Goal: Information Seeking & Learning: Compare options

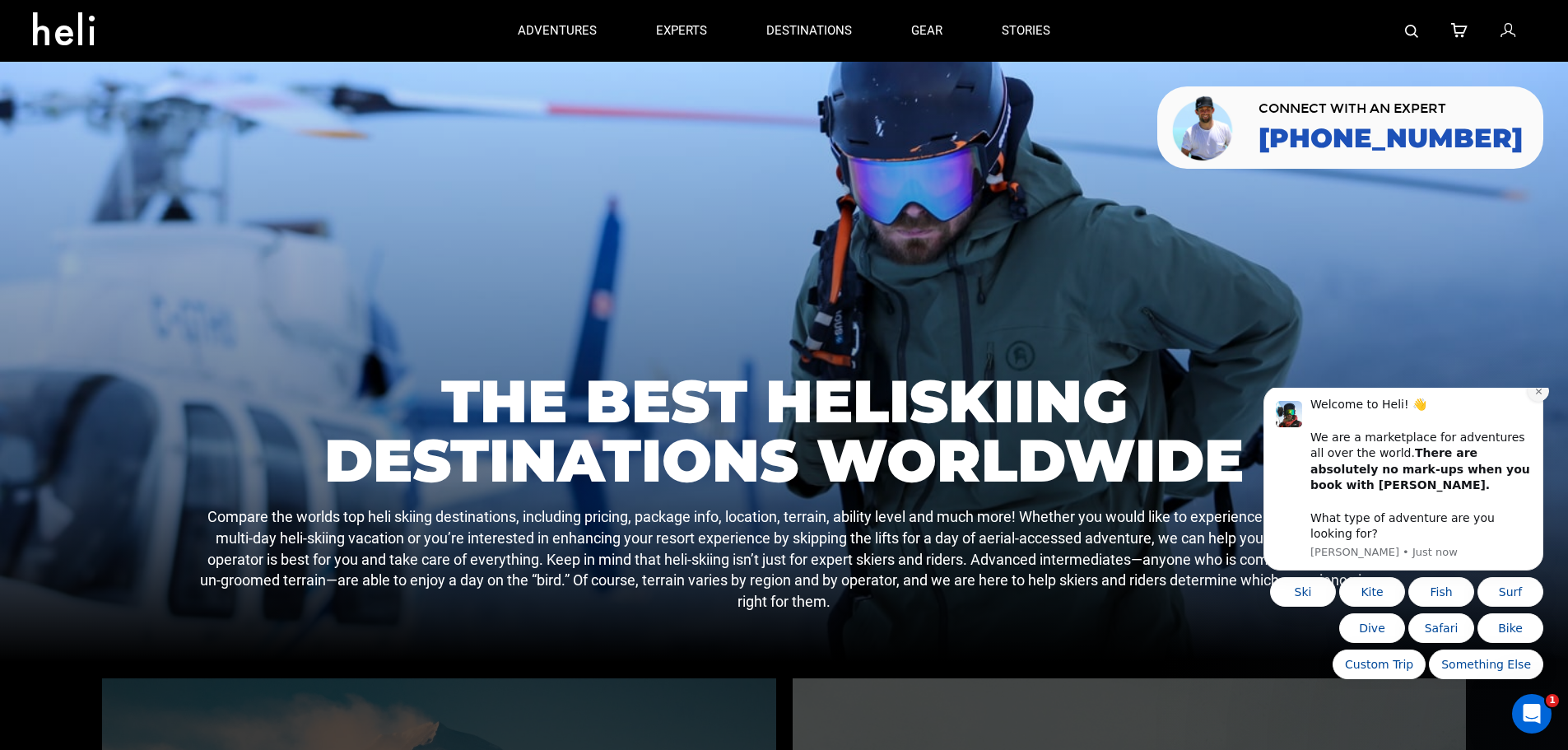
click at [1535, 396] on icon "Dismiss notification" at bounding box center [1538, 391] width 9 height 9
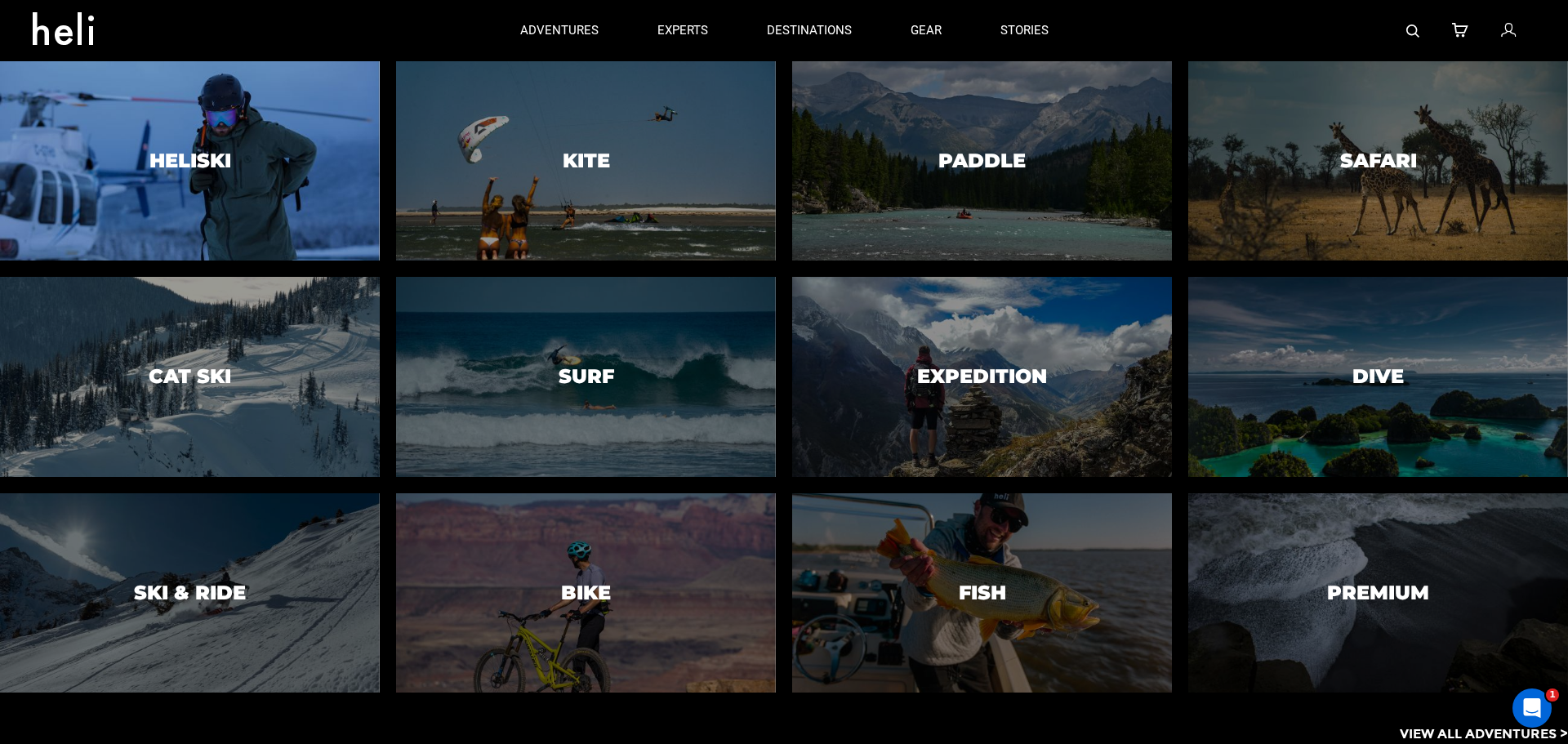
click at [170, 143] on div at bounding box center [189, 162] width 387 height 204
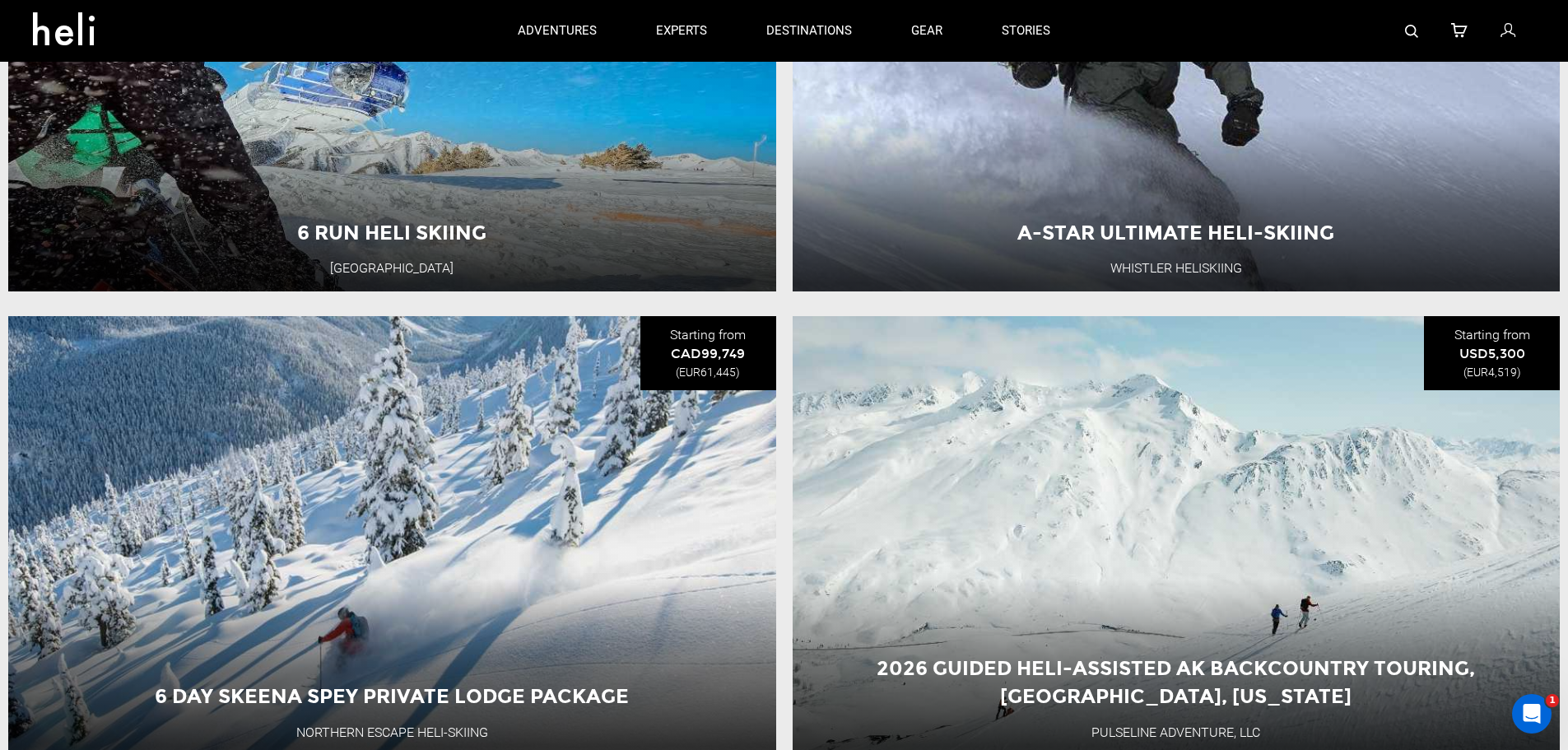
scroll to position [1235, 0]
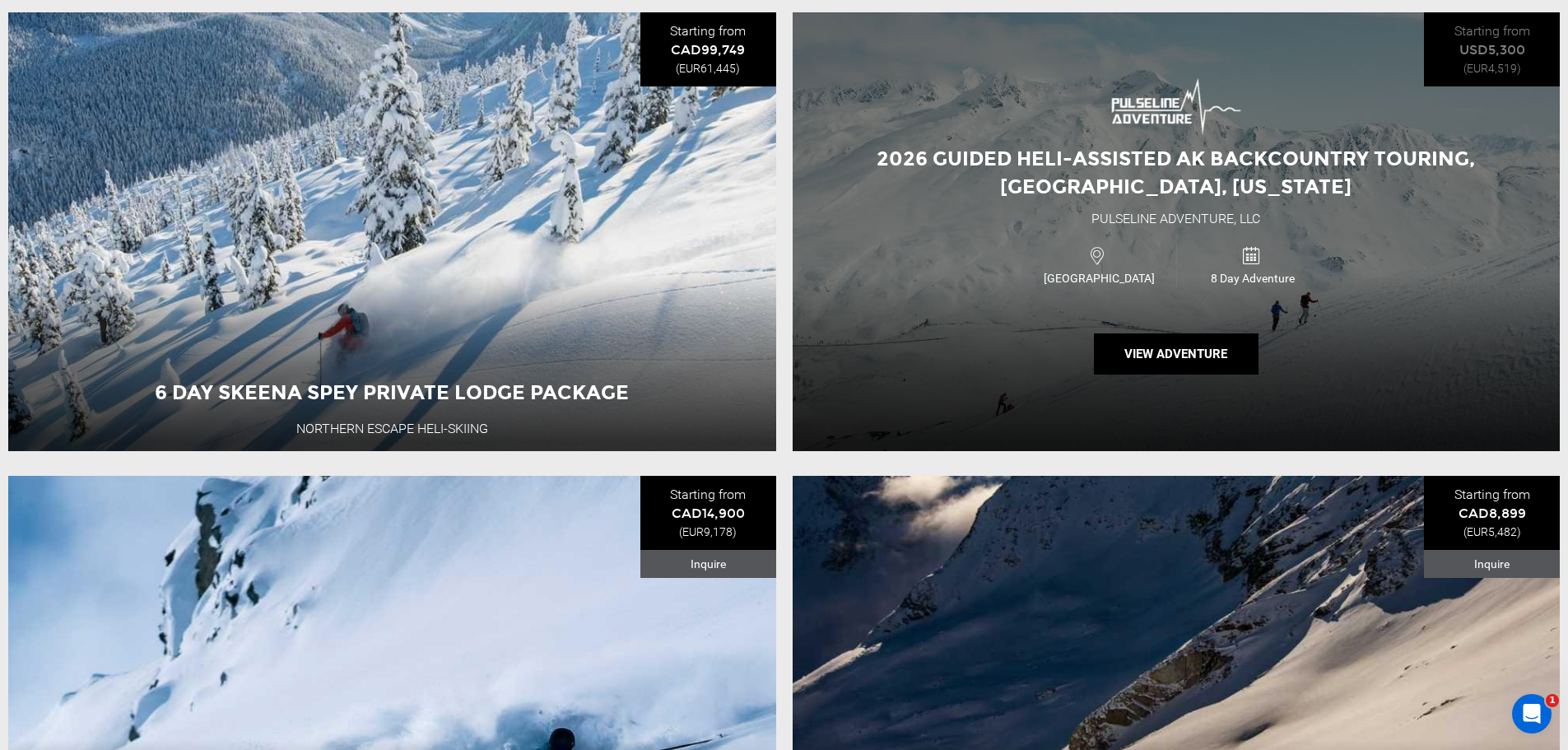
click at [1345, 337] on div "2026 Guided Heli-Assisted AK Backcountry Touring, [GEOGRAPHIC_DATA], [US_STATE]…" at bounding box center [1176, 232] width 768 height 439
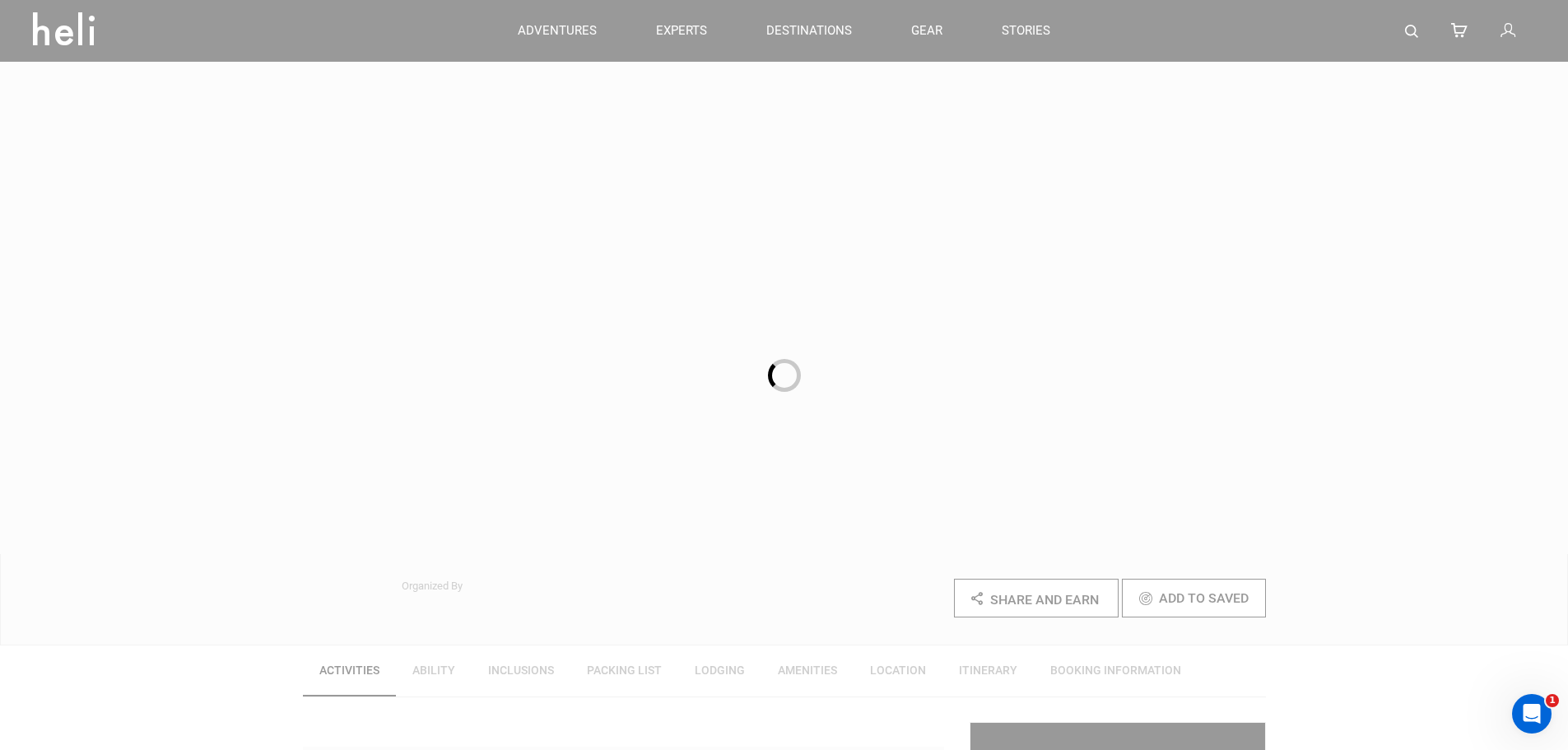
click at [1171, 354] on div at bounding box center [784, 375] width 1568 height 750
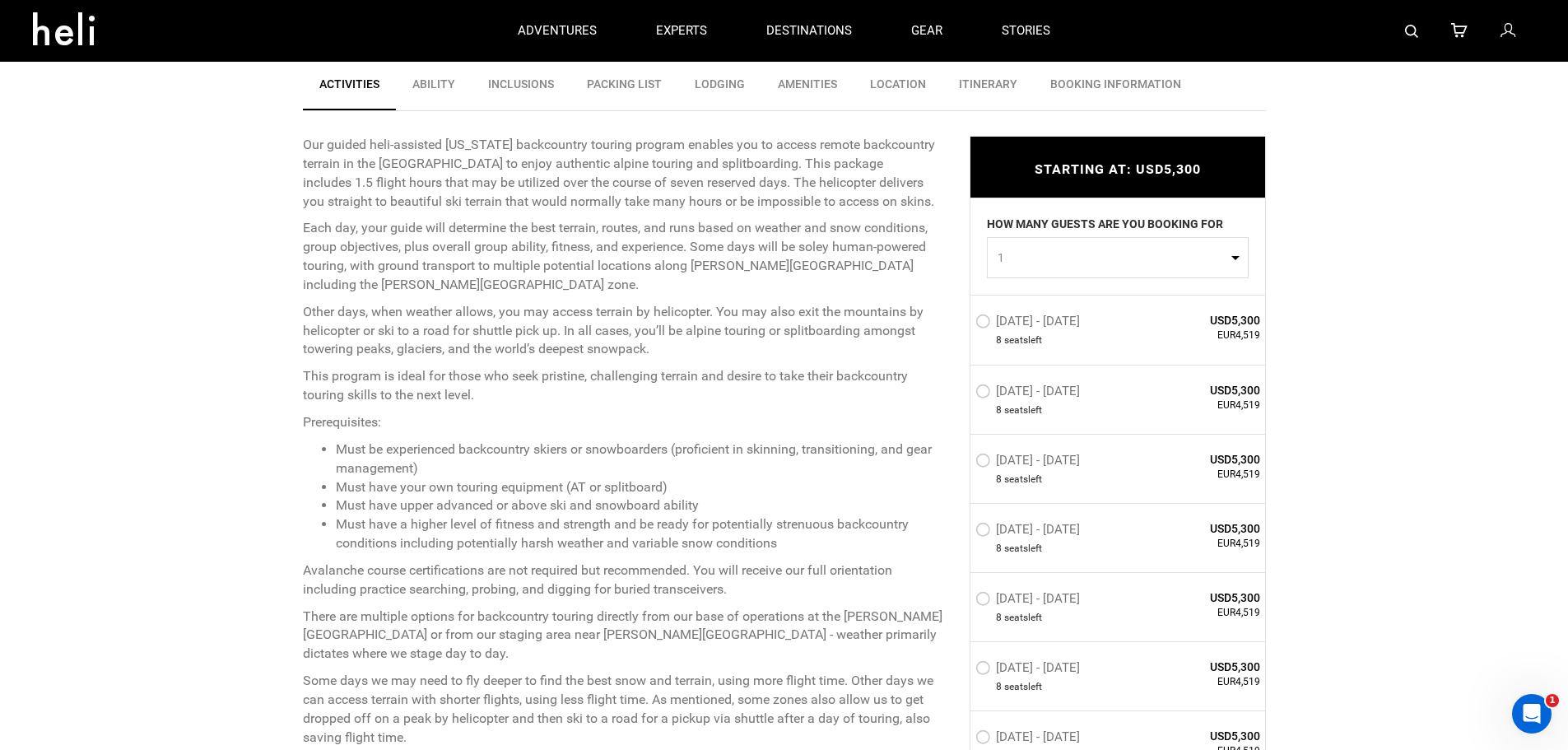
scroll to position [576, 0]
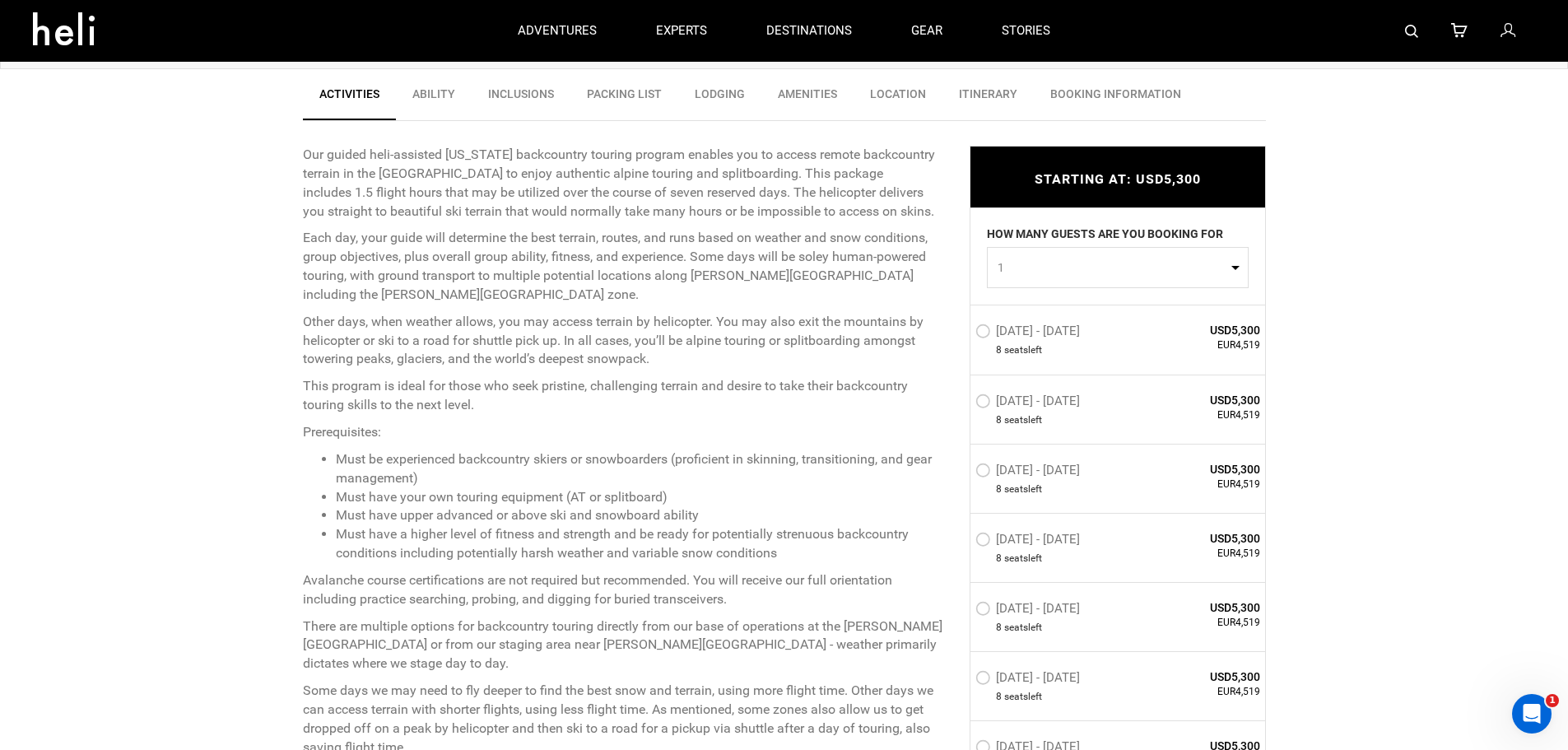
click at [515, 93] on link "Inclusions" at bounding box center [521, 98] width 99 height 41
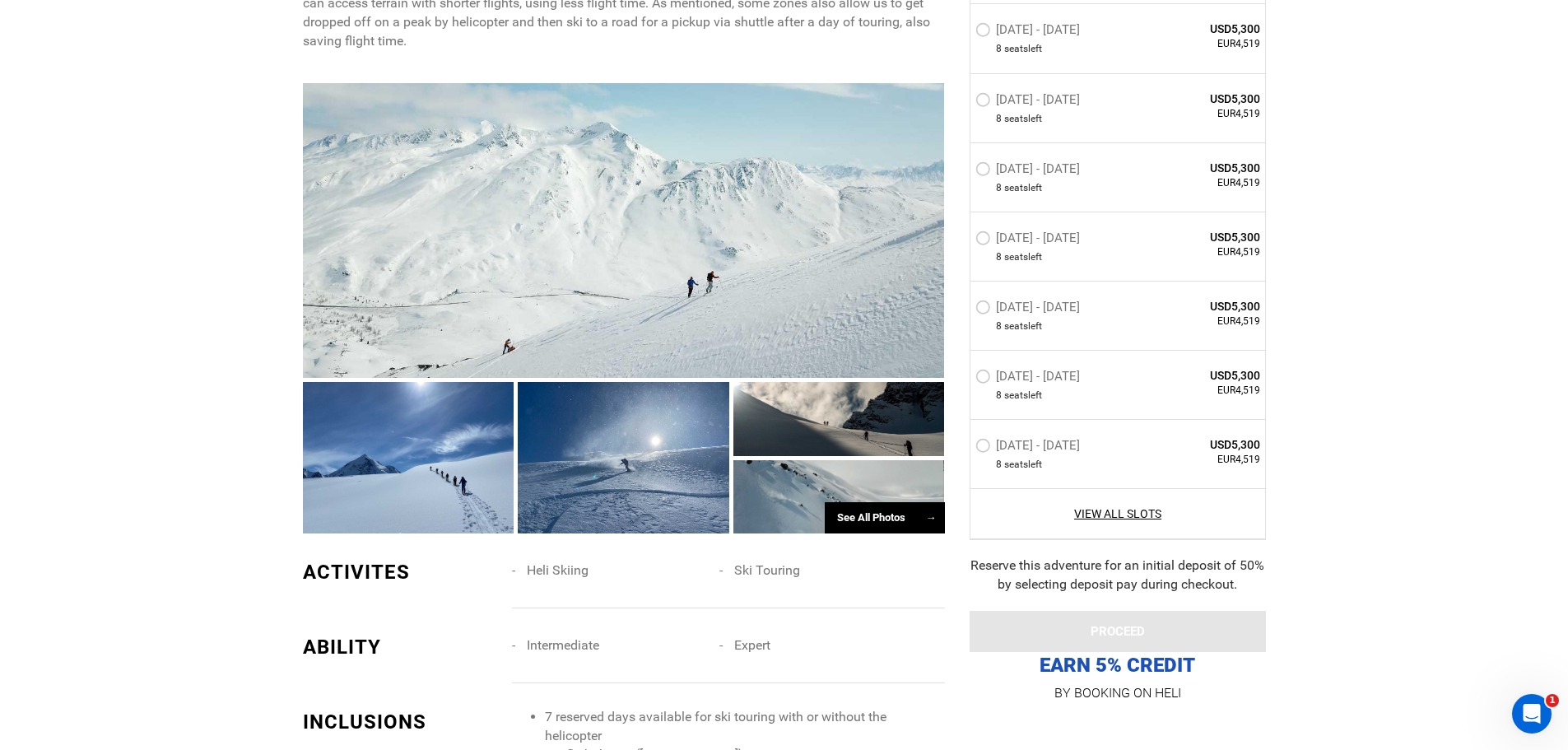
scroll to position [1283, 0]
click at [618, 229] on div at bounding box center [624, 229] width 642 height 295
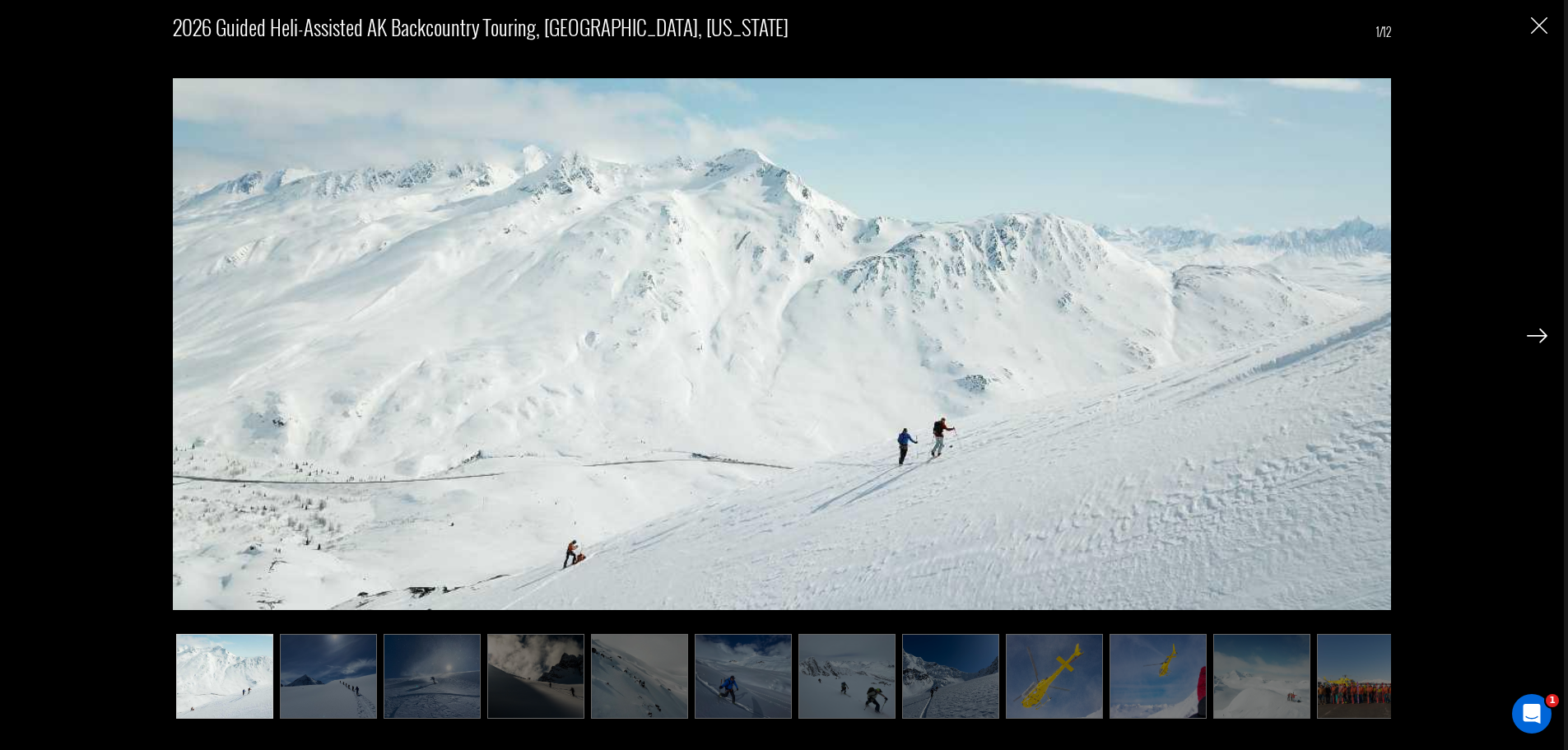
click at [1529, 334] on img at bounding box center [1536, 336] width 21 height 15
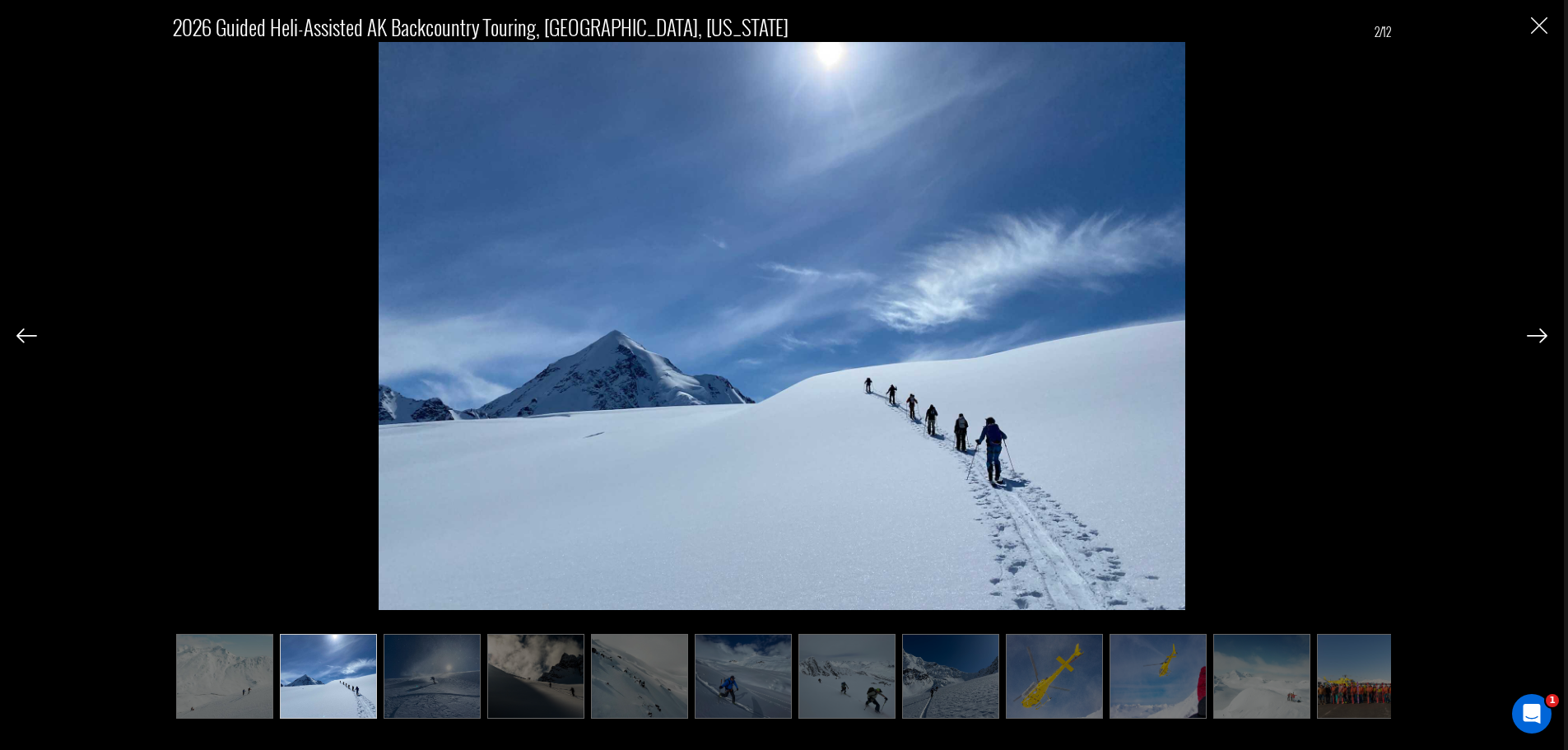
click at [1529, 334] on img at bounding box center [1536, 336] width 21 height 15
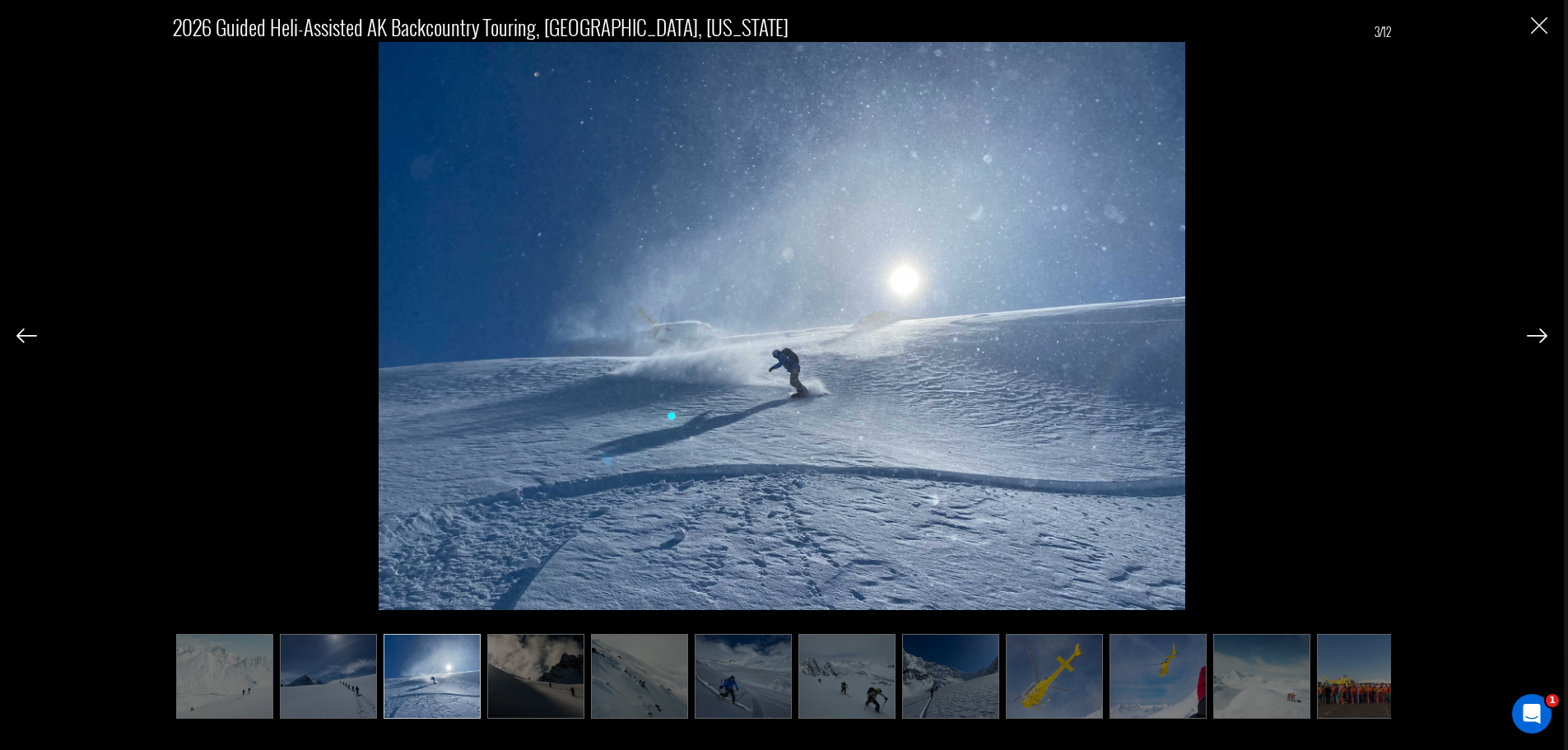
click at [1529, 334] on img at bounding box center [1536, 336] width 21 height 15
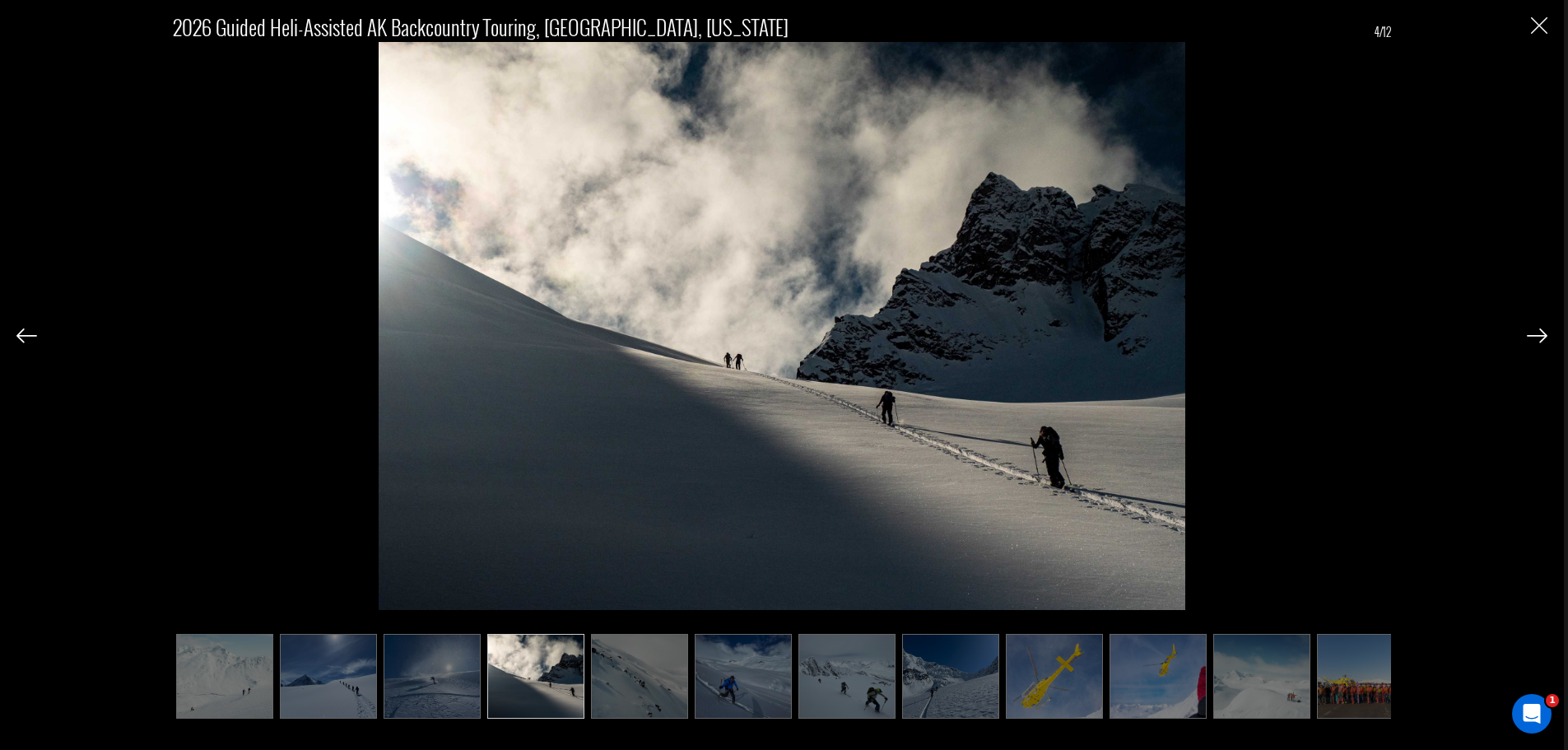
click at [1529, 334] on img at bounding box center [1536, 336] width 21 height 15
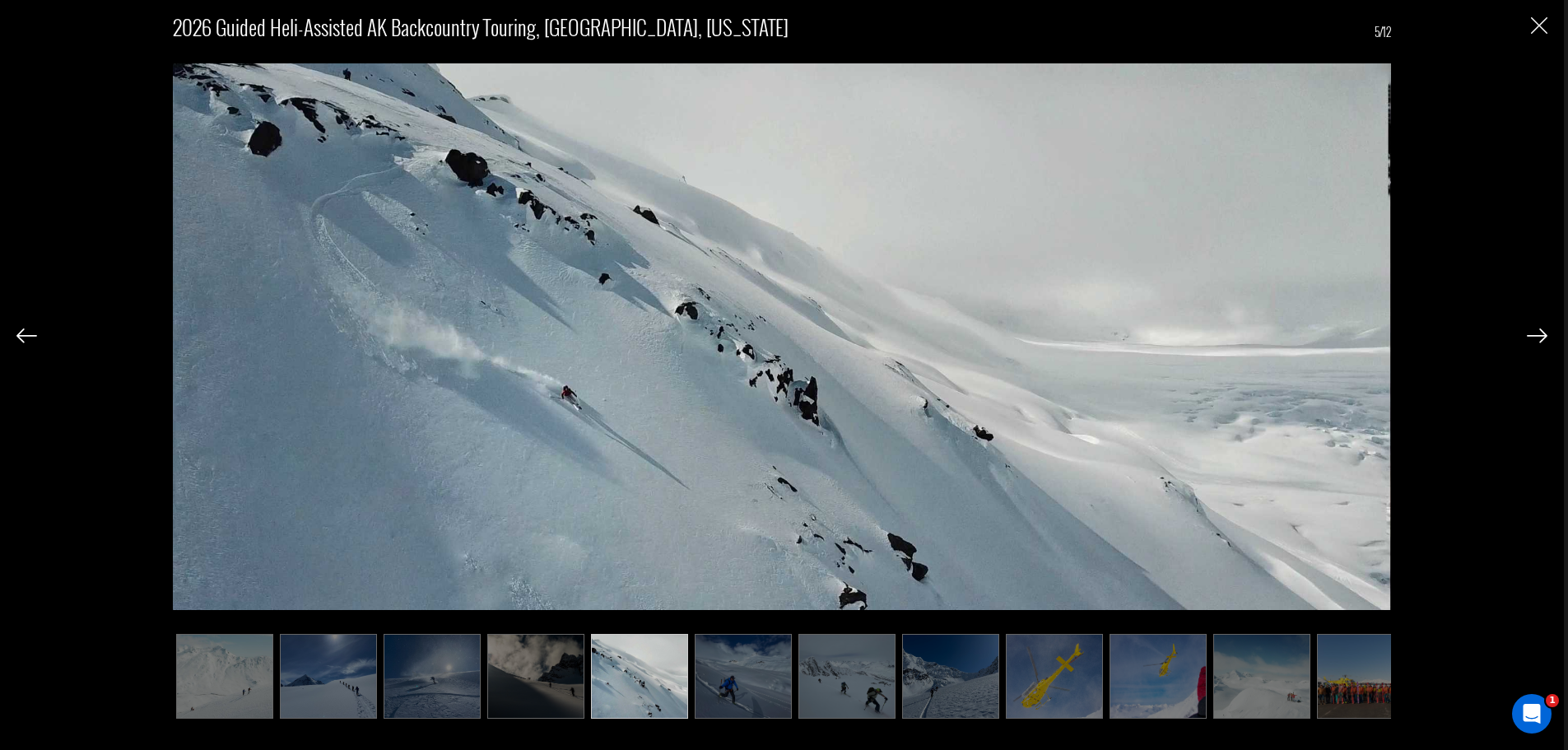
click at [1529, 334] on img at bounding box center [1536, 336] width 21 height 15
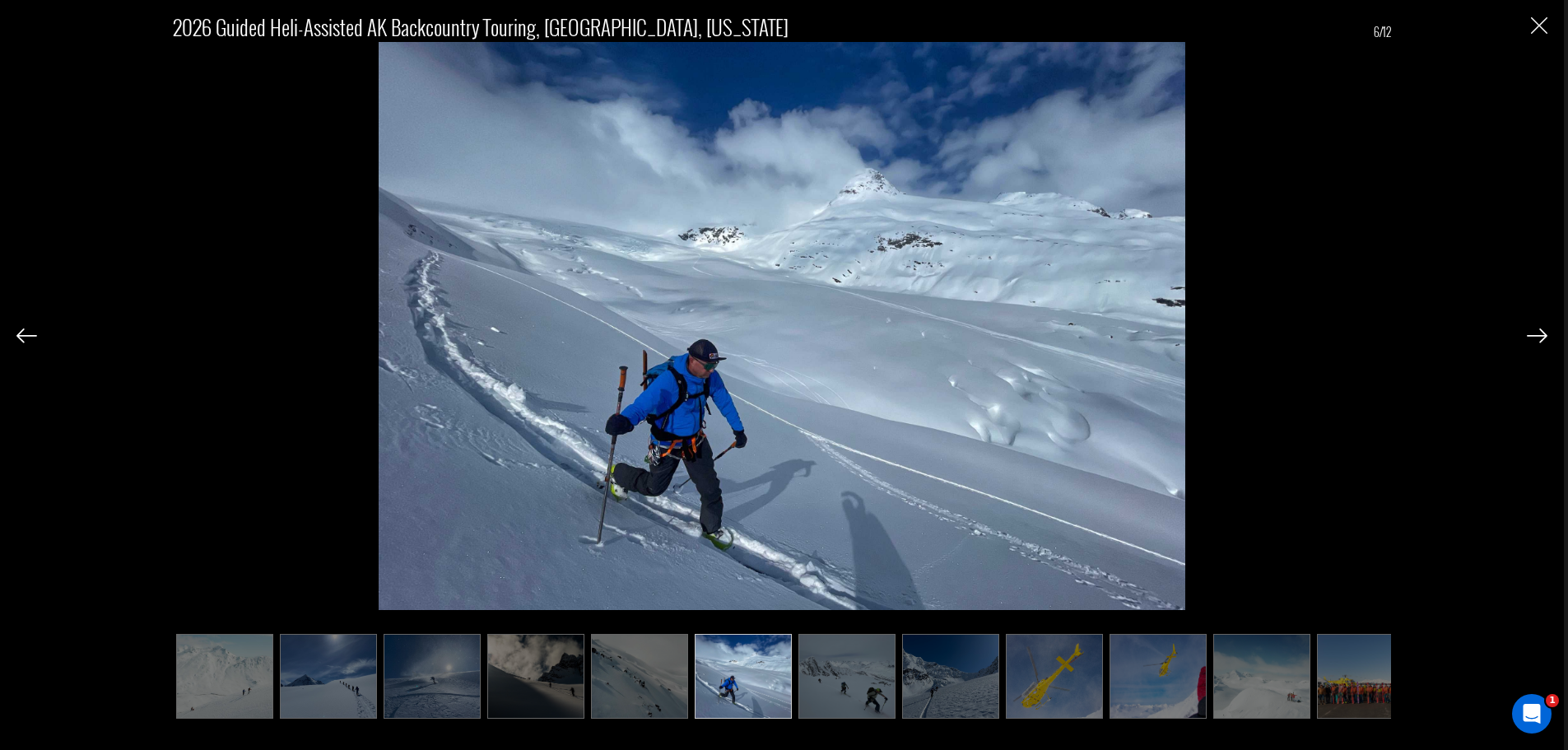
click at [1529, 334] on img at bounding box center [1536, 336] width 21 height 15
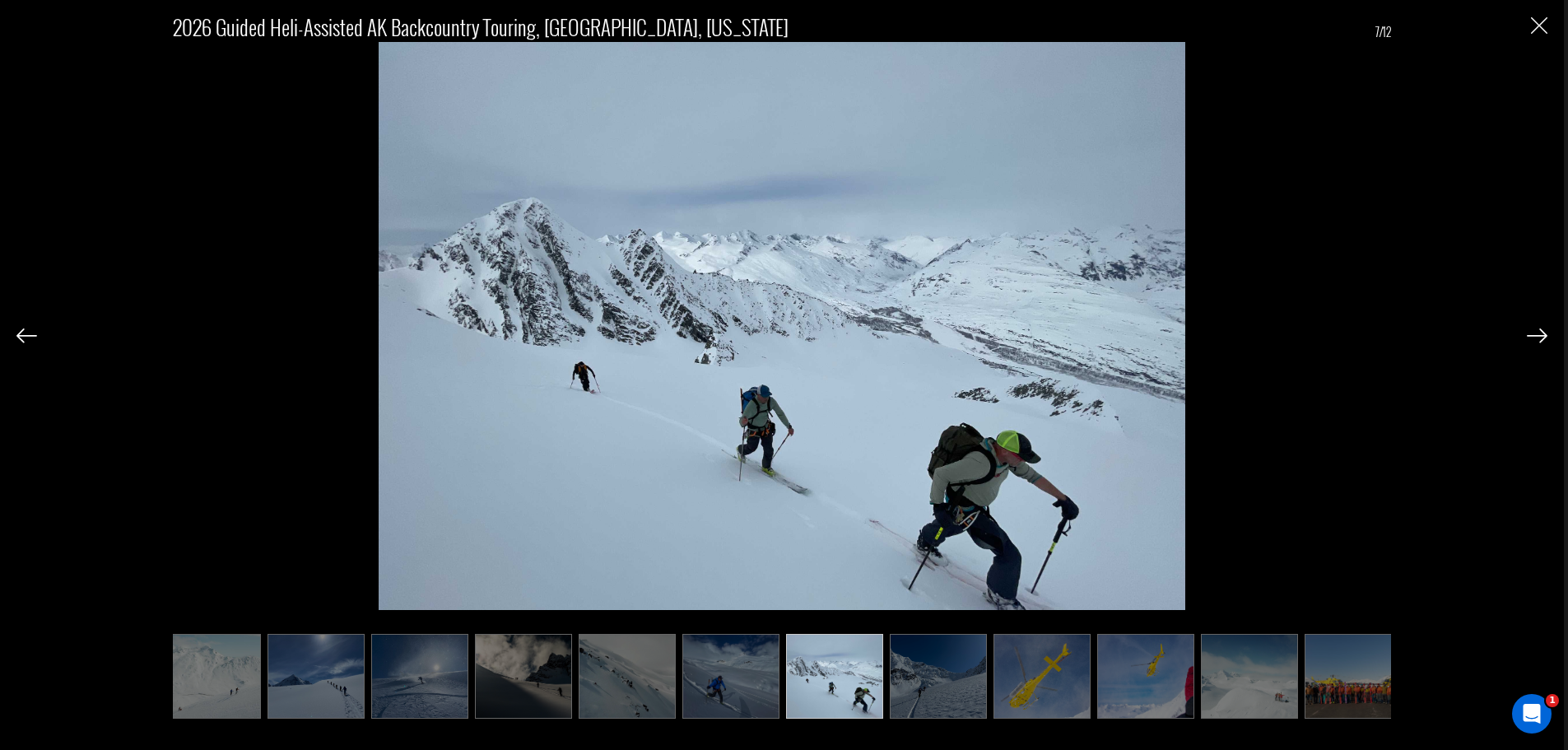
scroll to position [0, 27]
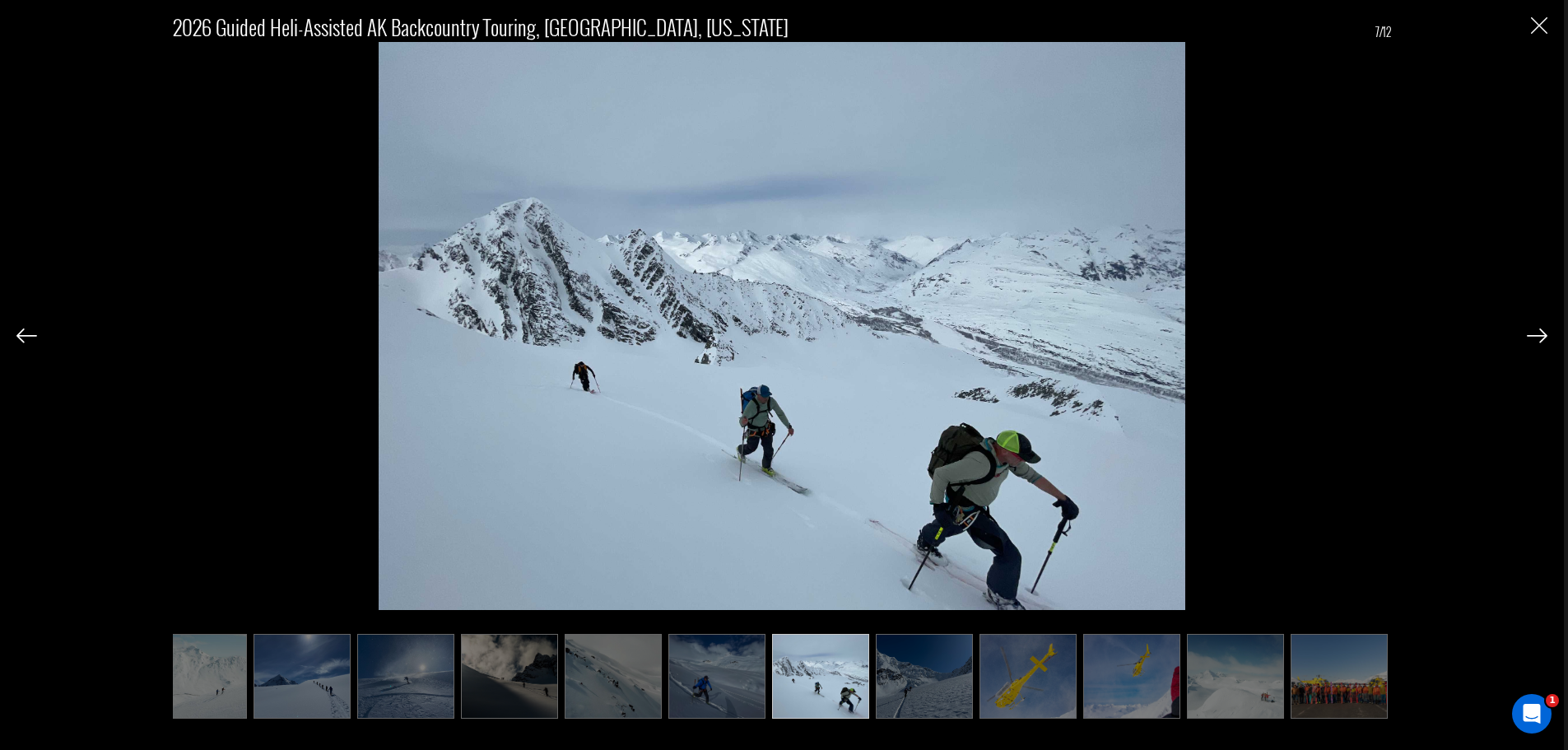
click at [1529, 334] on img at bounding box center [1536, 336] width 21 height 15
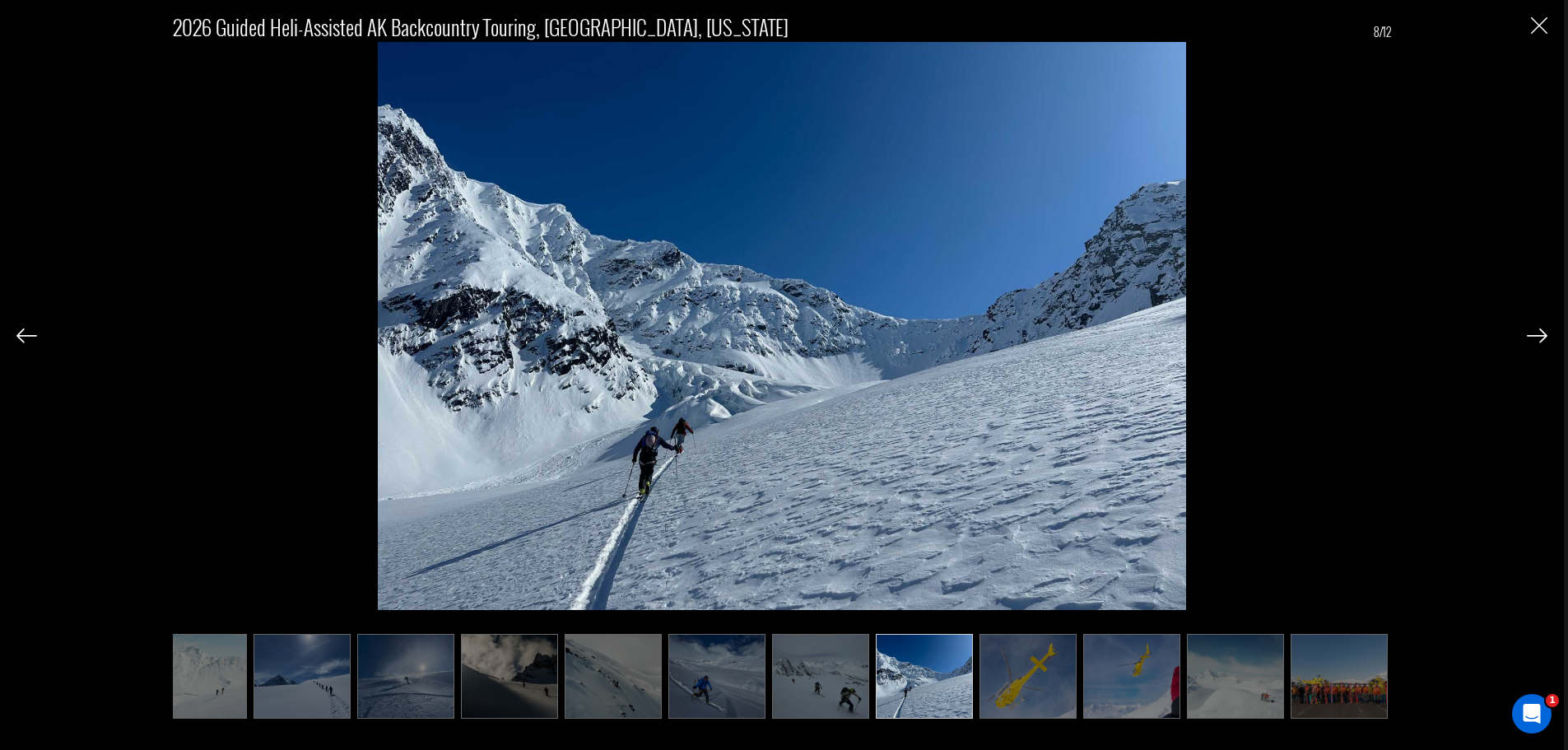
click at [1529, 334] on img at bounding box center [1536, 336] width 21 height 15
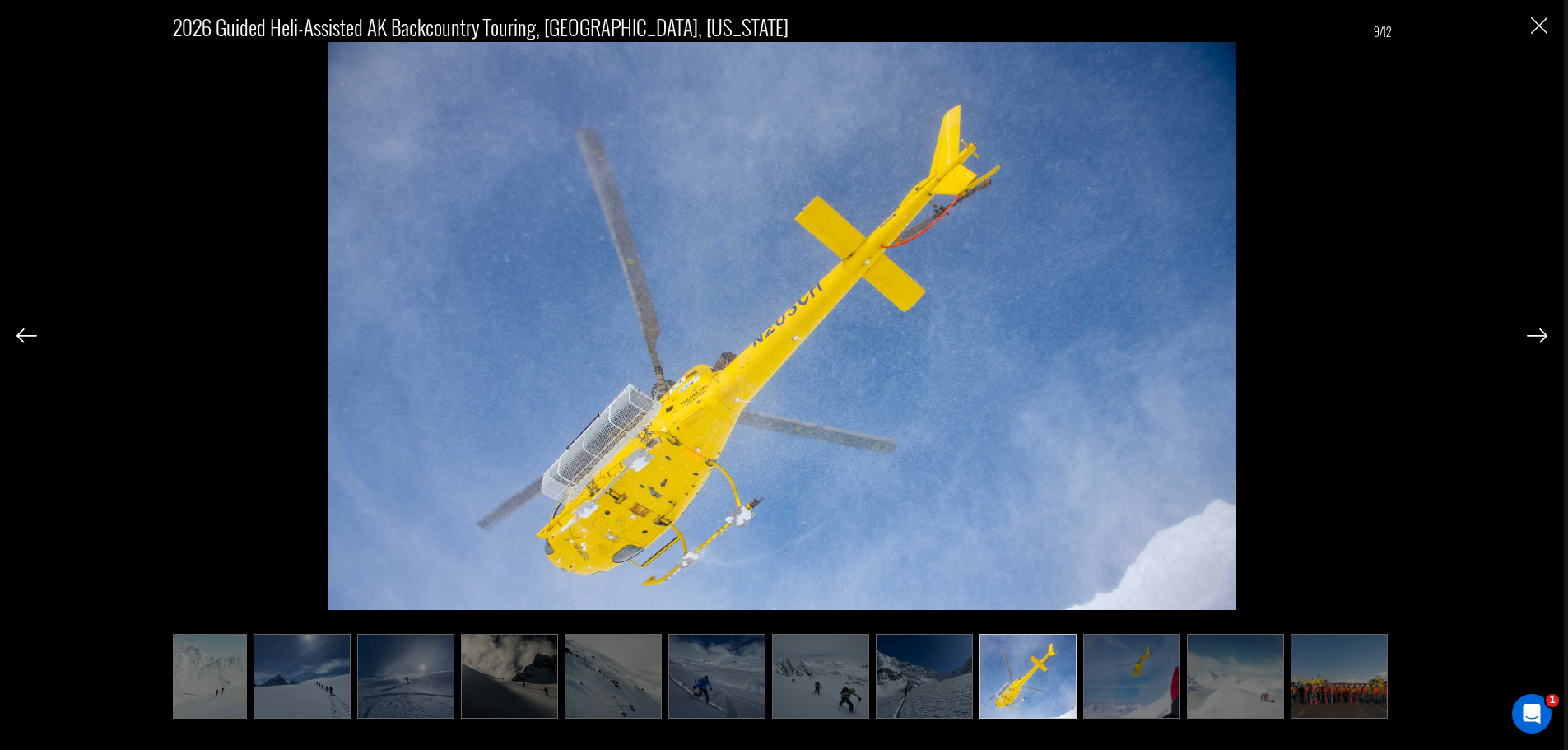
click at [1529, 334] on img at bounding box center [1536, 336] width 21 height 15
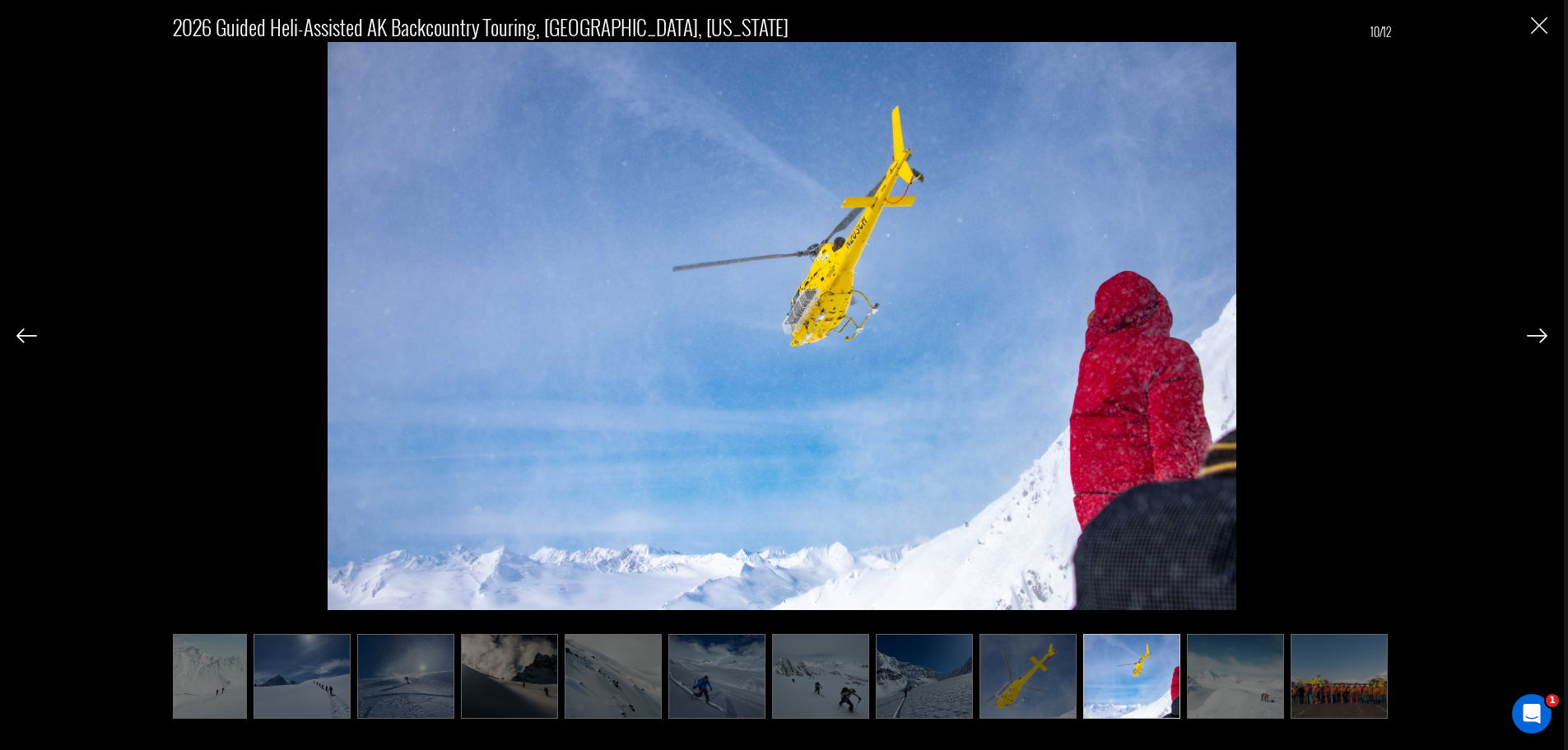
click at [1529, 334] on img at bounding box center [1536, 336] width 21 height 15
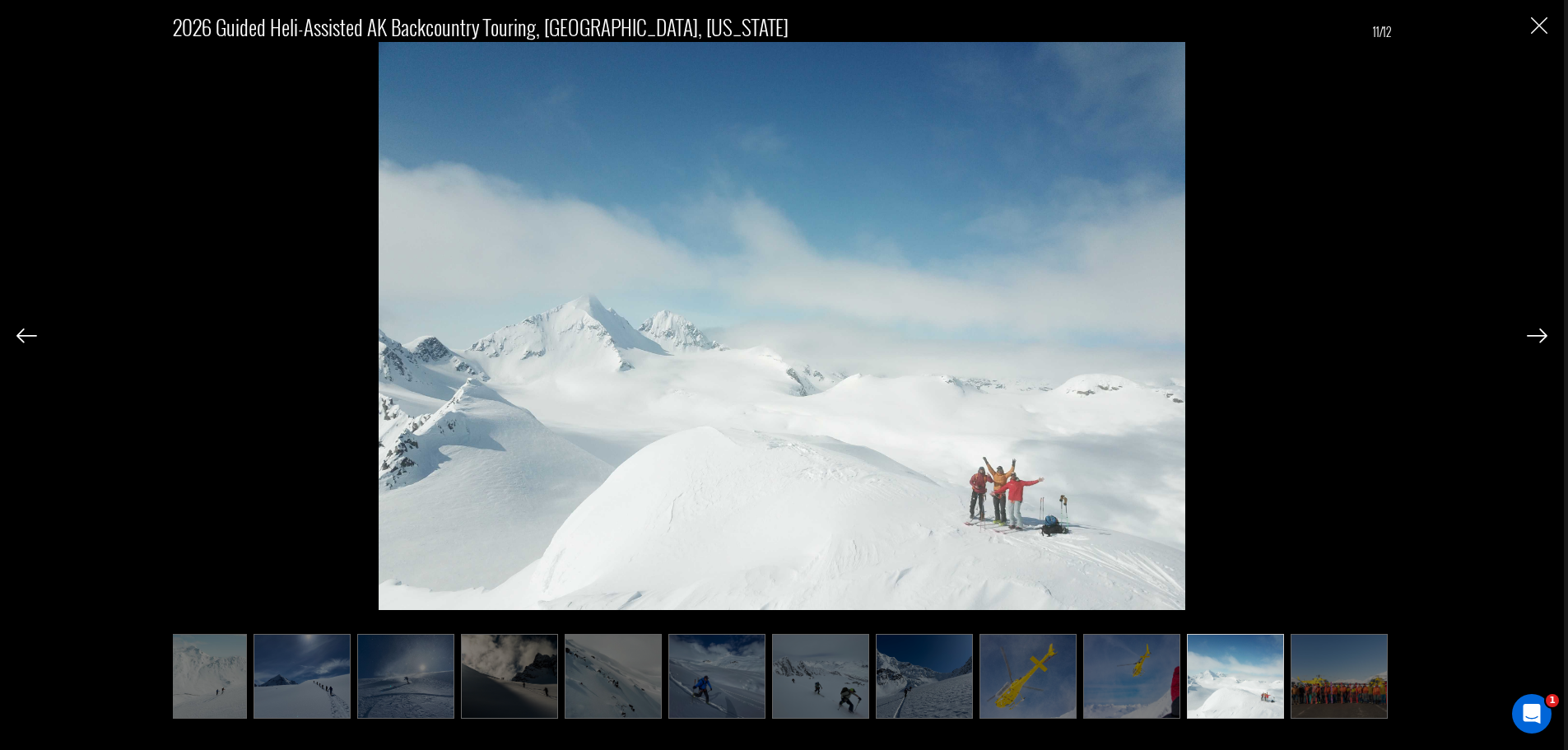
click at [1529, 334] on img at bounding box center [1536, 336] width 21 height 15
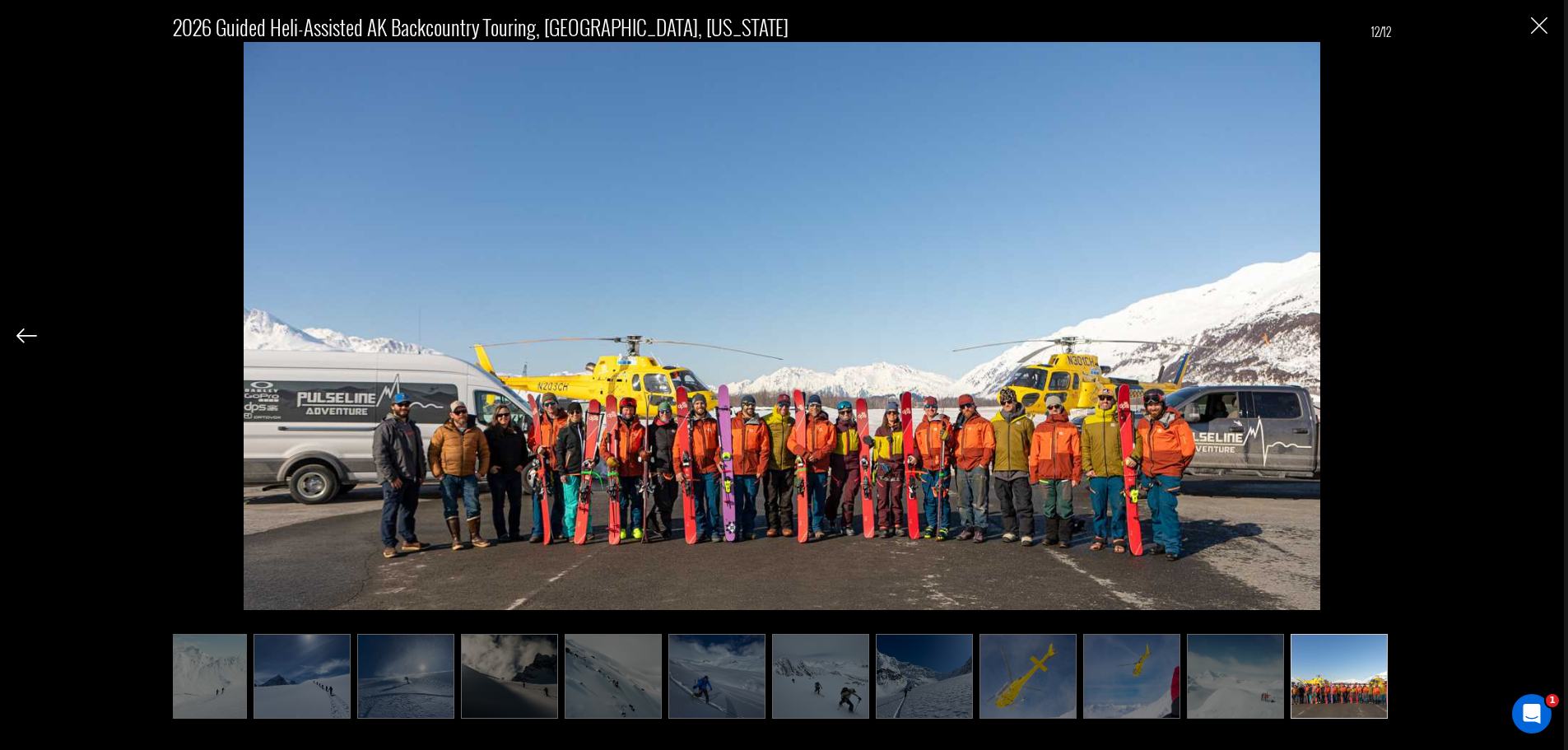
click at [1529, 334] on div "2026 Guided Heli-Assisted AK Backcountry Touring, [GEOGRAPHIC_DATA], [US_STATE]…" at bounding box center [782, 355] width 1531 height 712
click at [1534, 22] on img "Close" at bounding box center [1538, 26] width 17 height 17
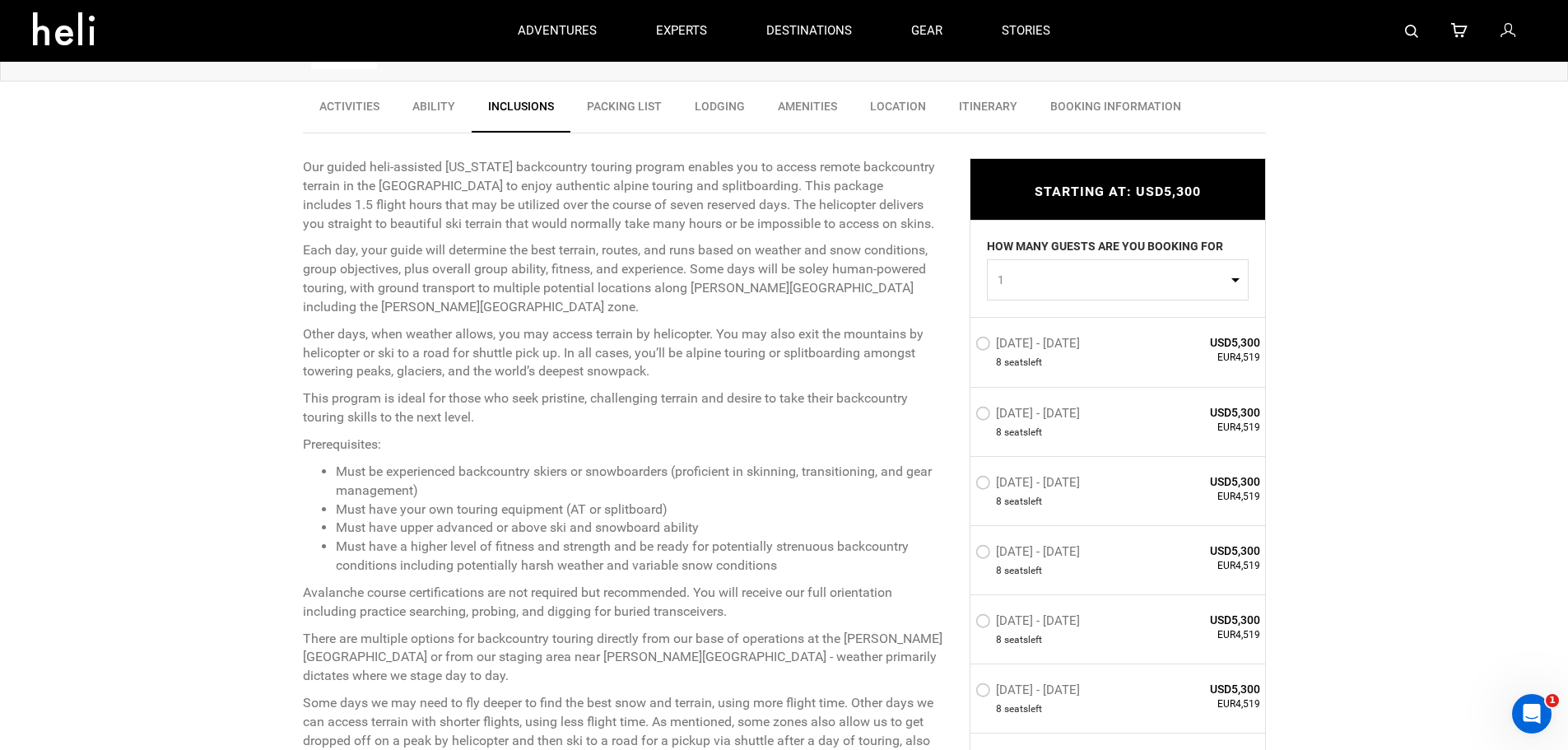
scroll to position [378, 0]
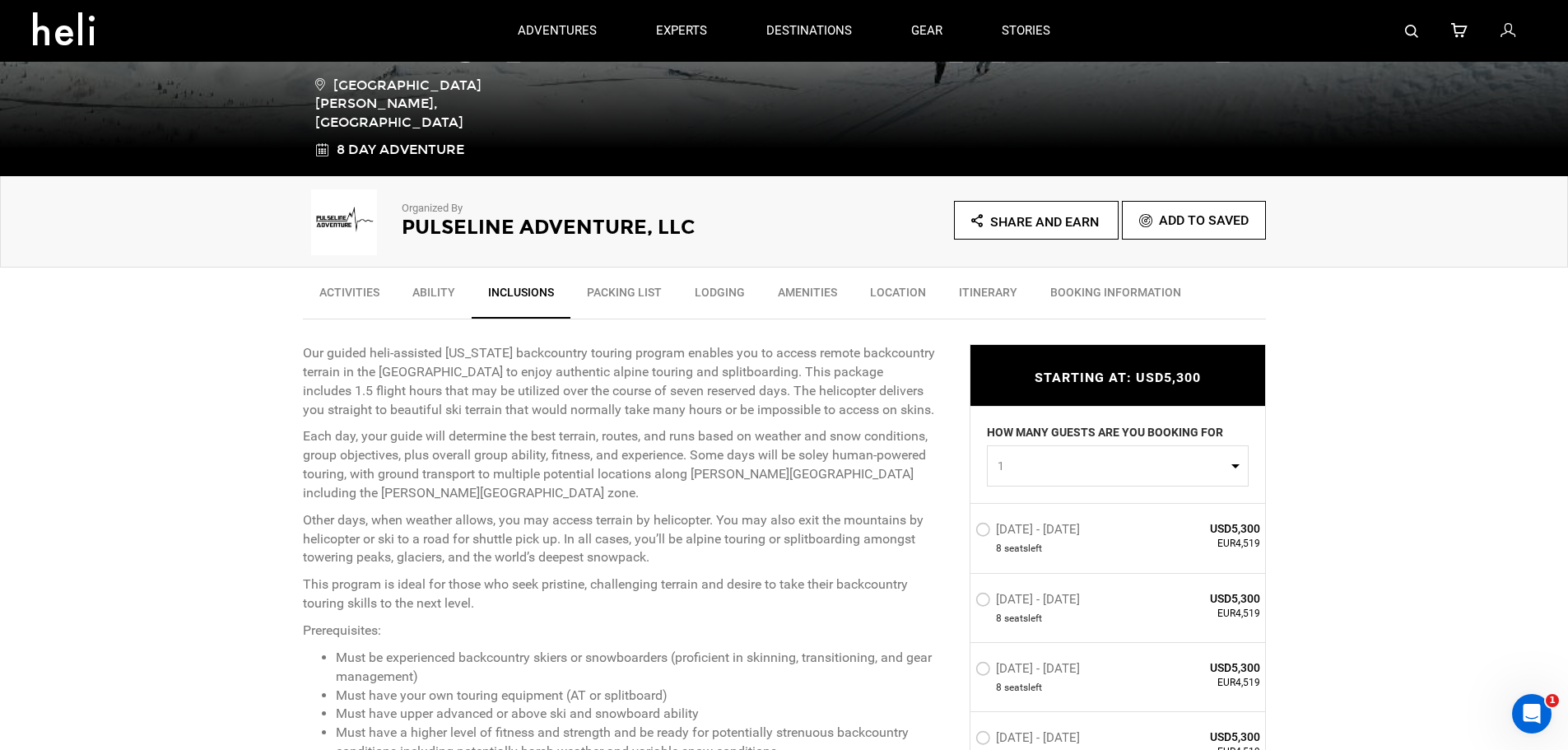
click at [330, 297] on link "Activities" at bounding box center [349, 296] width 93 height 41
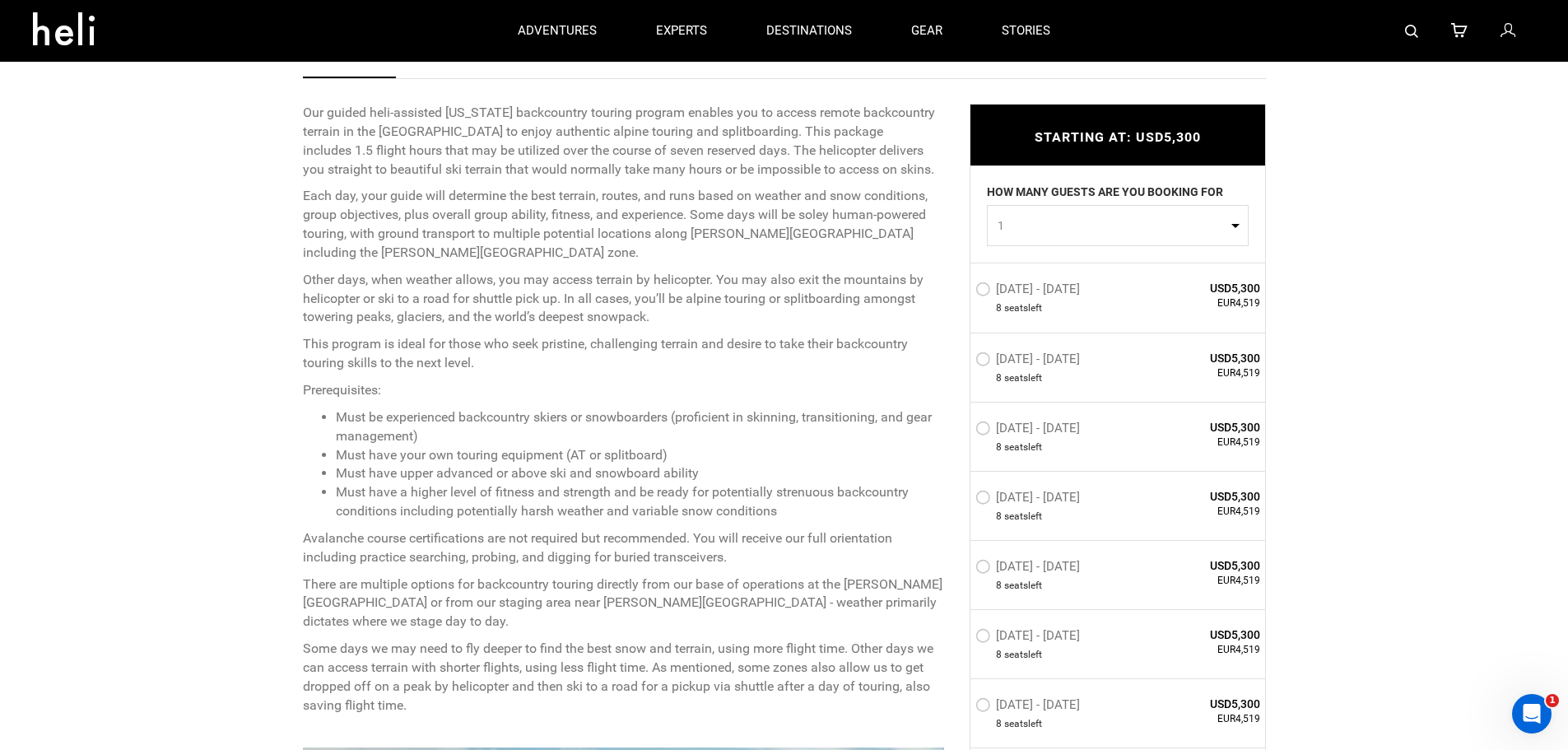
scroll to position [414, 0]
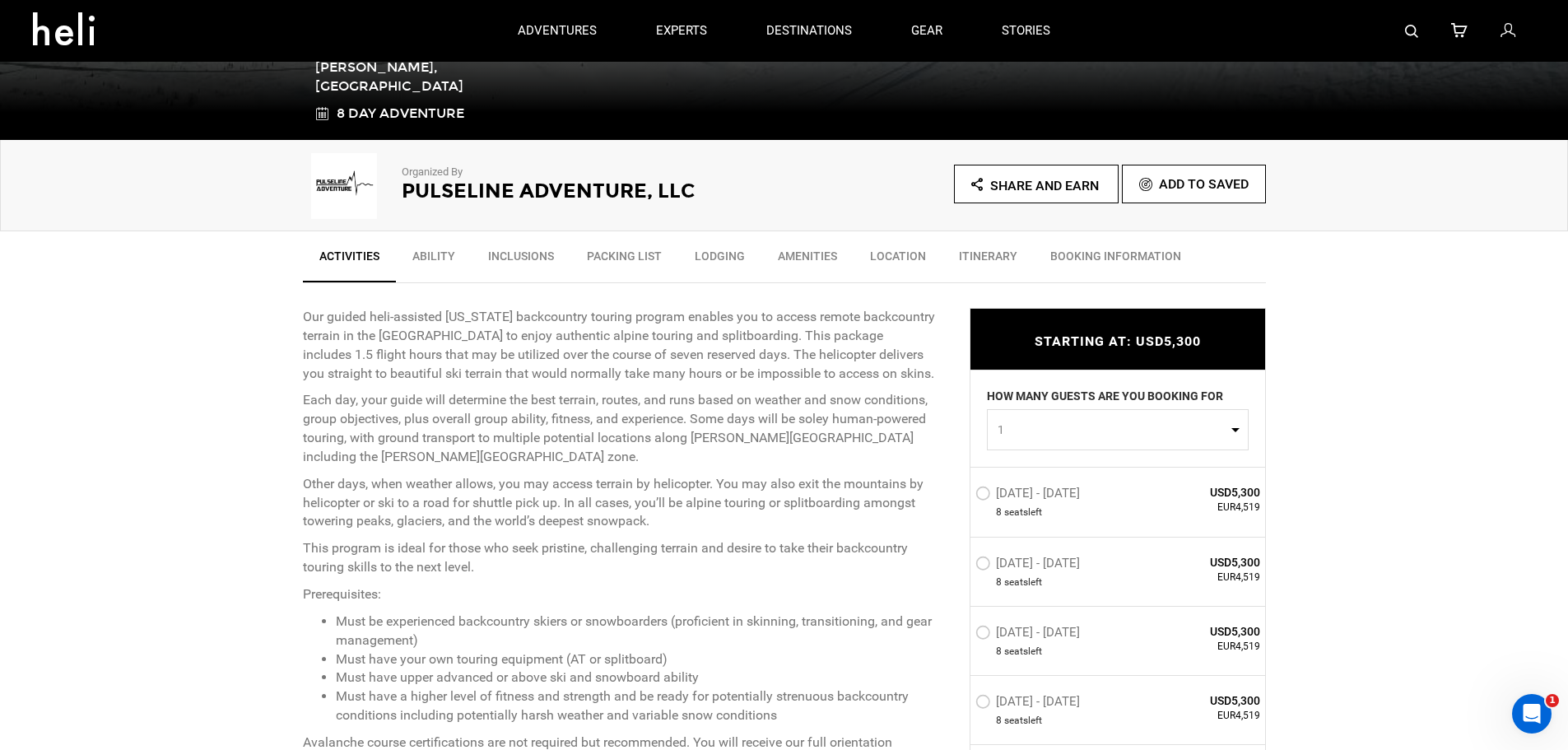
click at [719, 256] on link "Lodging" at bounding box center [719, 261] width 83 height 41
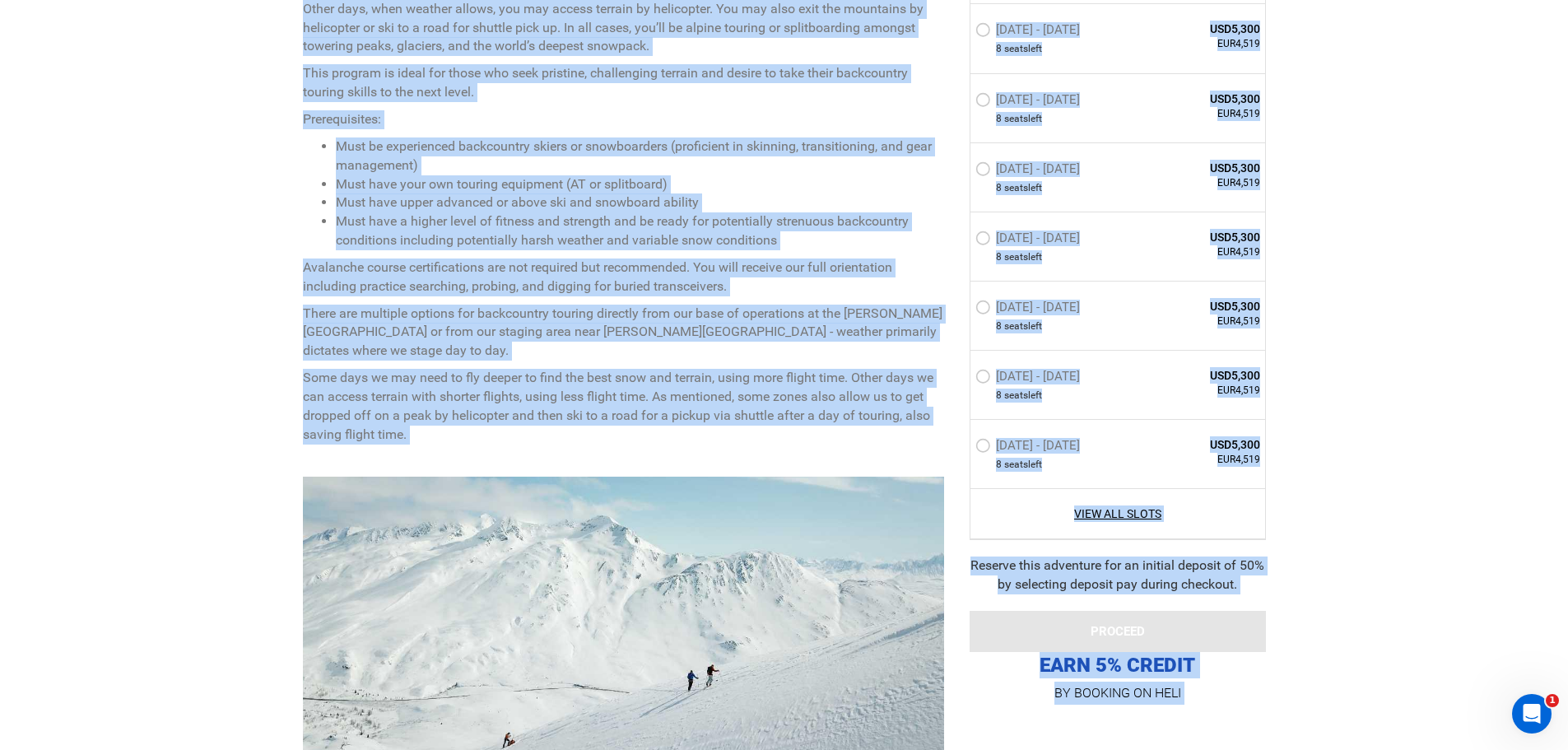
scroll to position [1084, 0]
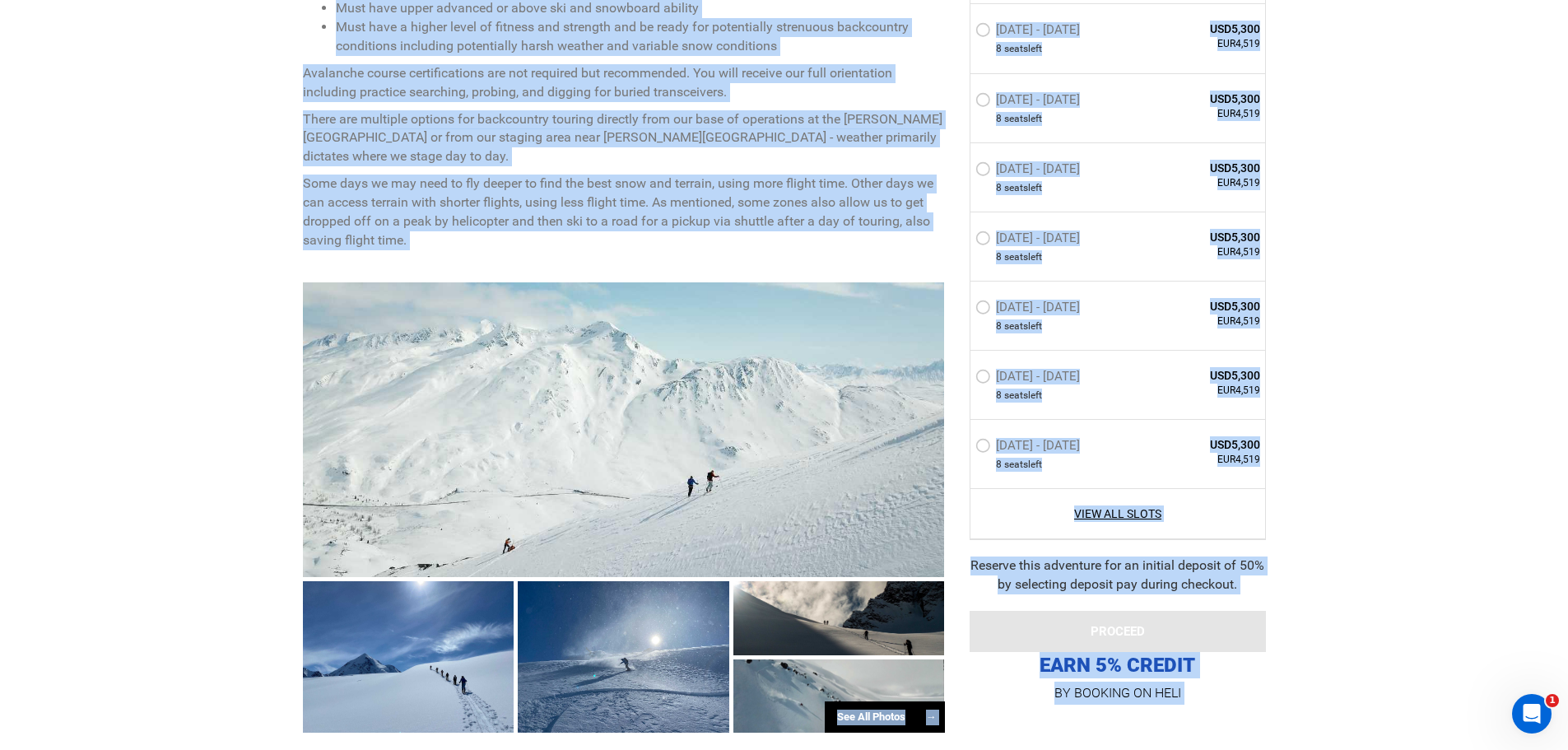
drag, startPoint x: 285, startPoint y: 155, endPoint x: 620, endPoint y: 232, distance: 343.7
copy div "Lor ipsumd sita-consecte Adipis elitseddoei tempori utlabor etdolor mag al enim…"
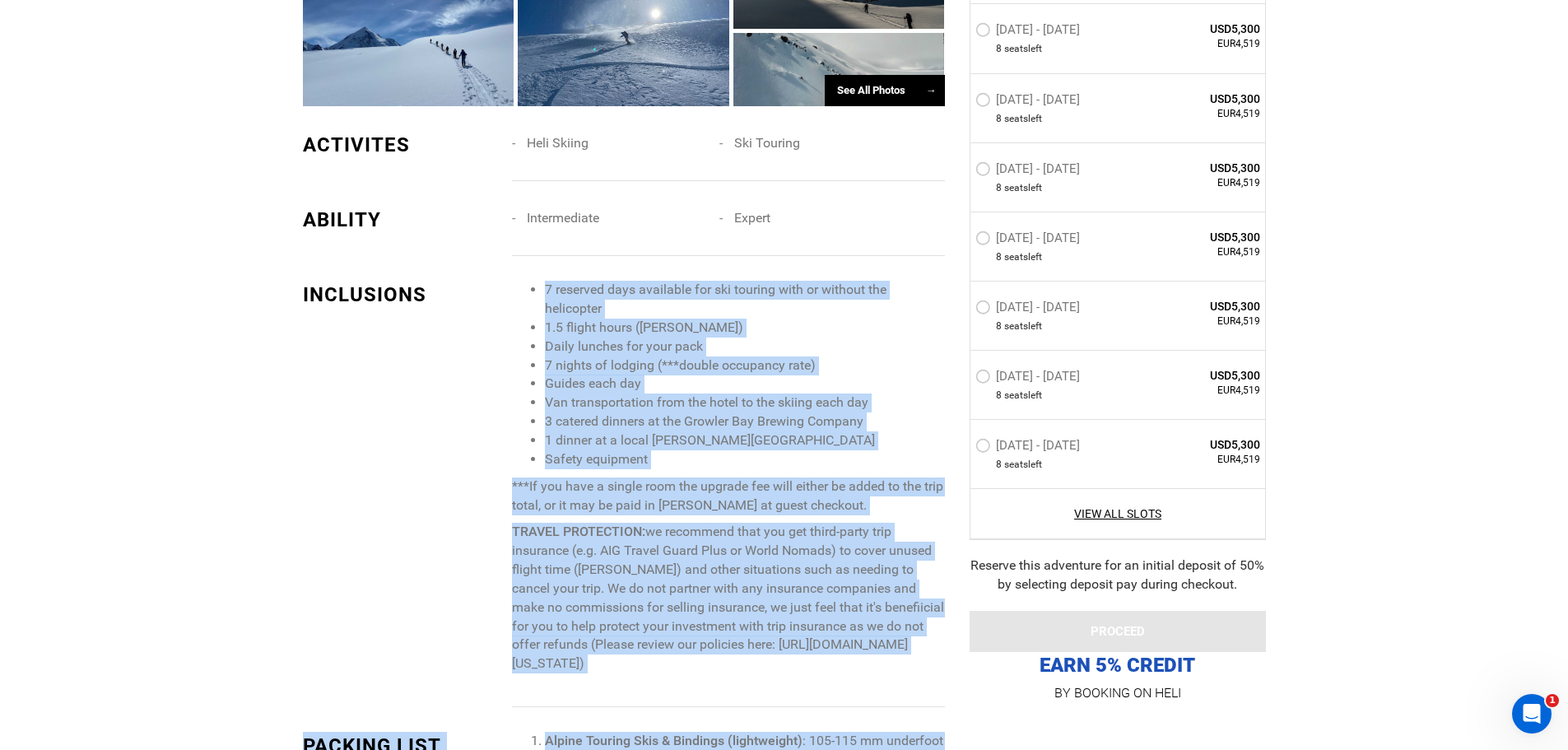
scroll to position [1807, 0]
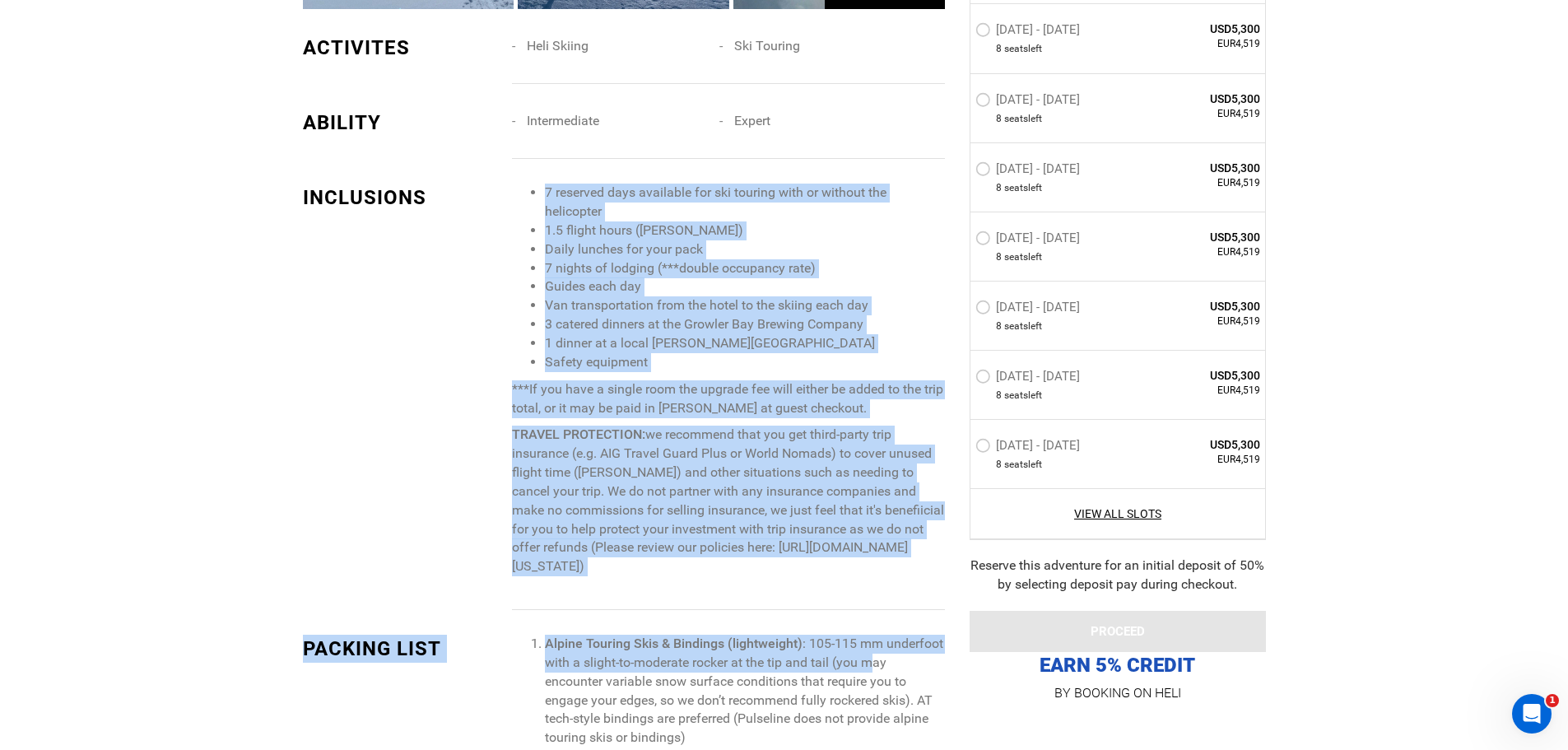
drag, startPoint x: 535, startPoint y: 315, endPoint x: 900, endPoint y: 542, distance: 429.8
click at [900, 542] on span "7 reserved days available for ski touring with or without the helicopter 1.5 fl…" at bounding box center [728, 380] width 432 height 393
copy span "9 loremips dolo sitametco adi eli seddoei temp in utlabor etd magnaaliqu 9.8 en…"
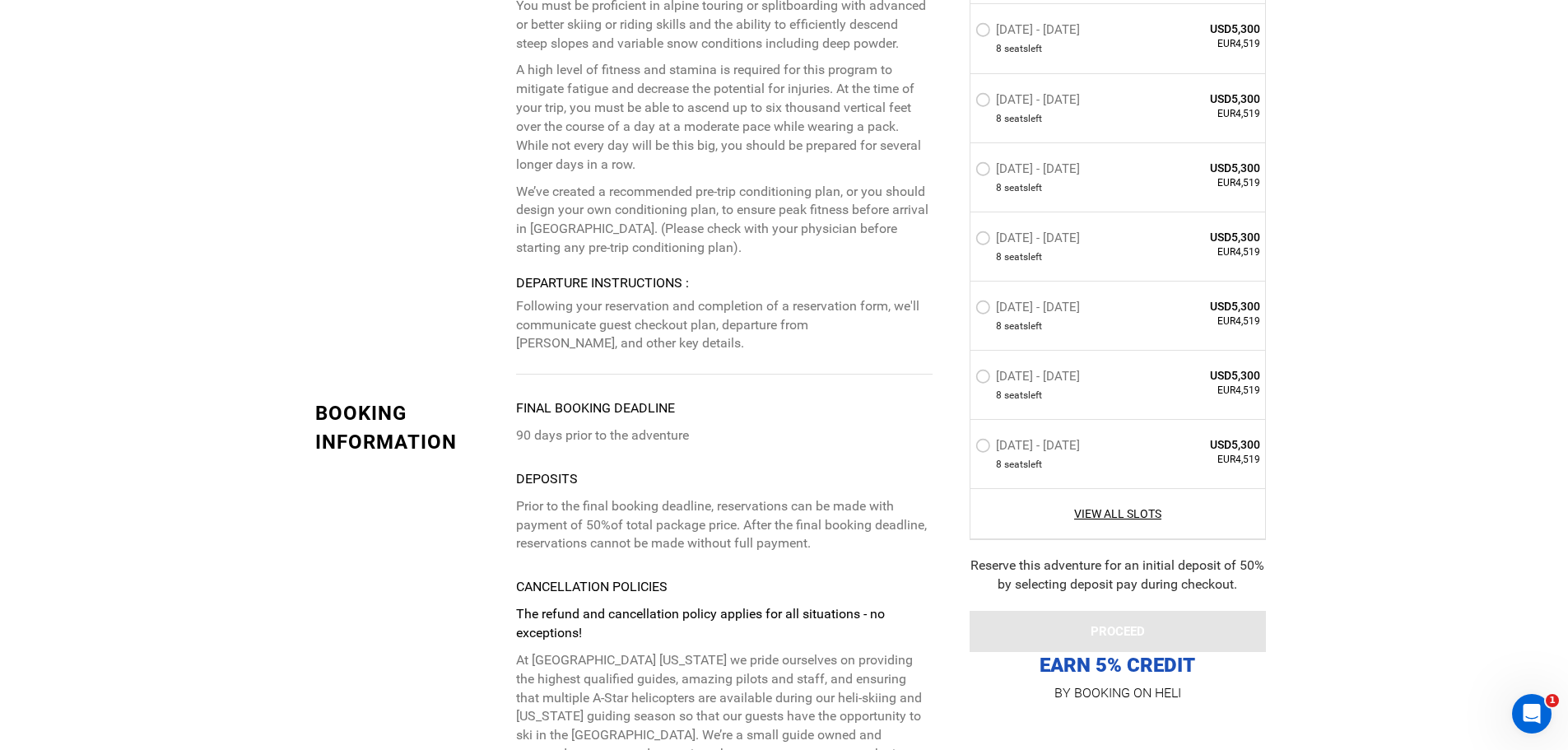
scroll to position [4688, 0]
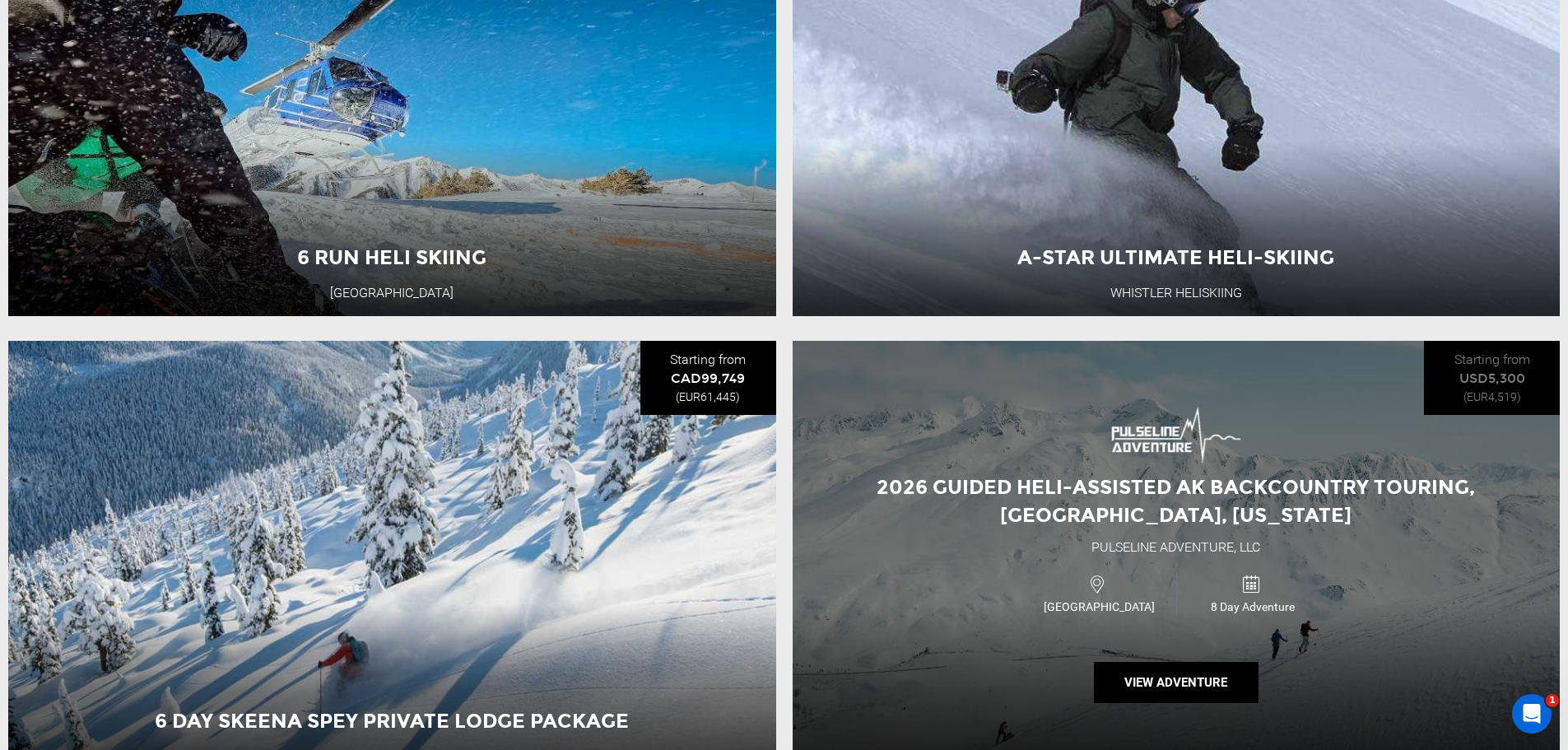
scroll to position [1070, 0]
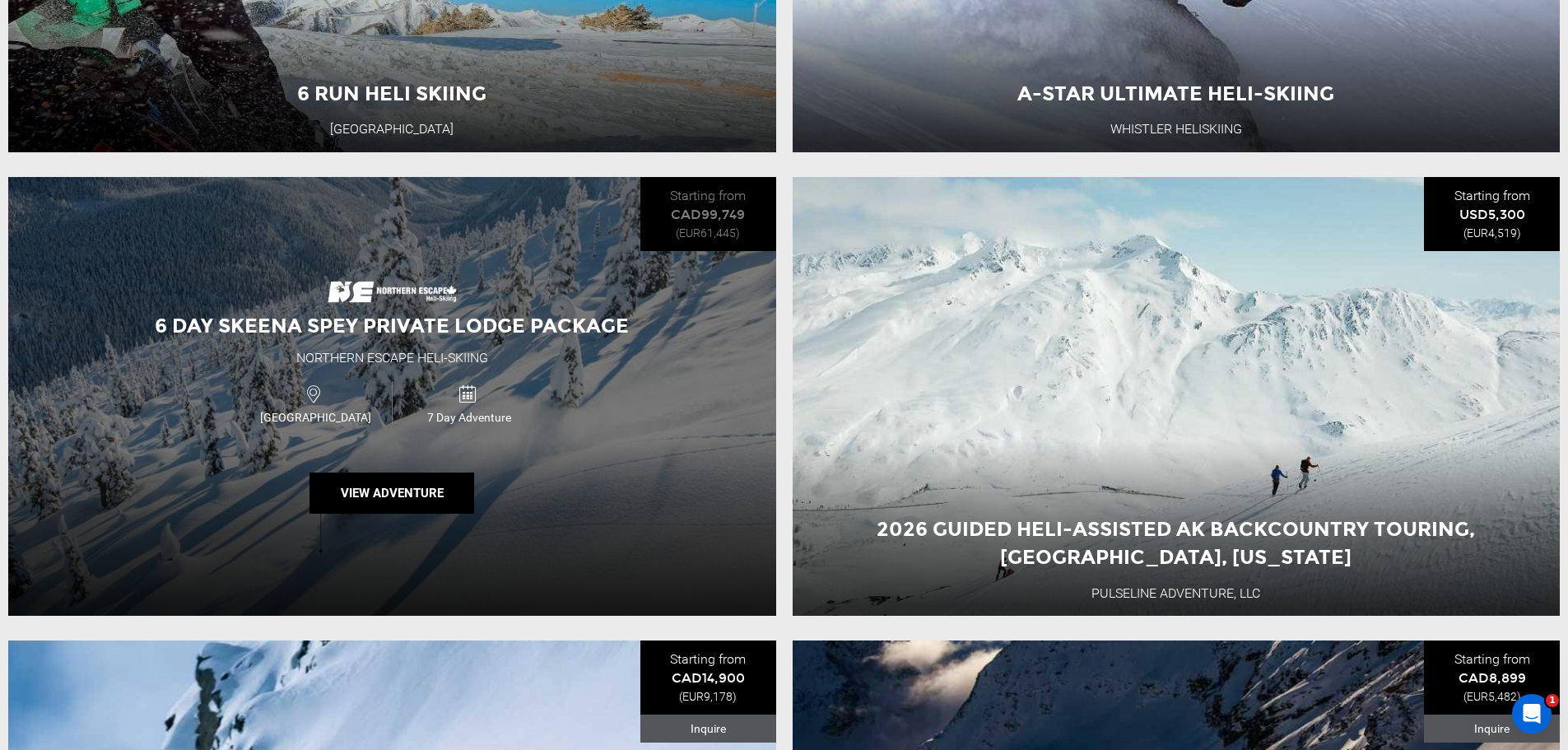
click at [419, 356] on div "Northern Escape Heli-Skiing" at bounding box center [392, 358] width 191 height 19
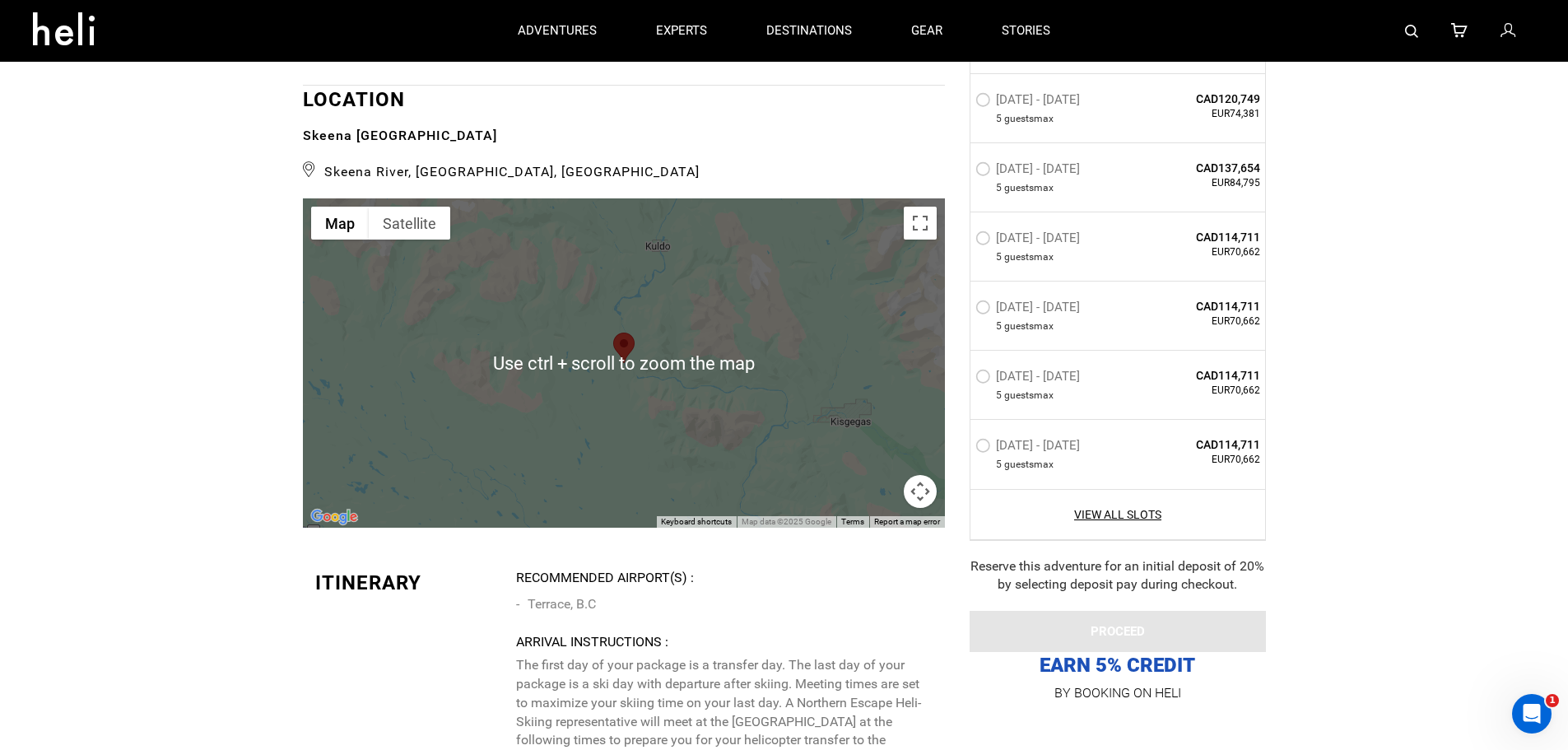
scroll to position [3128, 0]
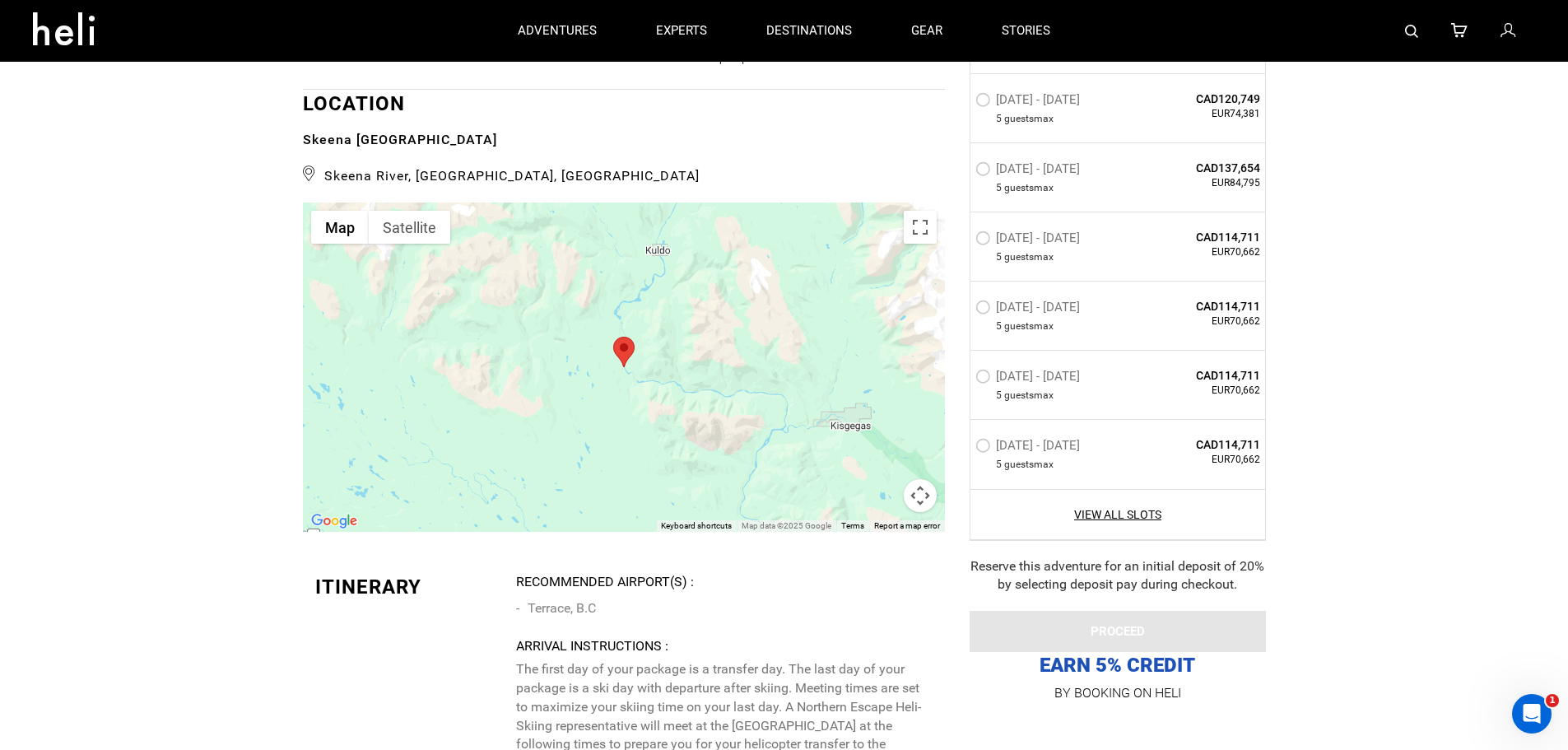
click at [702, 400] on div at bounding box center [624, 367] width 642 height 330
click at [916, 512] on button "Map camera controls" at bounding box center [920, 494] width 33 height 33
click at [878, 512] on button "Zoom out" at bounding box center [878, 494] width 33 height 33
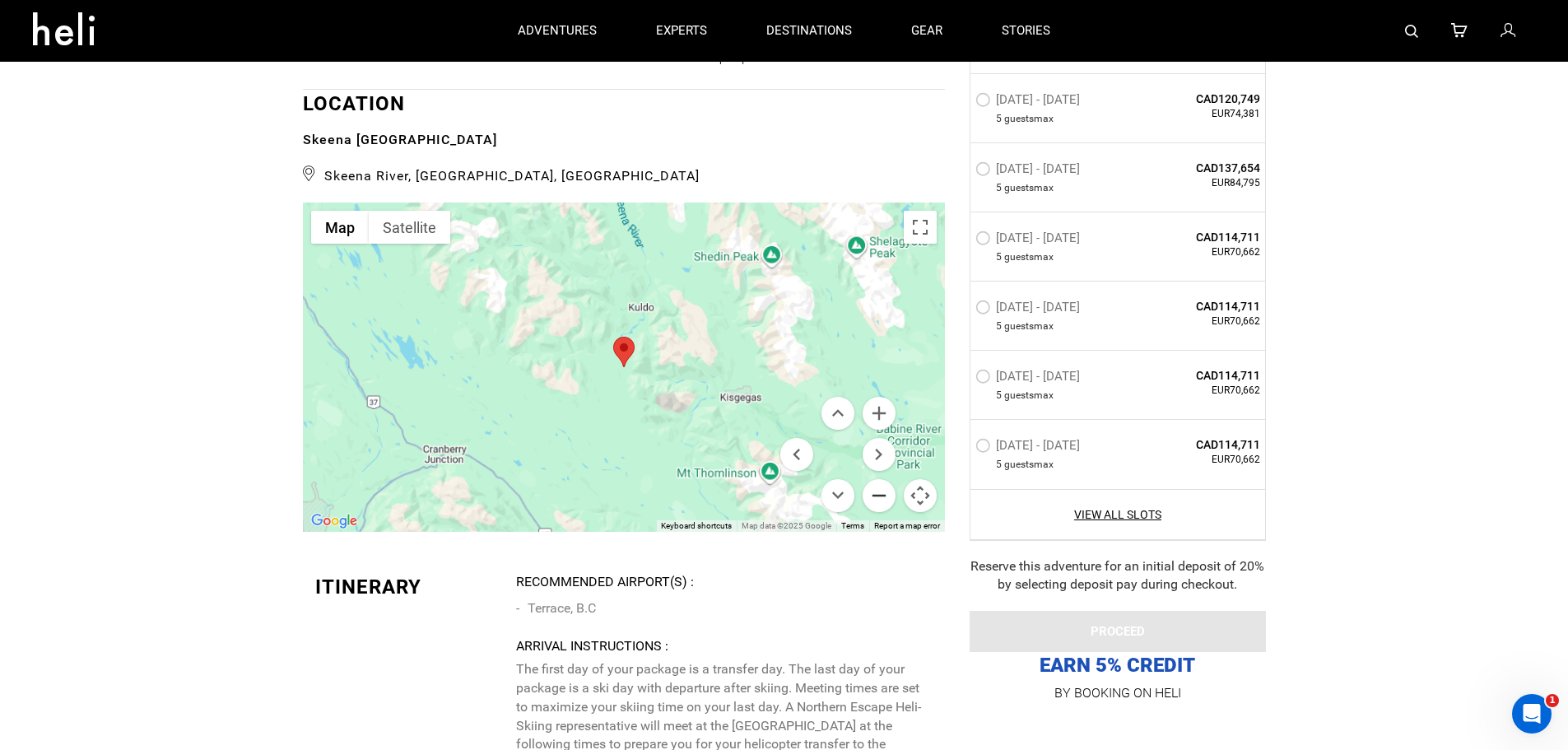
click at [878, 512] on button "Zoom out" at bounding box center [878, 494] width 33 height 33
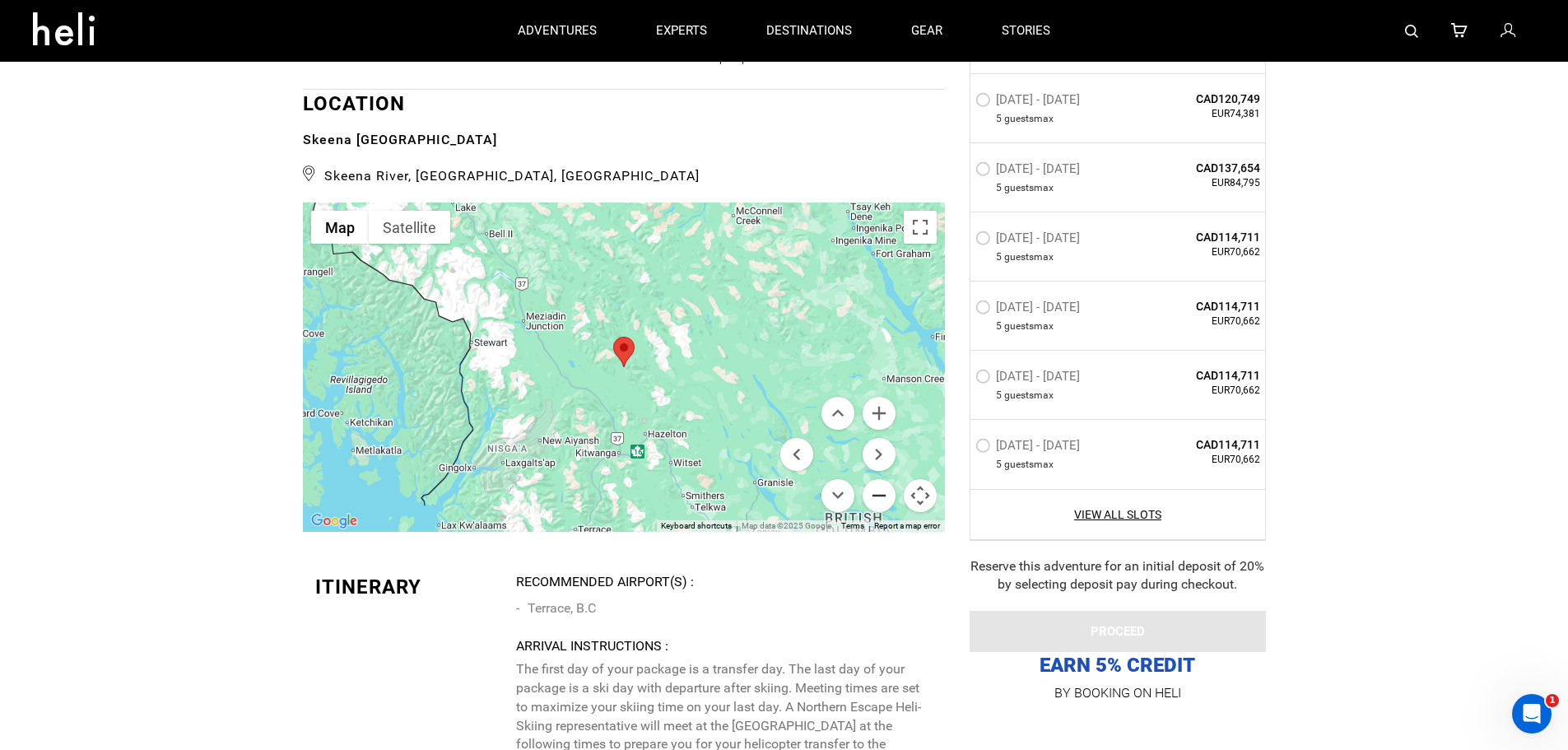
click at [878, 512] on button "Zoom out" at bounding box center [878, 494] width 33 height 33
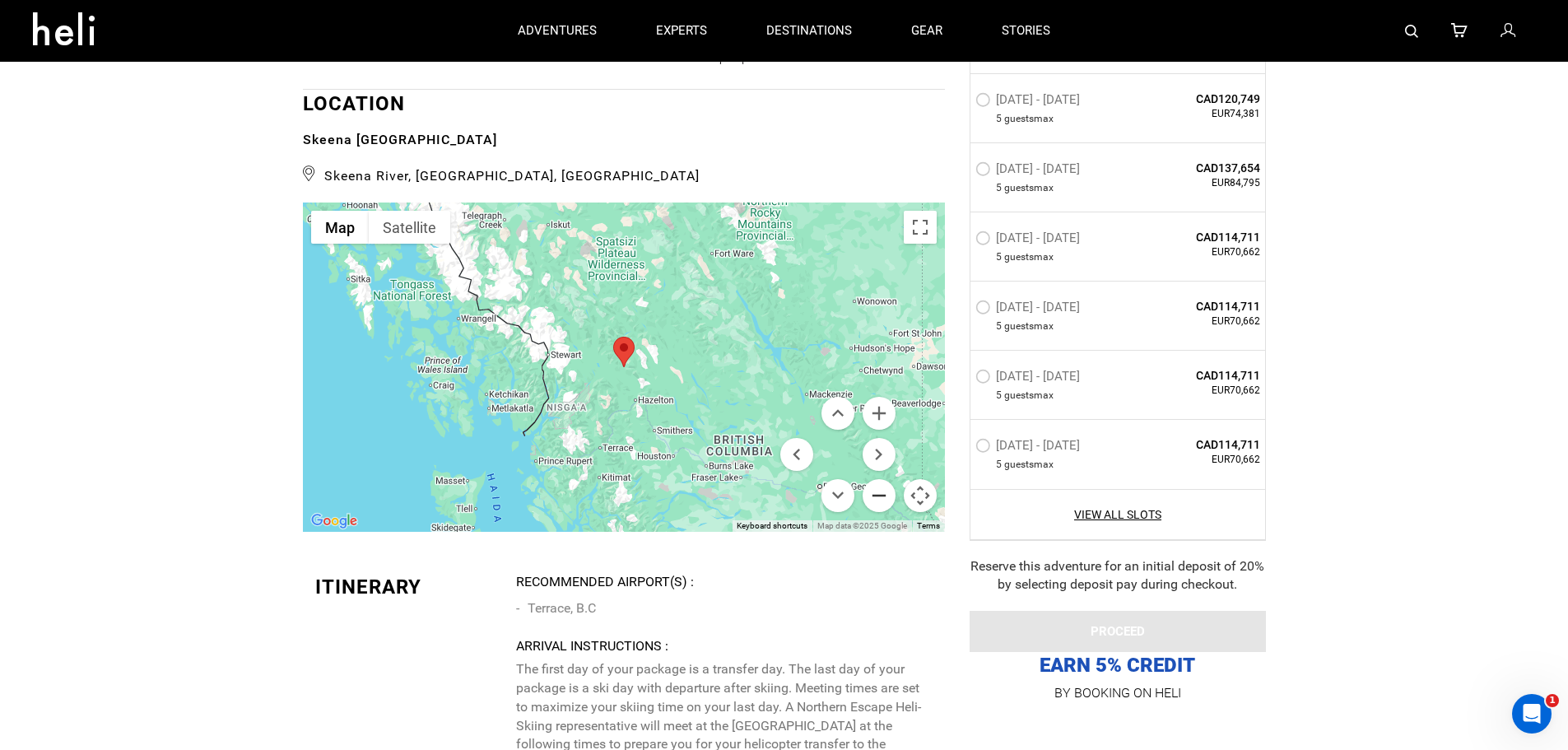
click at [878, 512] on button "Zoom out" at bounding box center [878, 494] width 33 height 33
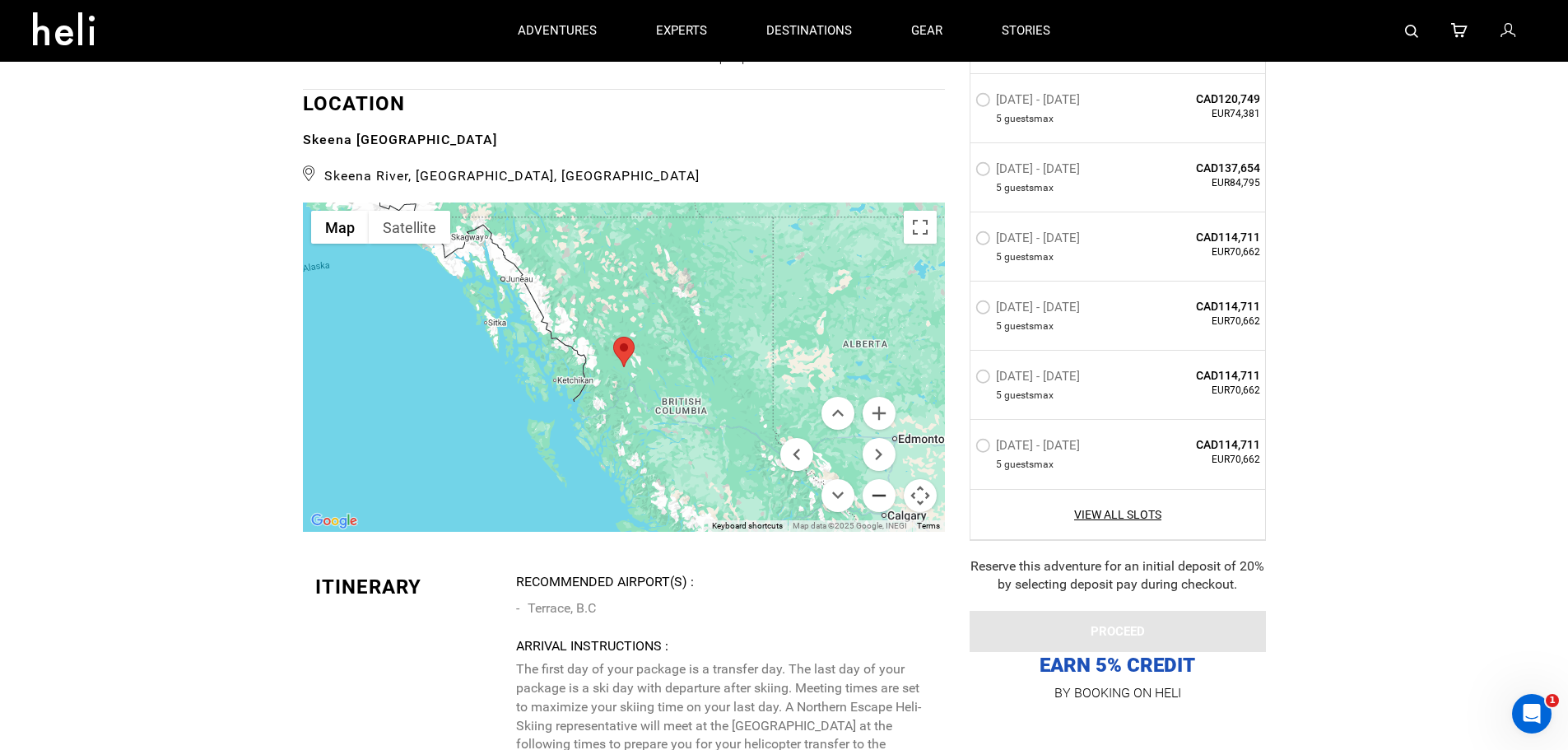
click at [878, 512] on button "Zoom out" at bounding box center [878, 494] width 33 height 33
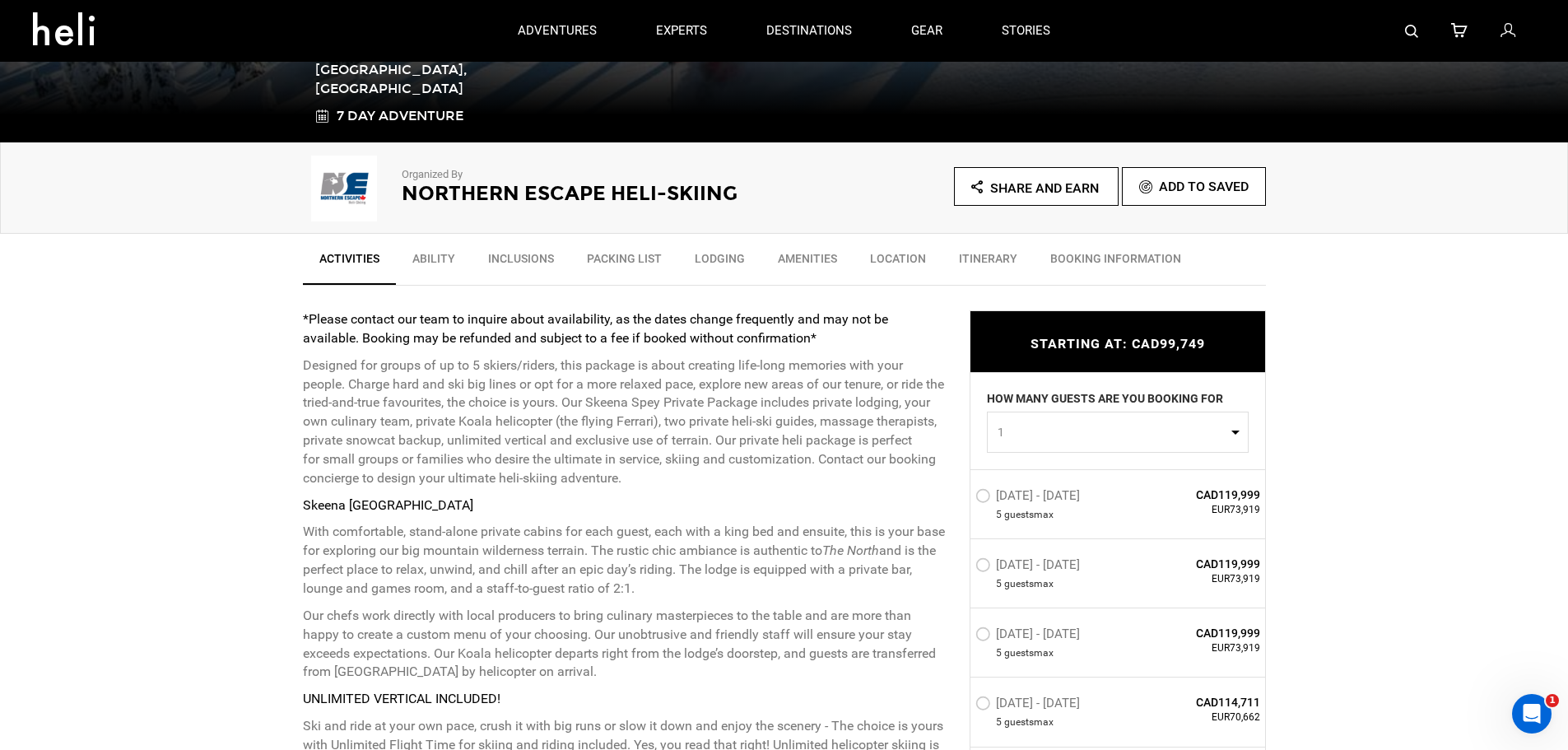
scroll to position [0, 0]
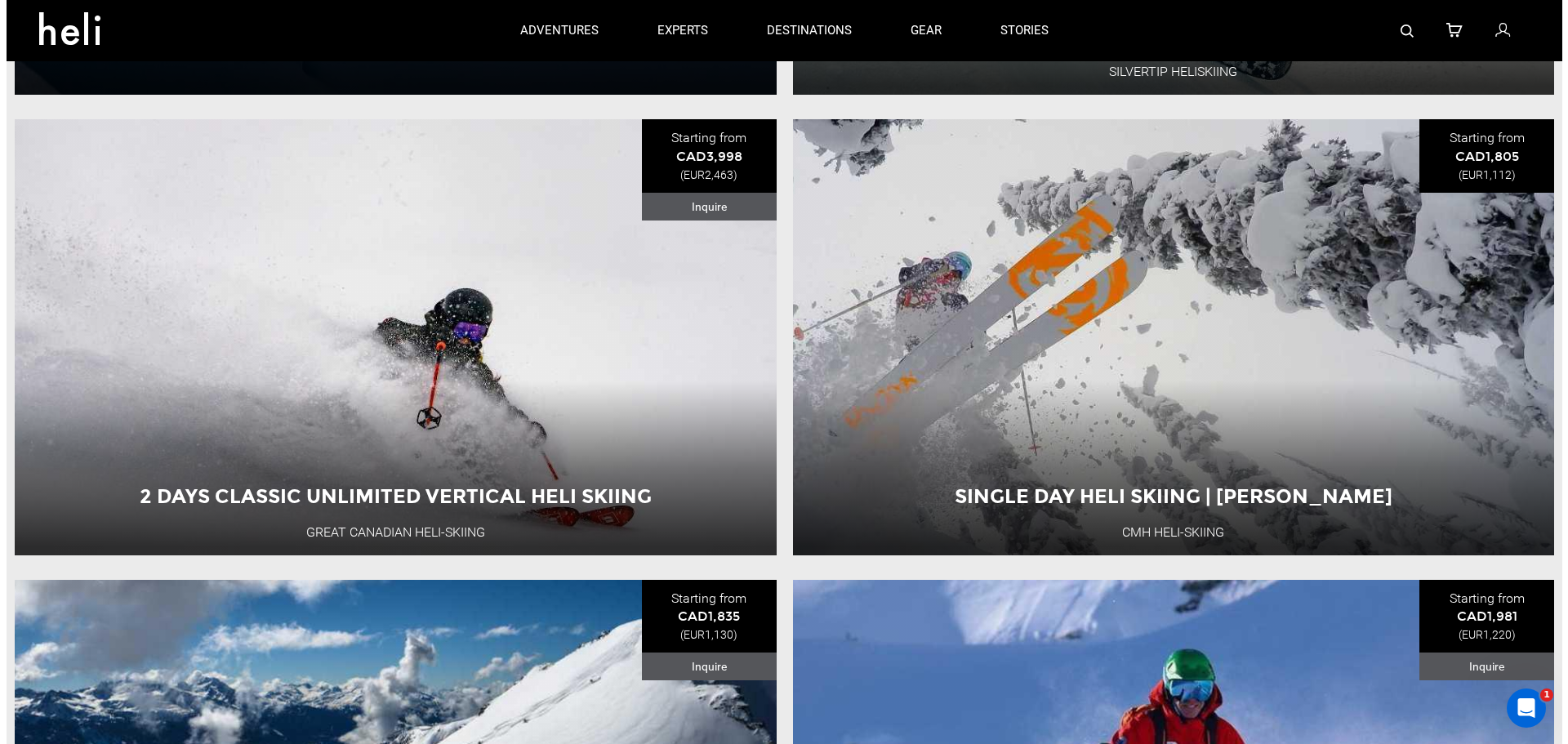
scroll to position [4526, 0]
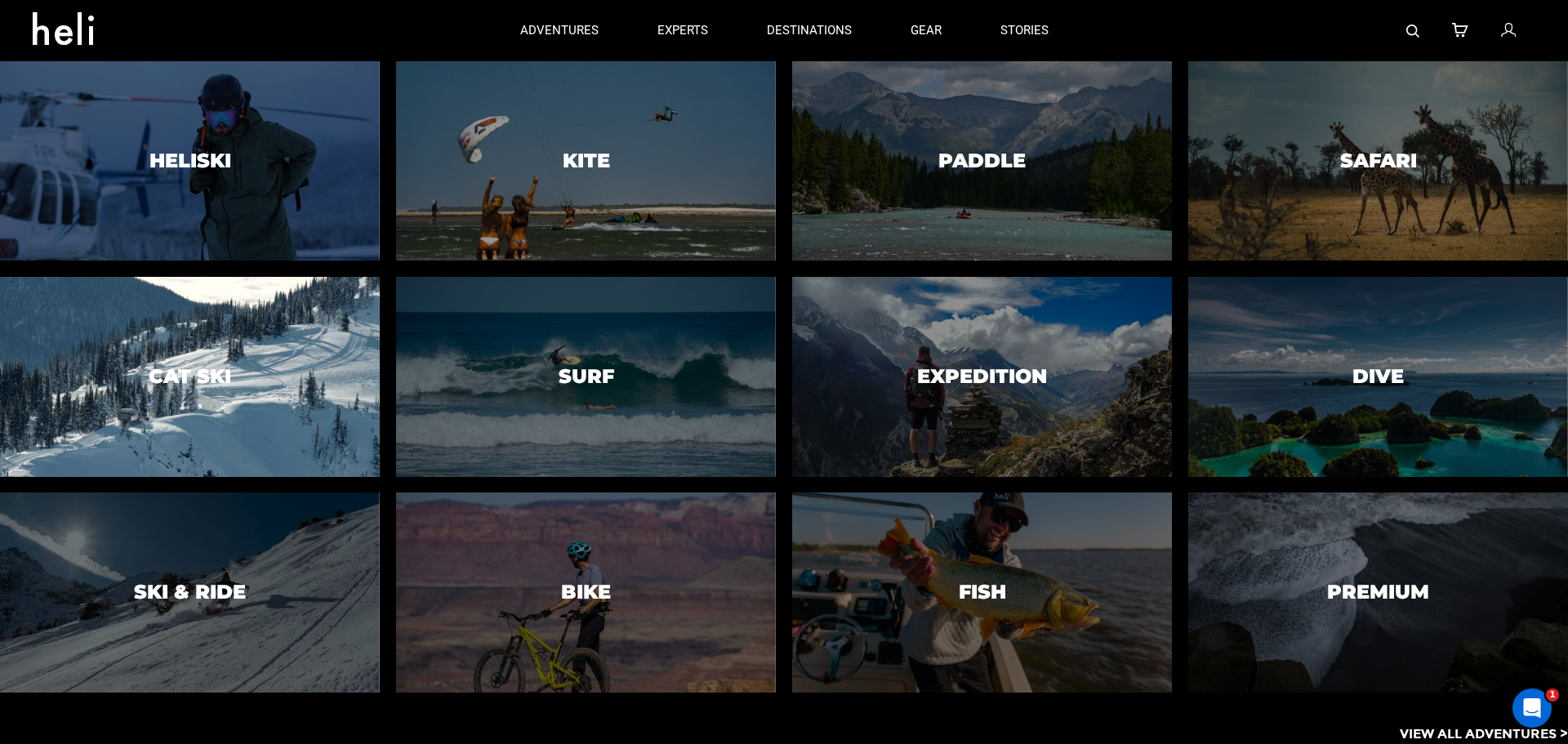
click at [200, 394] on div at bounding box center [189, 377] width 387 height 204
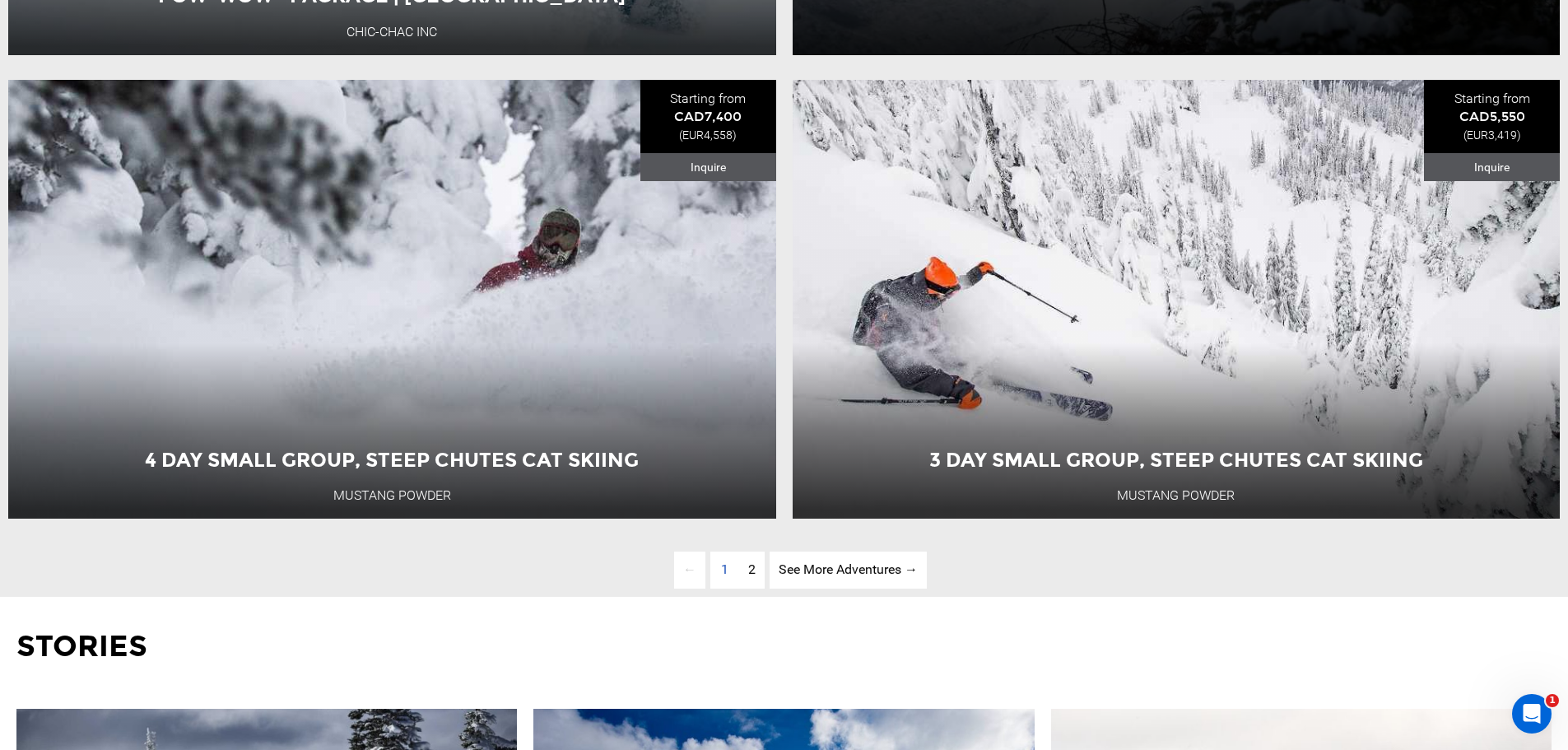
scroll to position [5351, 0]
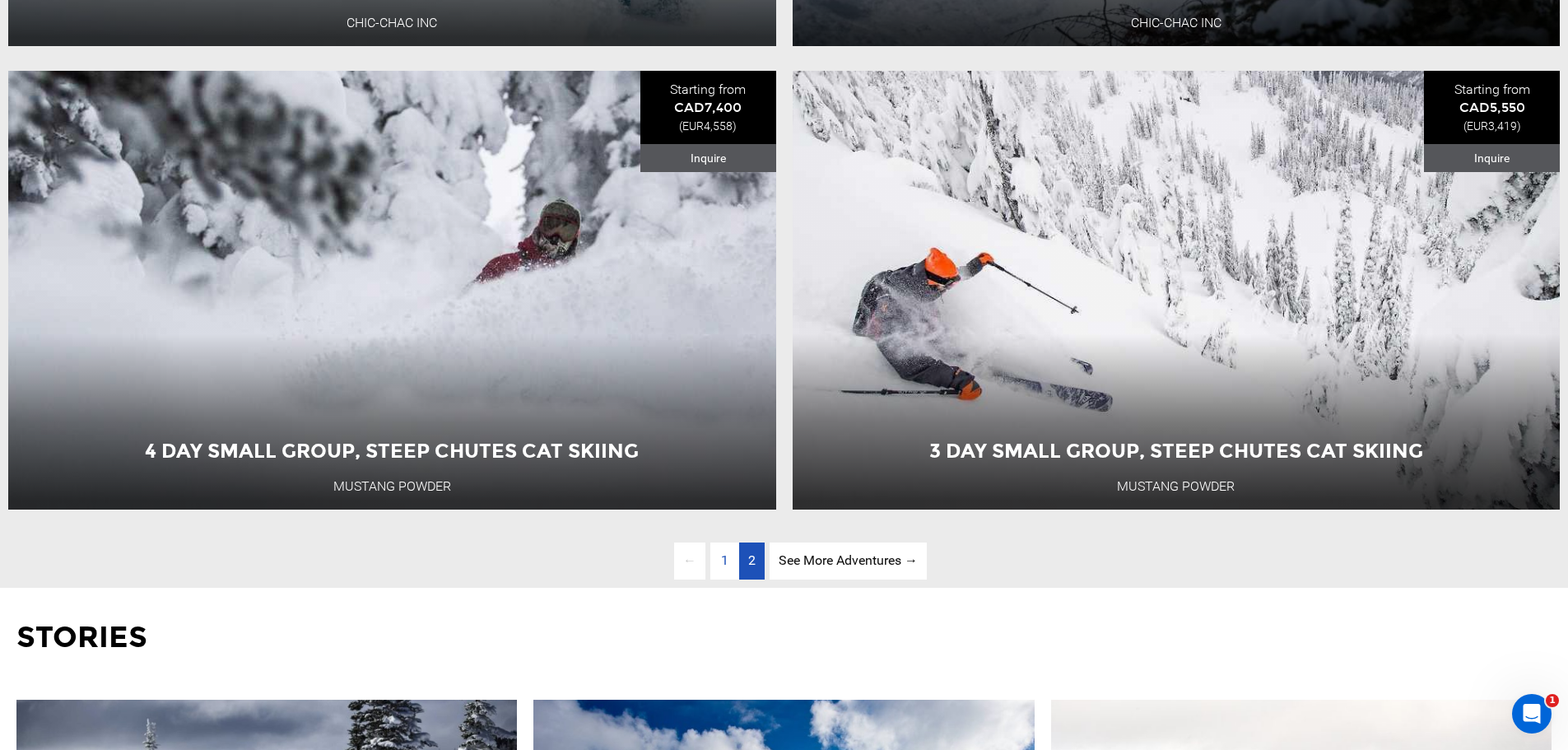
click at [752, 568] on span "2" at bounding box center [752, 561] width 8 height 16
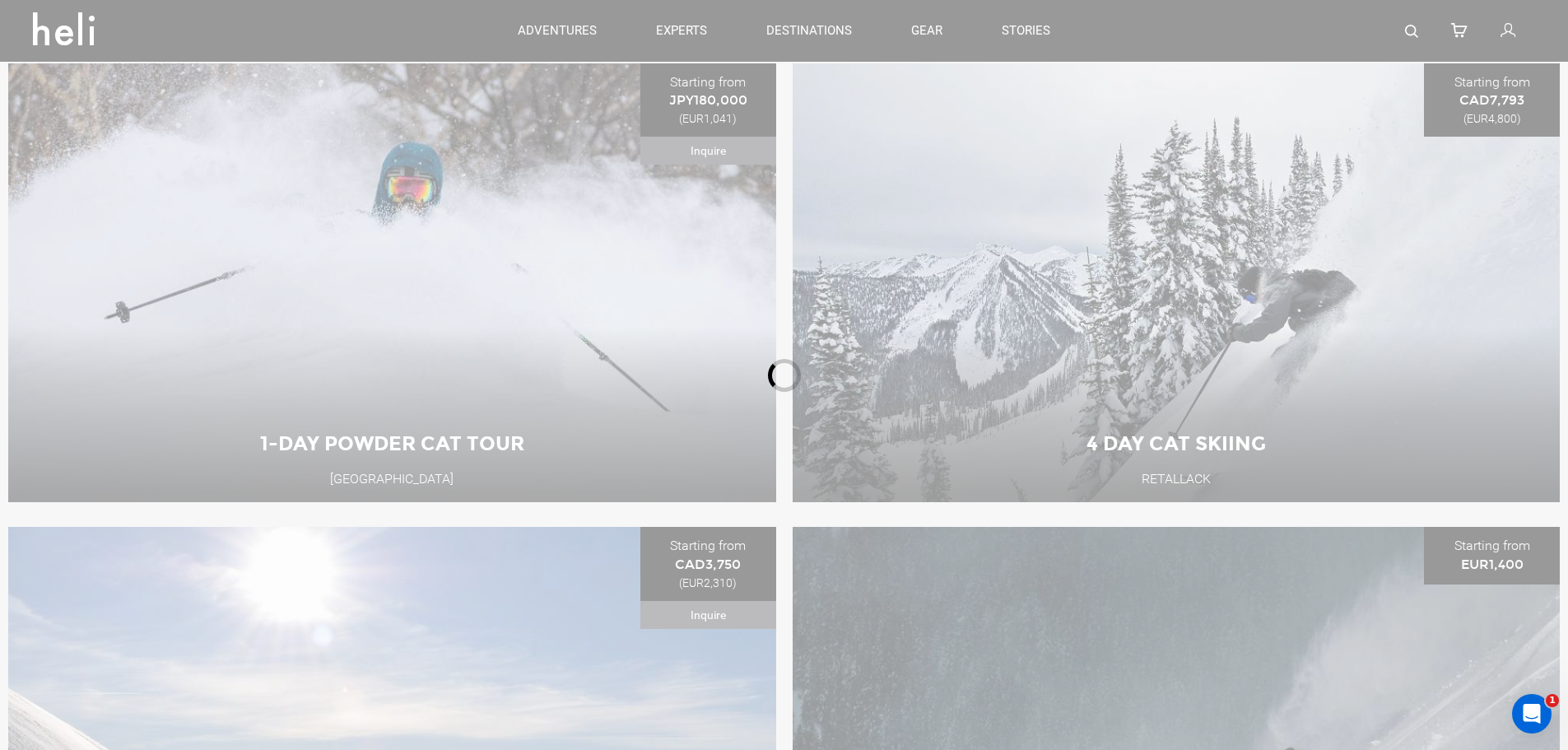
scroll to position [706, 0]
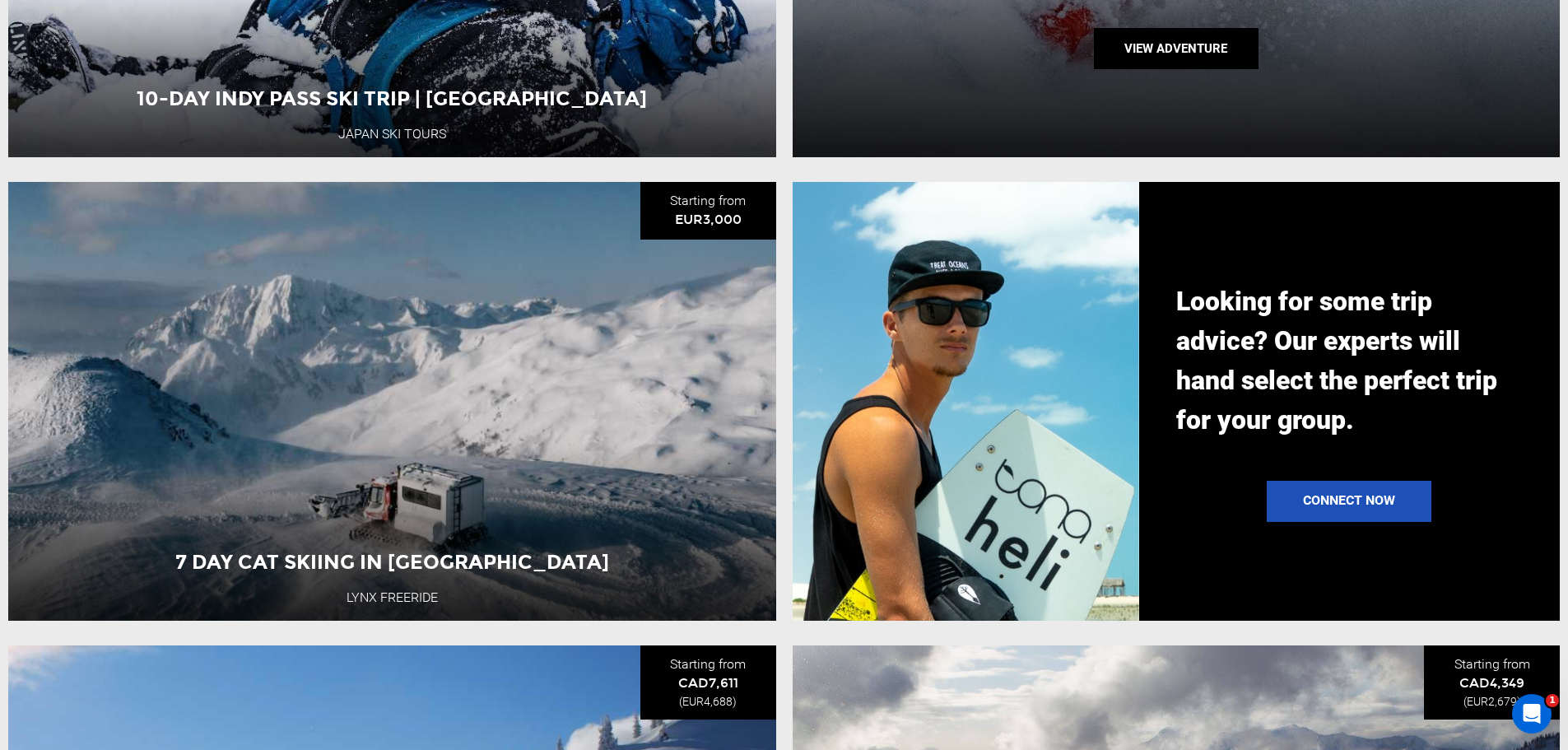
scroll to position [2022, 0]
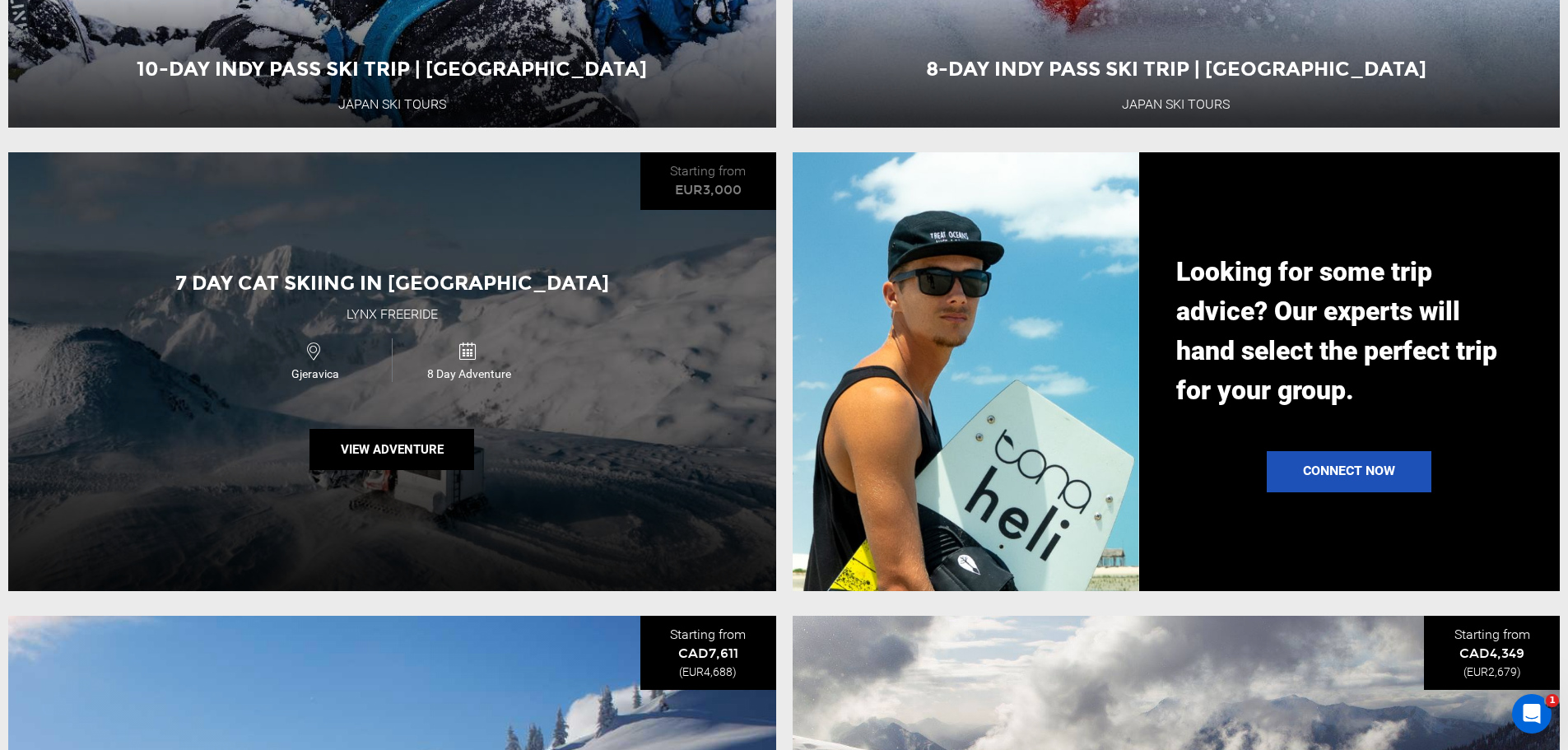
click at [311, 364] on icon at bounding box center [313, 351] width 13 height 26
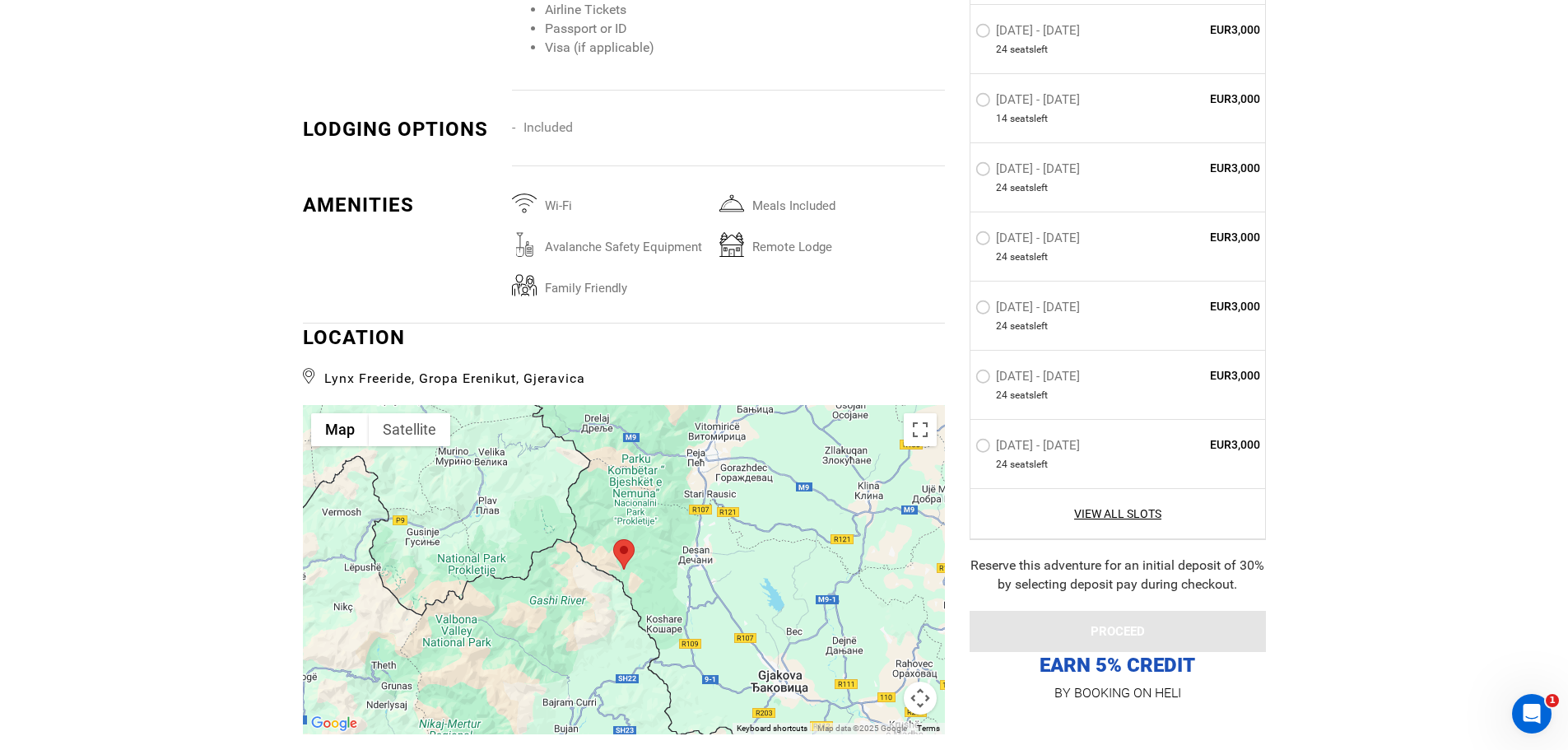
scroll to position [2963, 0]
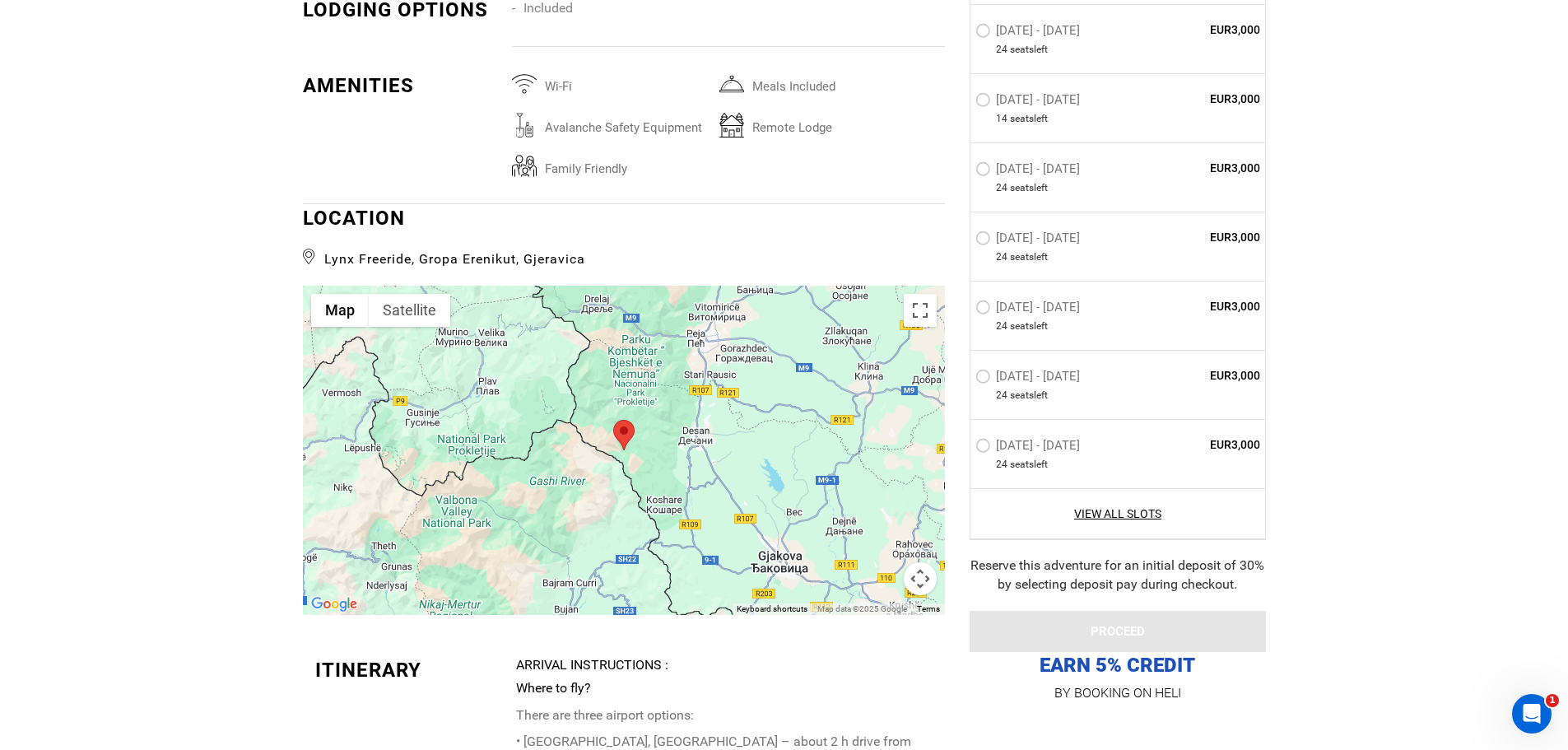
click at [925, 588] on button "Map camera controls" at bounding box center [920, 578] width 33 height 33
click at [874, 576] on button "Zoom out" at bounding box center [878, 578] width 33 height 33
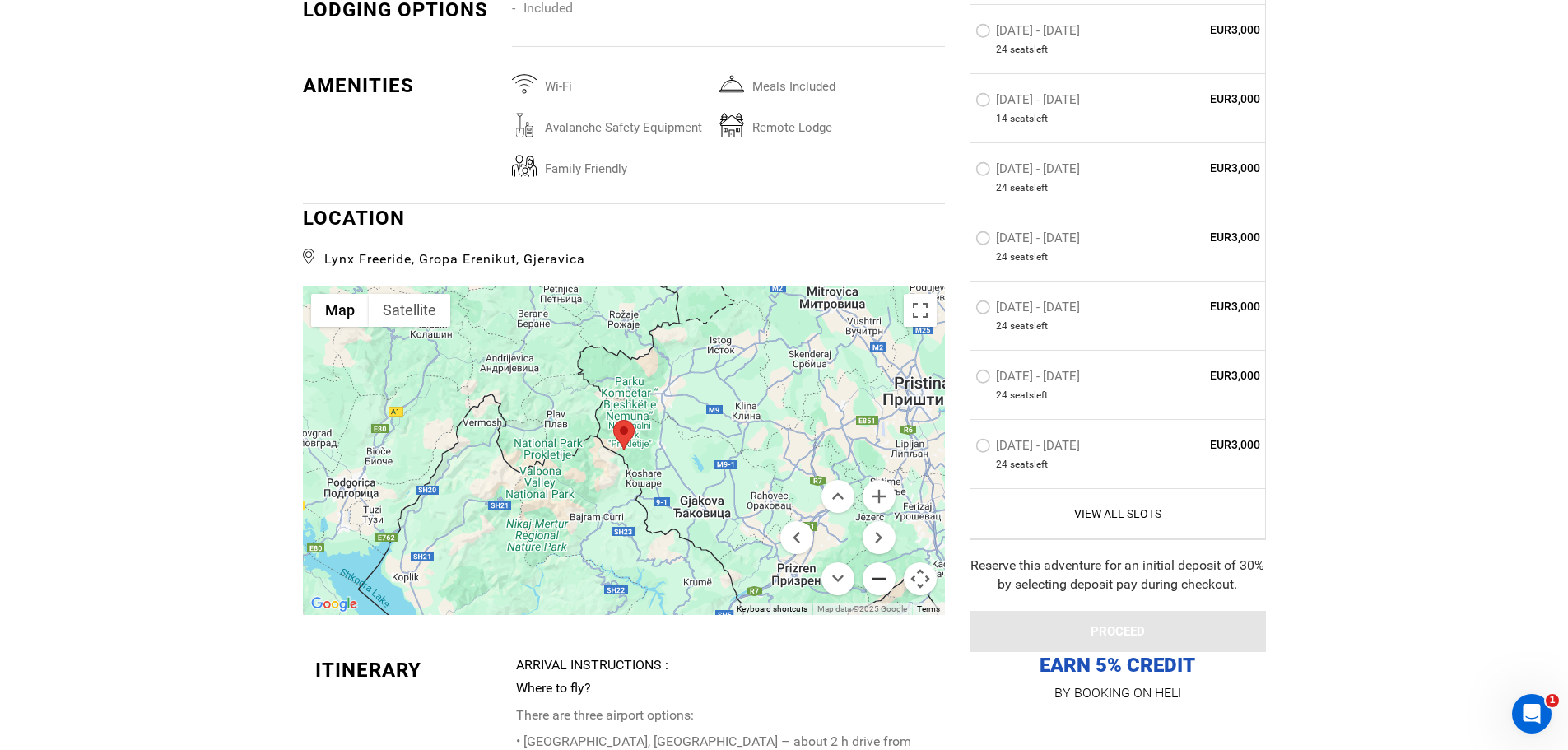
click at [874, 576] on button "Zoom out" at bounding box center [878, 578] width 33 height 33
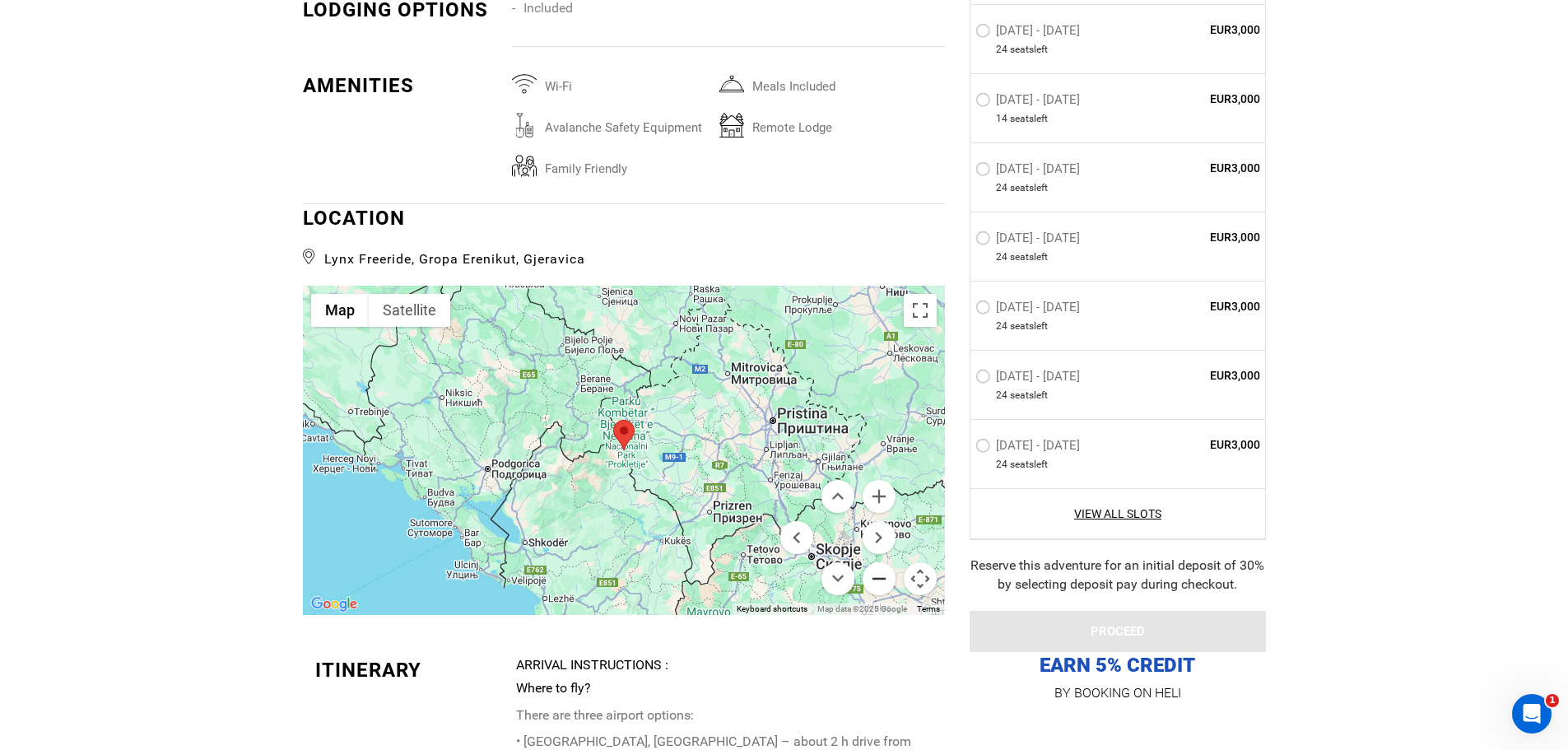
click at [874, 576] on button "Zoom out" at bounding box center [878, 578] width 33 height 33
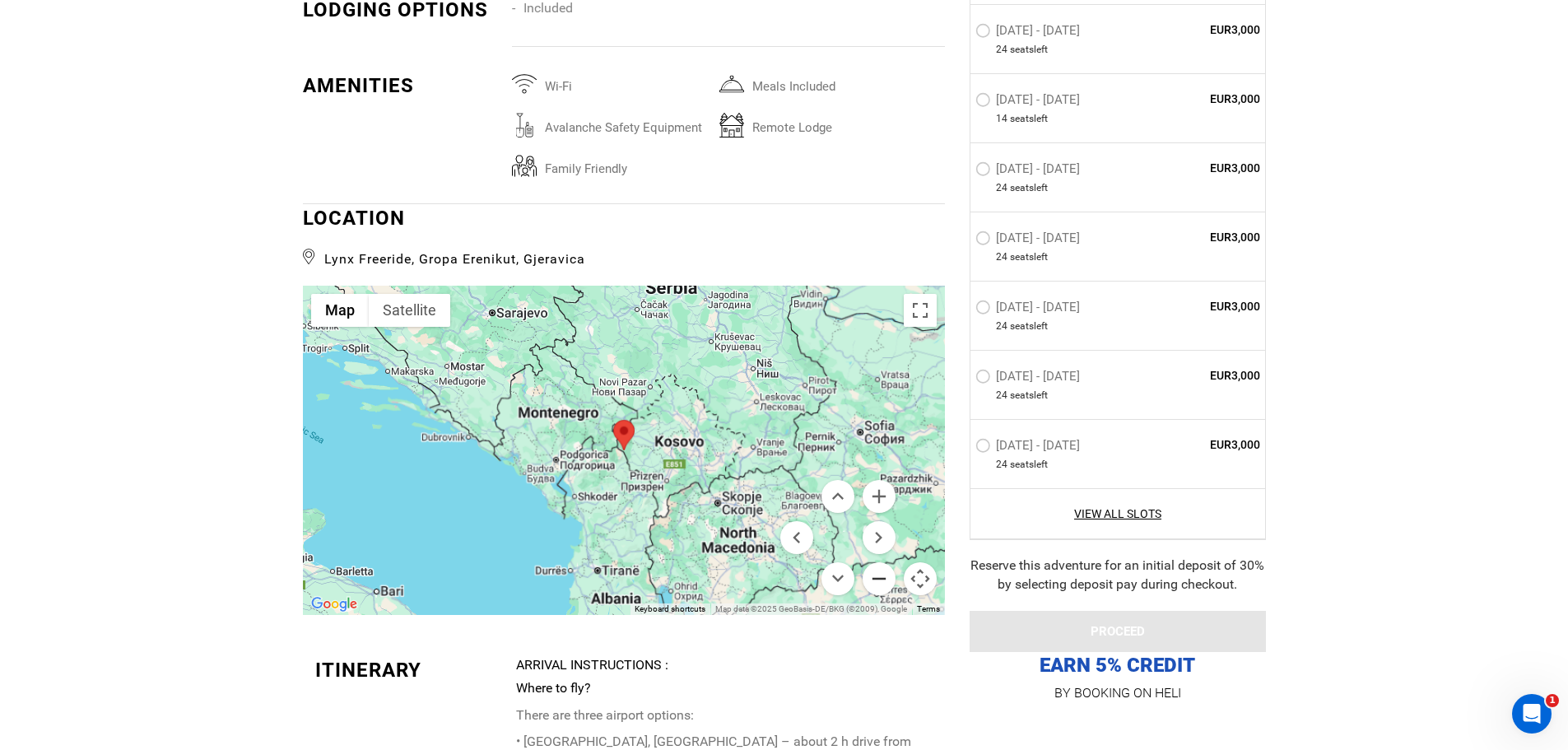
click at [874, 576] on button "Zoom out" at bounding box center [878, 578] width 33 height 33
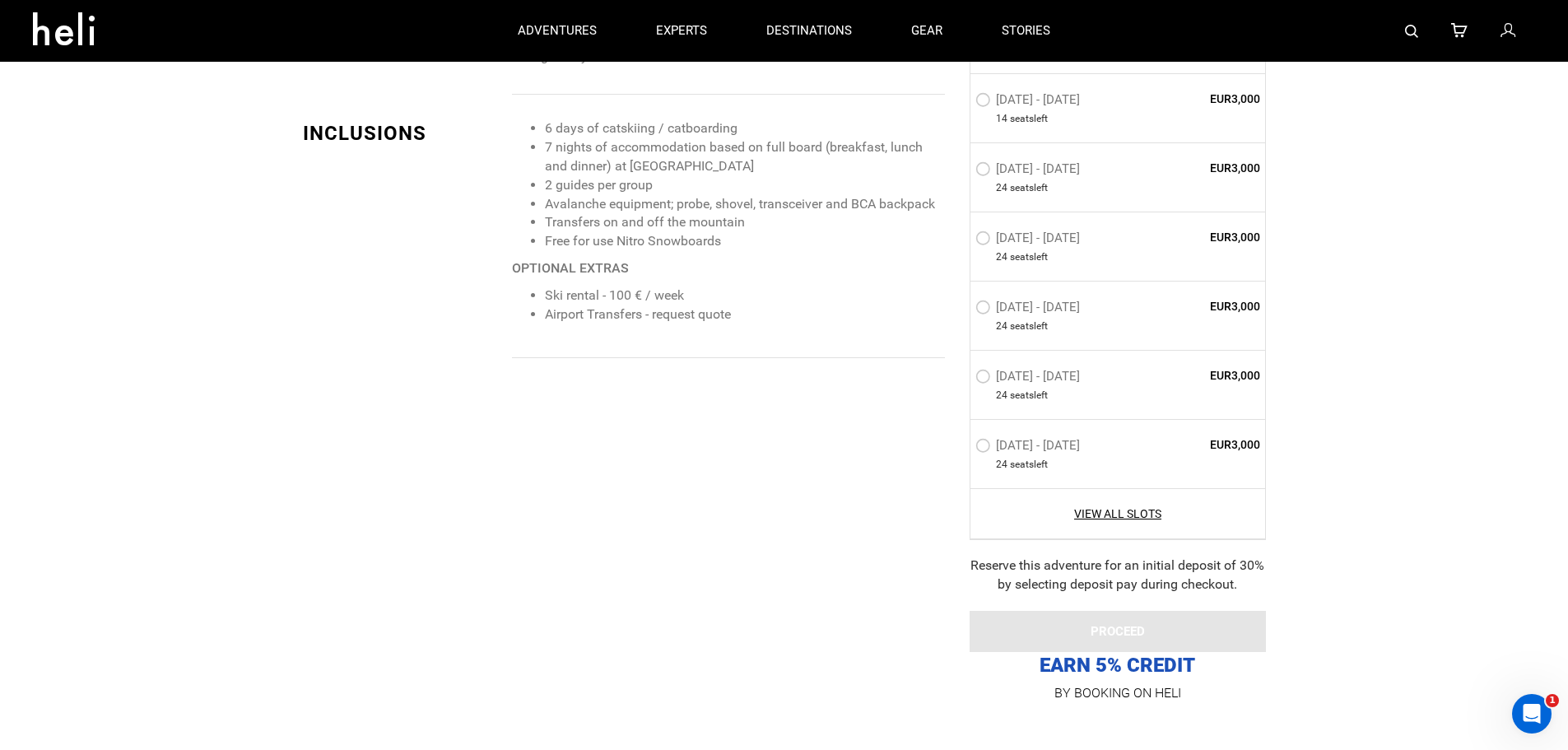
scroll to position [1418, 0]
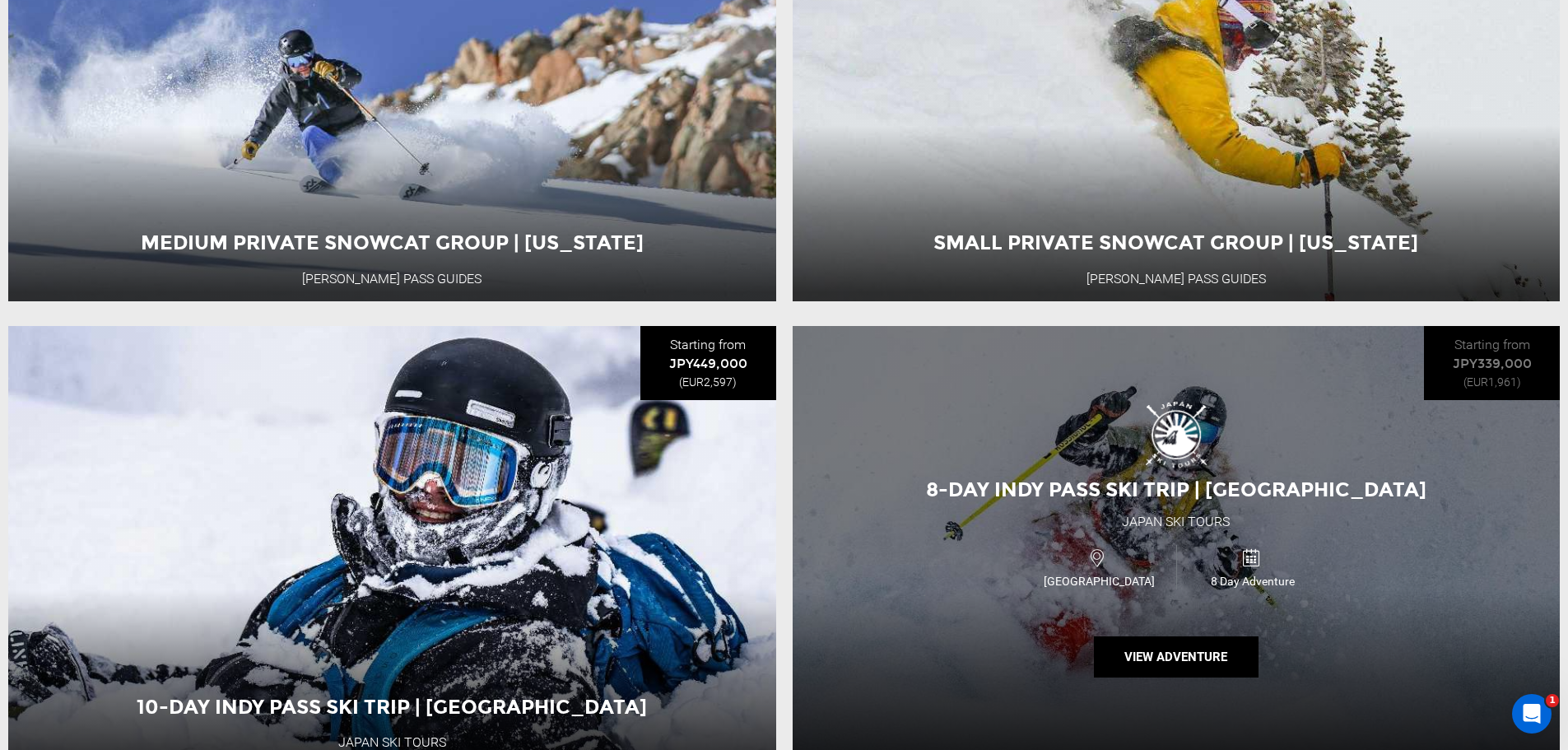
scroll to position [1646, 0]
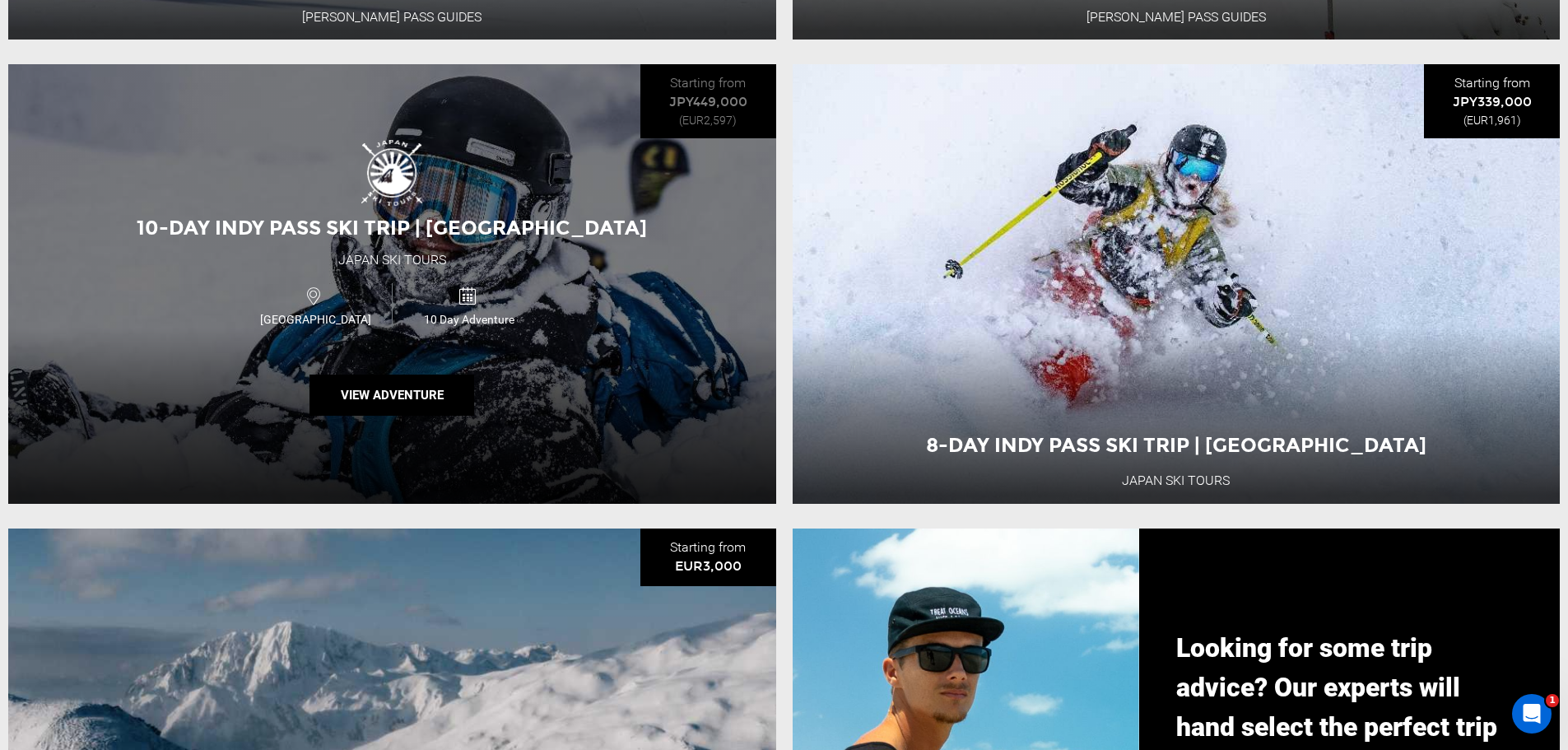
click at [442, 270] on div "Japan Ski Tours" at bounding box center [392, 260] width 108 height 19
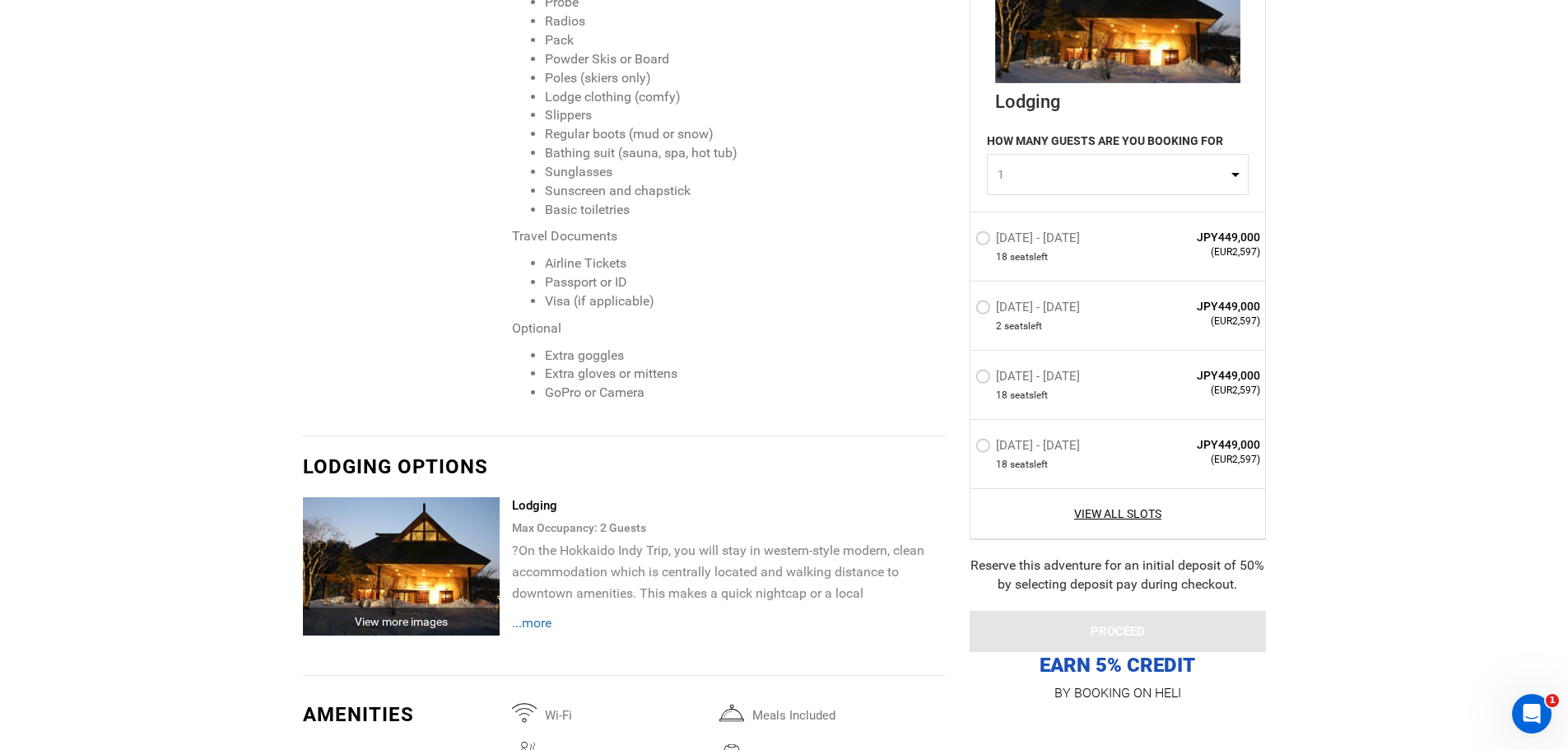
scroll to position [3128, 0]
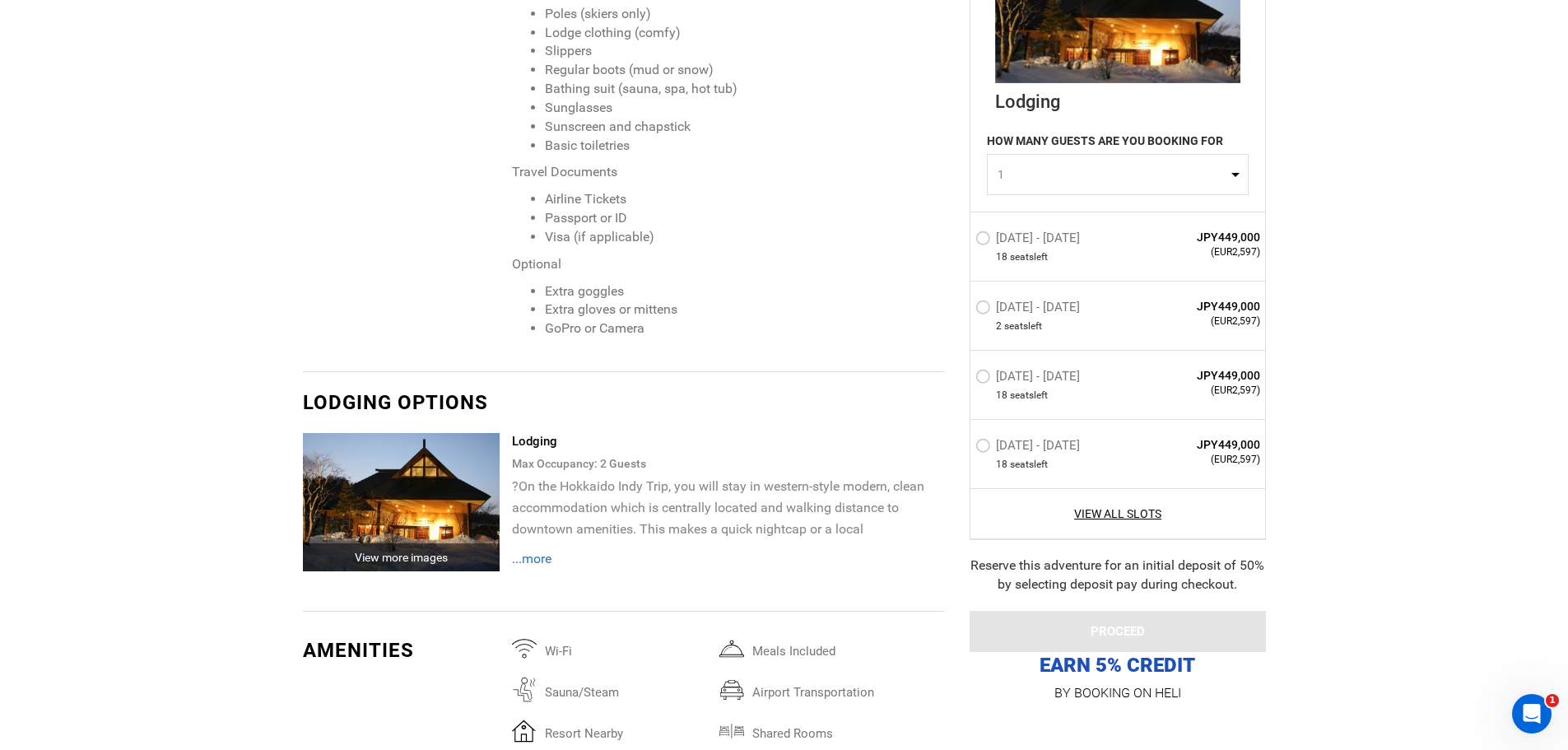
click at [536, 531] on div "?On the Hokkaido Indy Trip, you will stay in western-style modern, clean accomm…" at bounding box center [728, 522] width 432 height 94
click at [534, 551] on span "...more" at bounding box center [532, 559] width 39 height 16
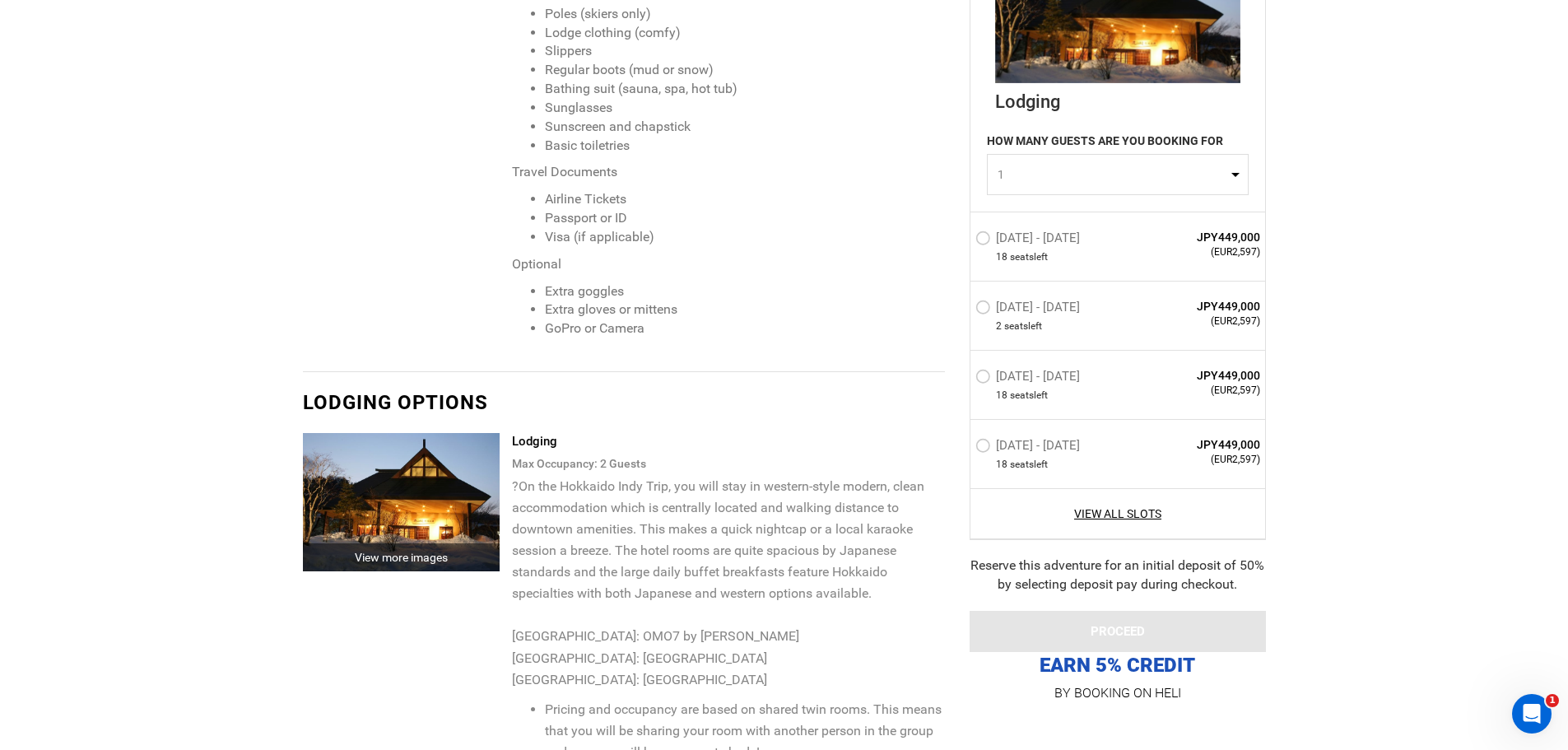
click at [426, 523] on img at bounding box center [402, 502] width 197 height 138
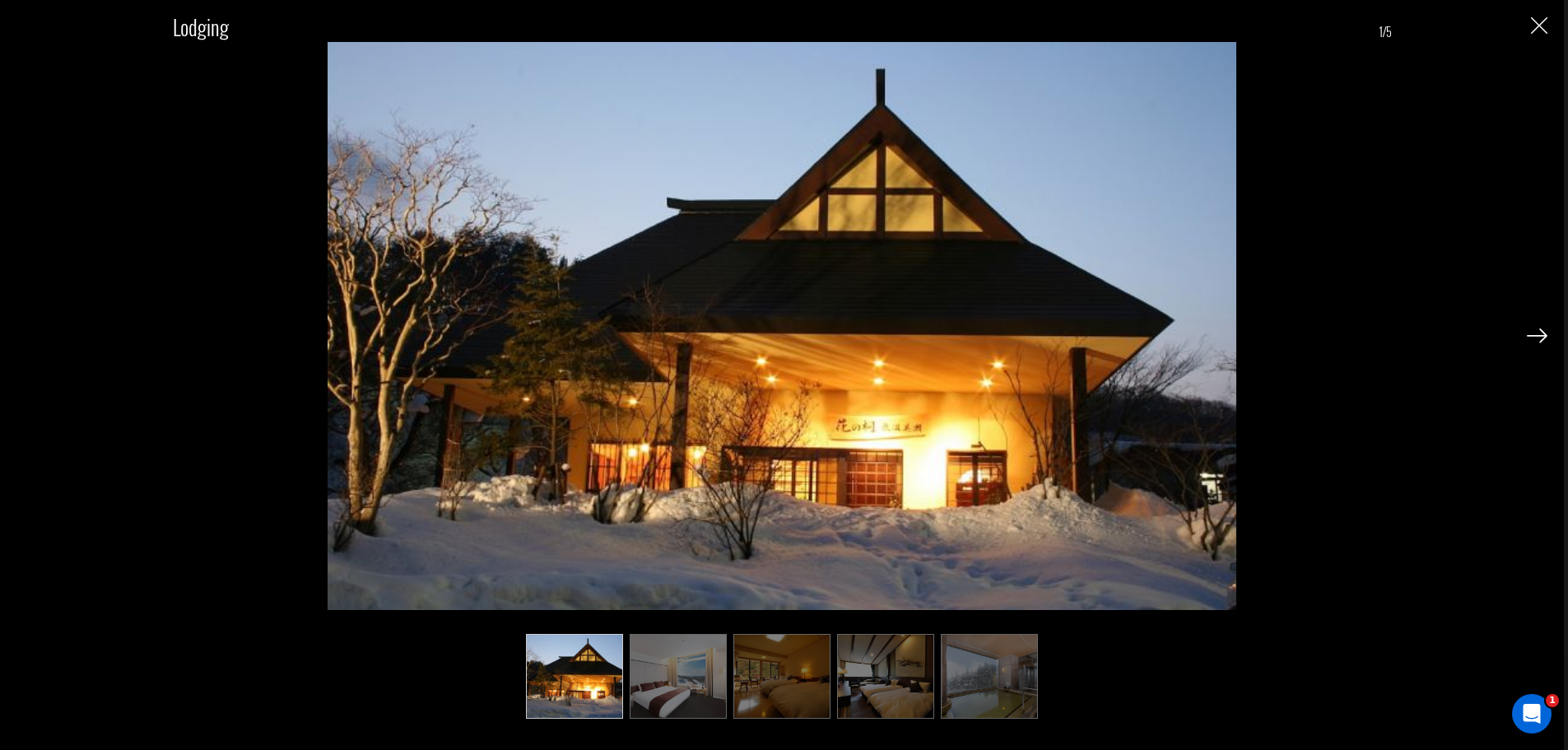
click at [1529, 337] on img at bounding box center [1536, 336] width 21 height 15
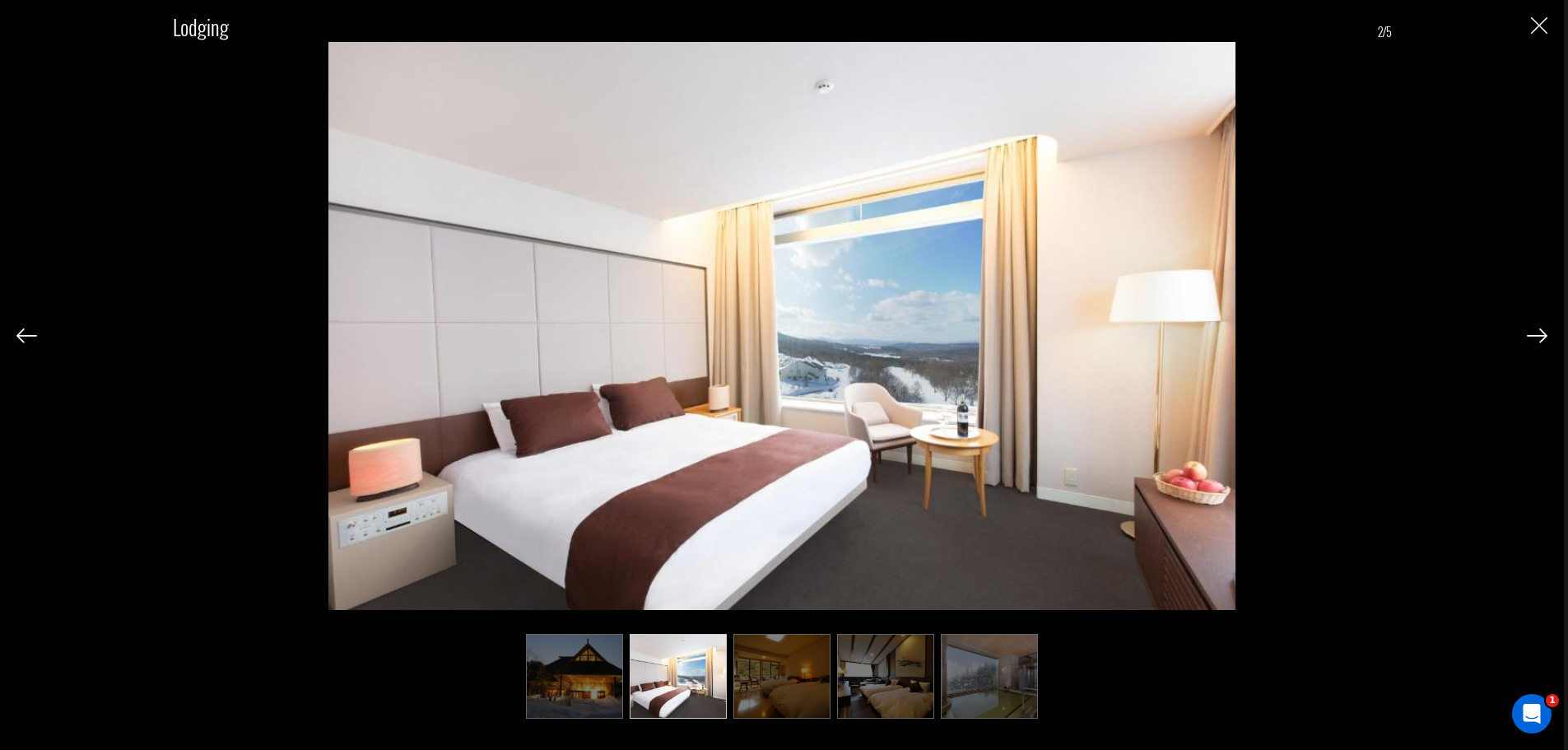
click at [1529, 337] on img at bounding box center [1536, 336] width 21 height 15
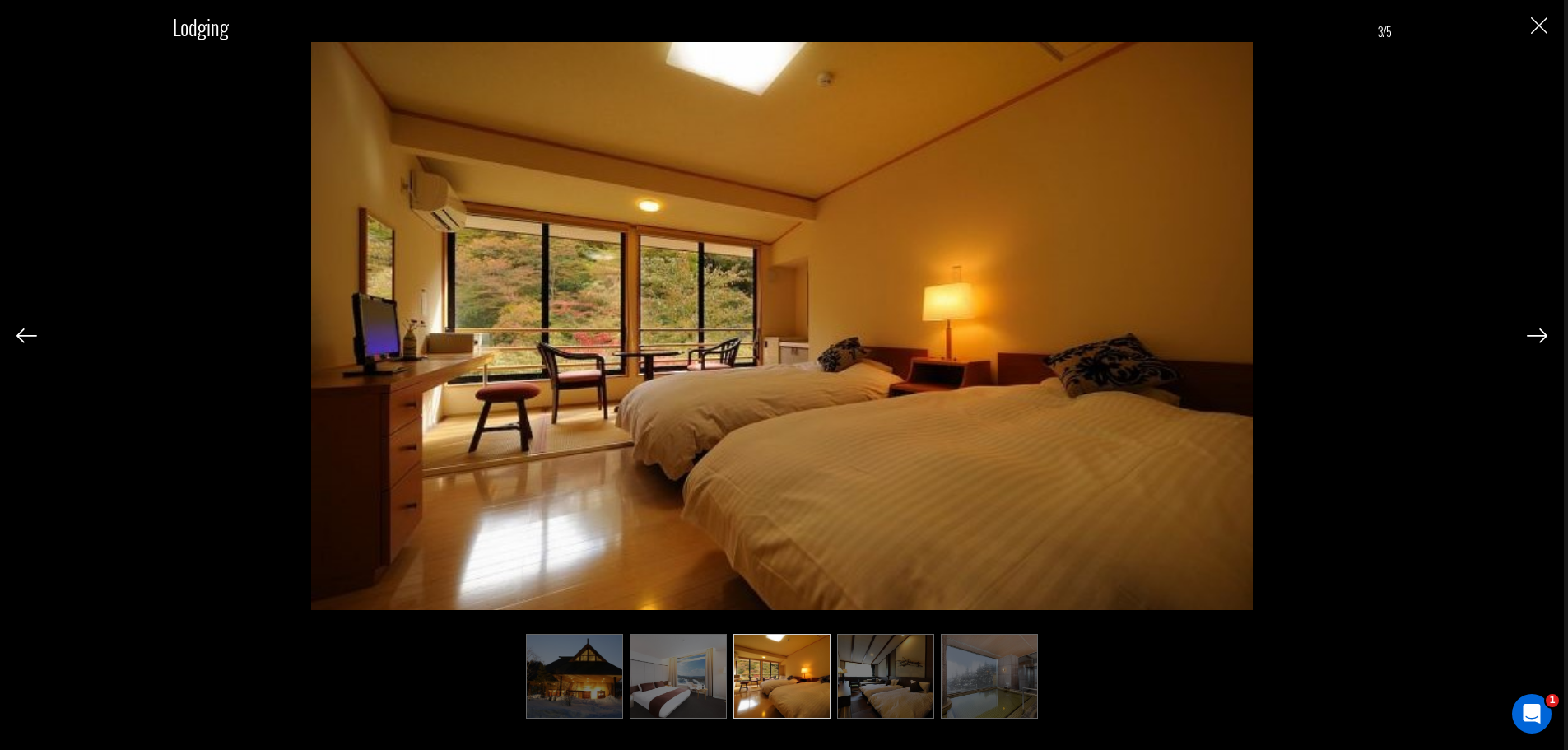
click at [1529, 337] on img at bounding box center [1536, 336] width 21 height 15
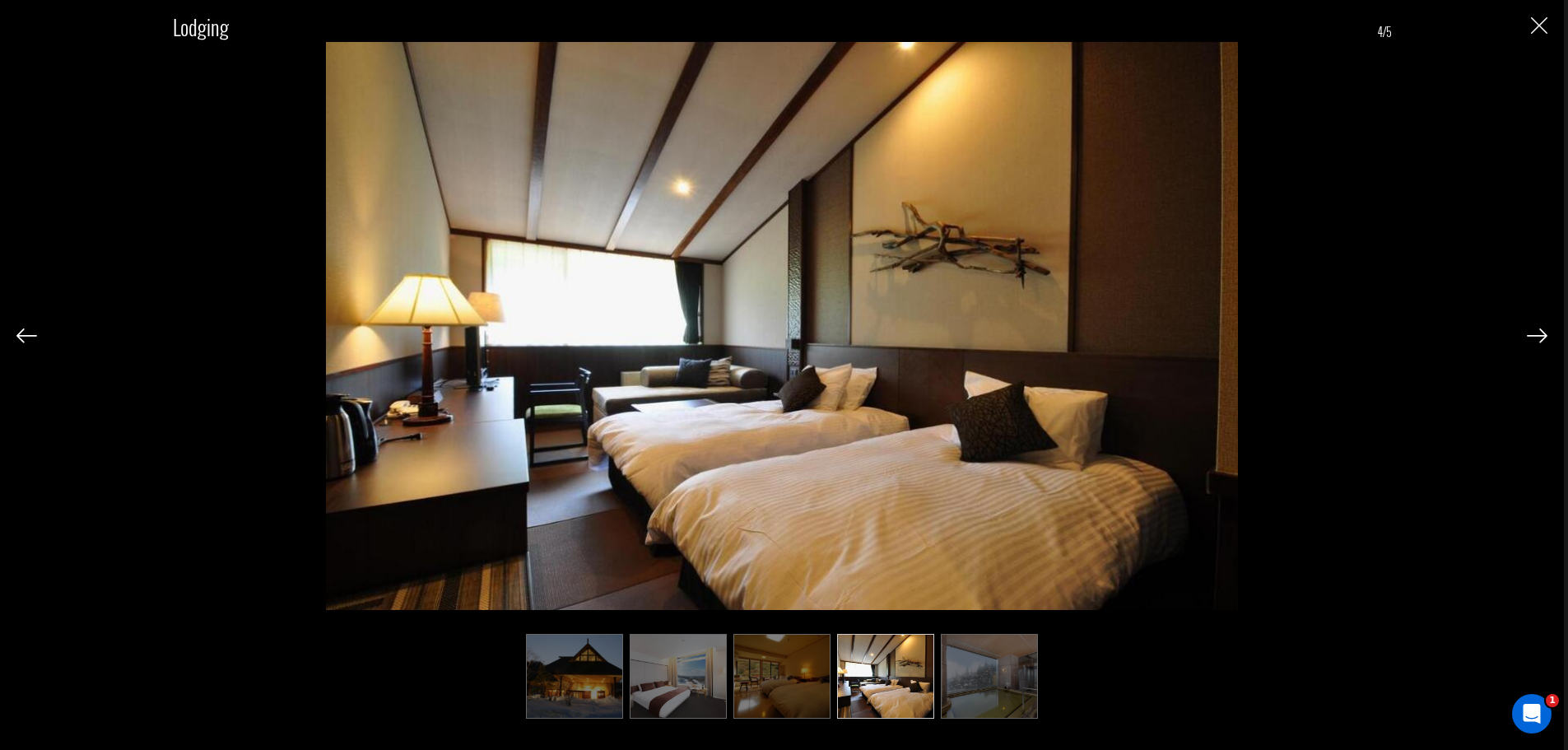
click at [1529, 337] on img at bounding box center [1536, 336] width 21 height 15
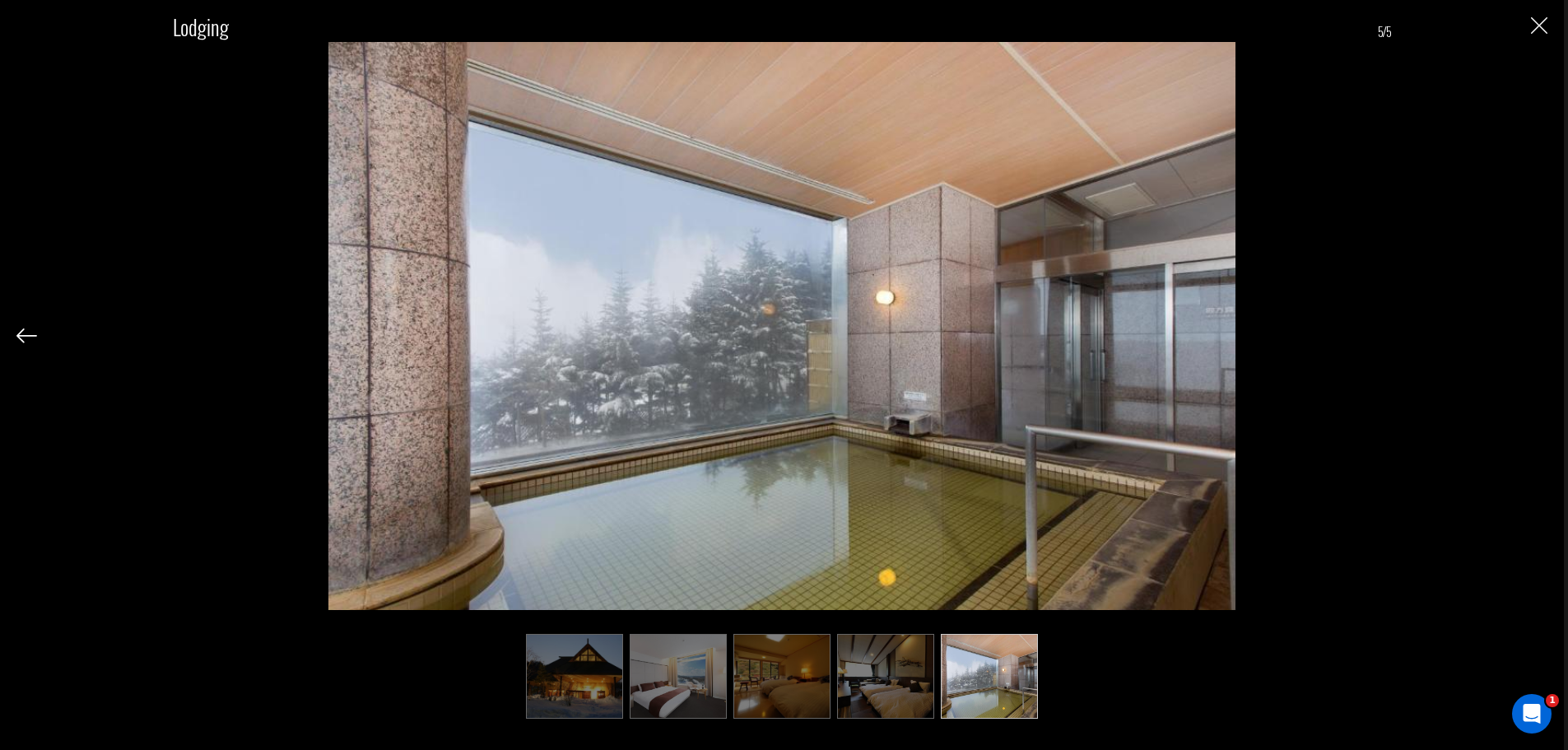
click at [1535, 23] on img "Close" at bounding box center [1538, 26] width 17 height 17
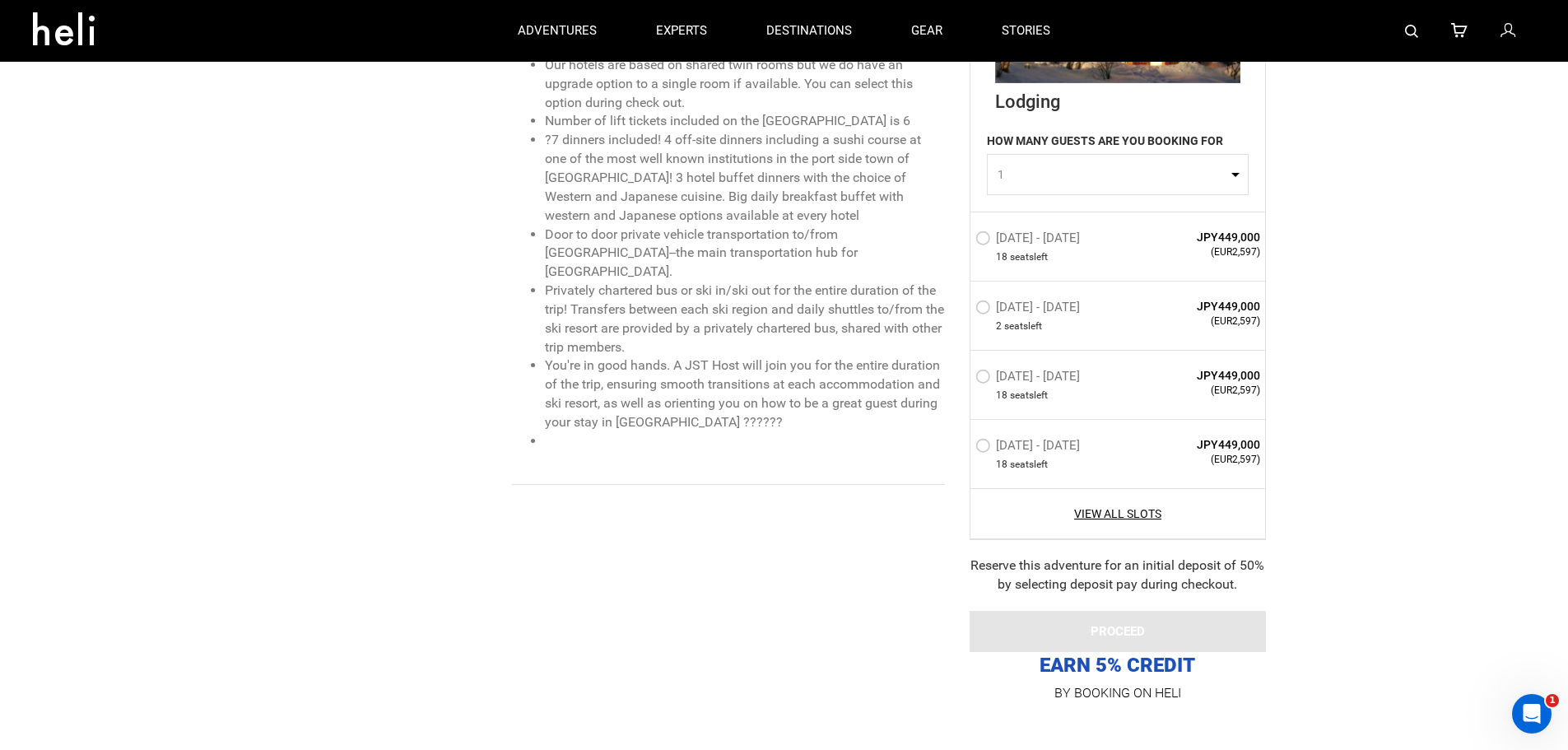
scroll to position [0, 0]
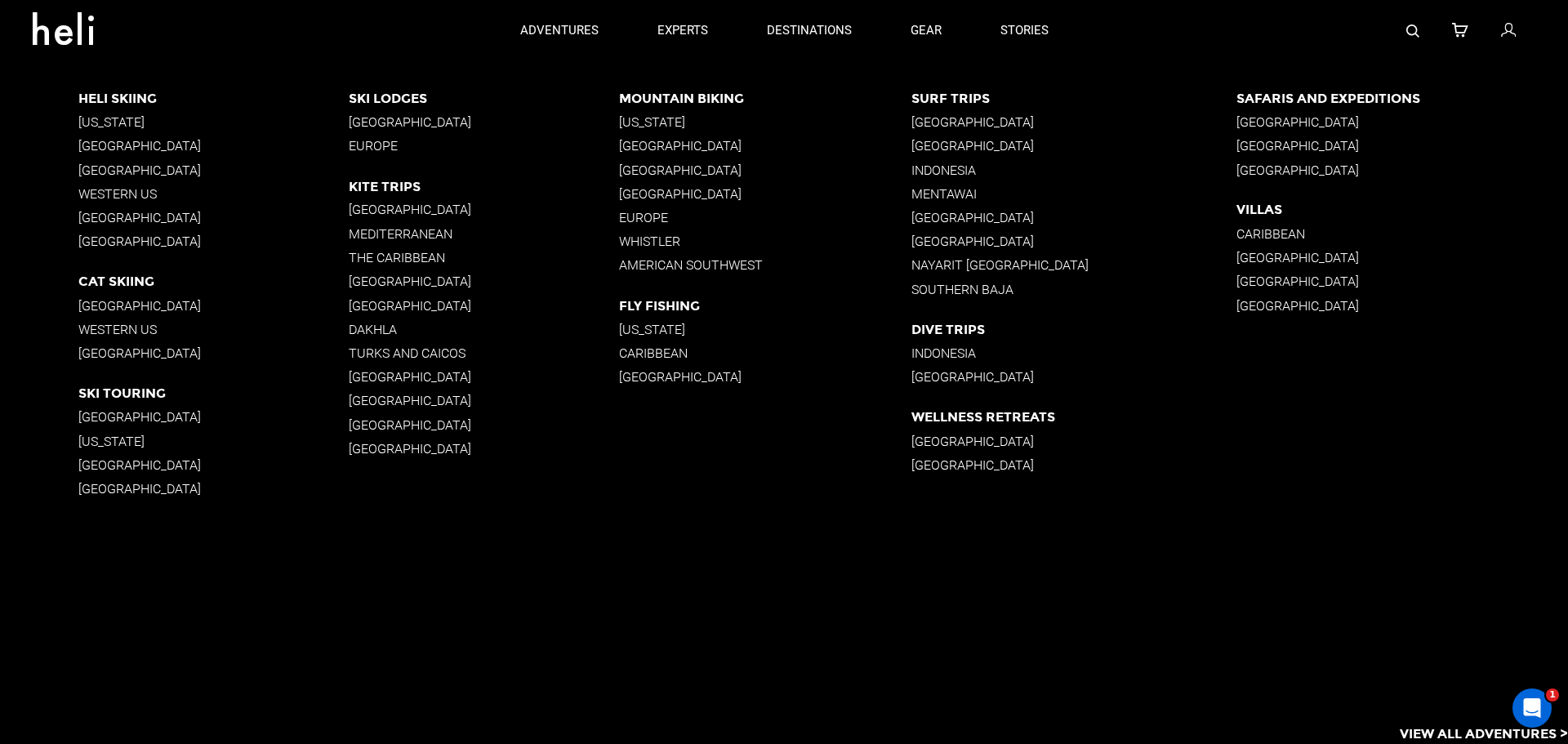
click at [1279, 167] on p "[GEOGRAPHIC_DATA]" at bounding box center [1402, 170] width 332 height 16
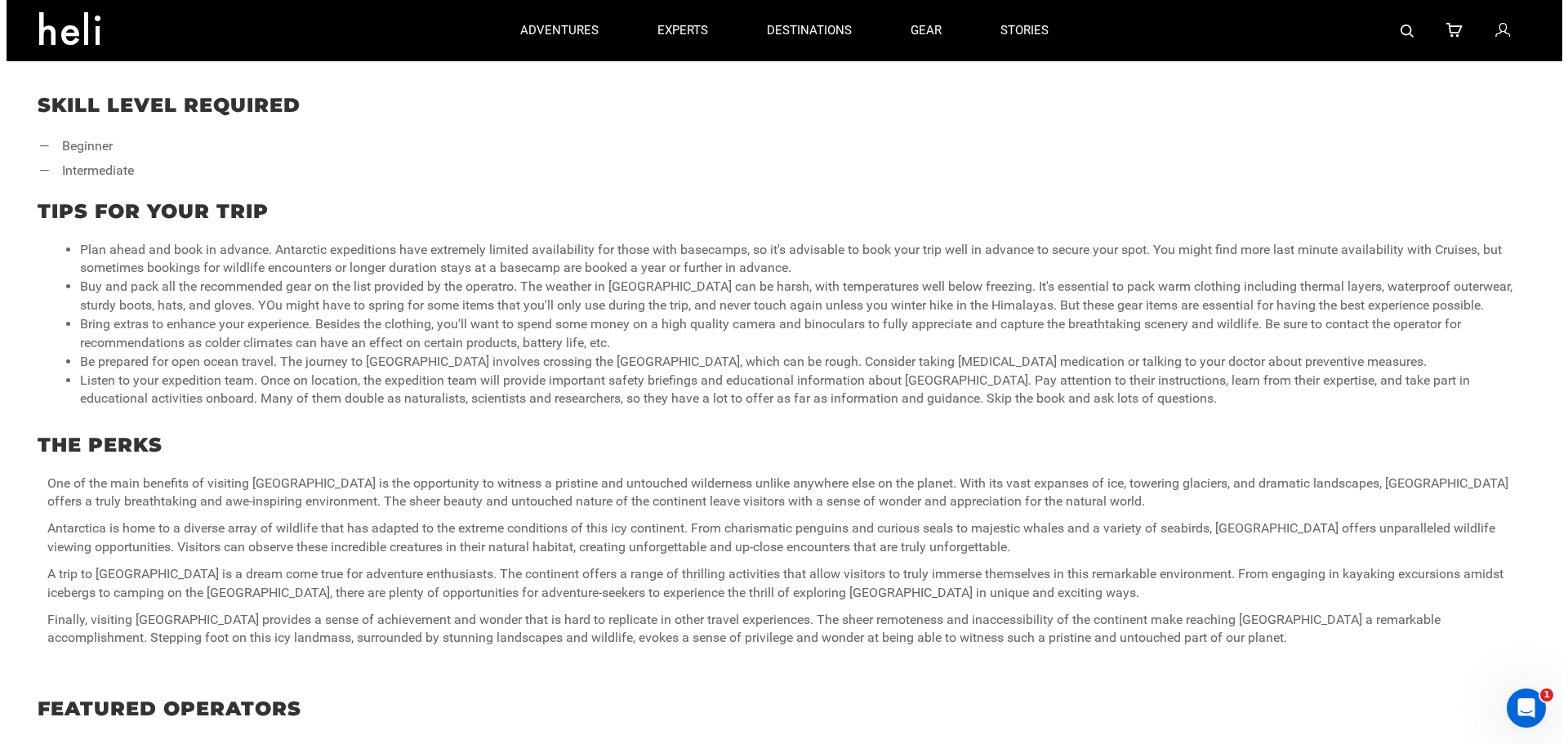
scroll to position [771, 0]
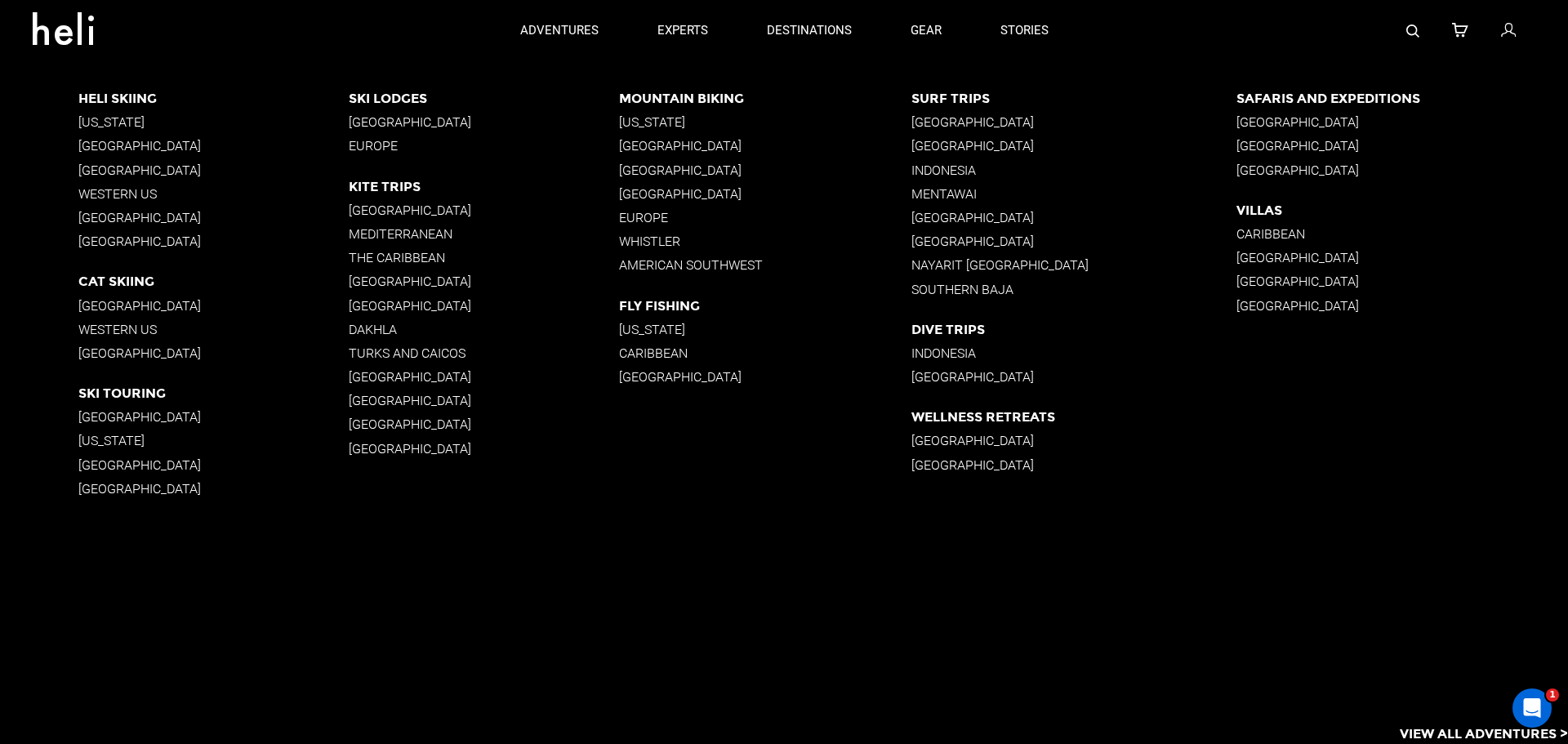
click at [1273, 120] on p "[GEOGRAPHIC_DATA]" at bounding box center [1402, 122] width 332 height 16
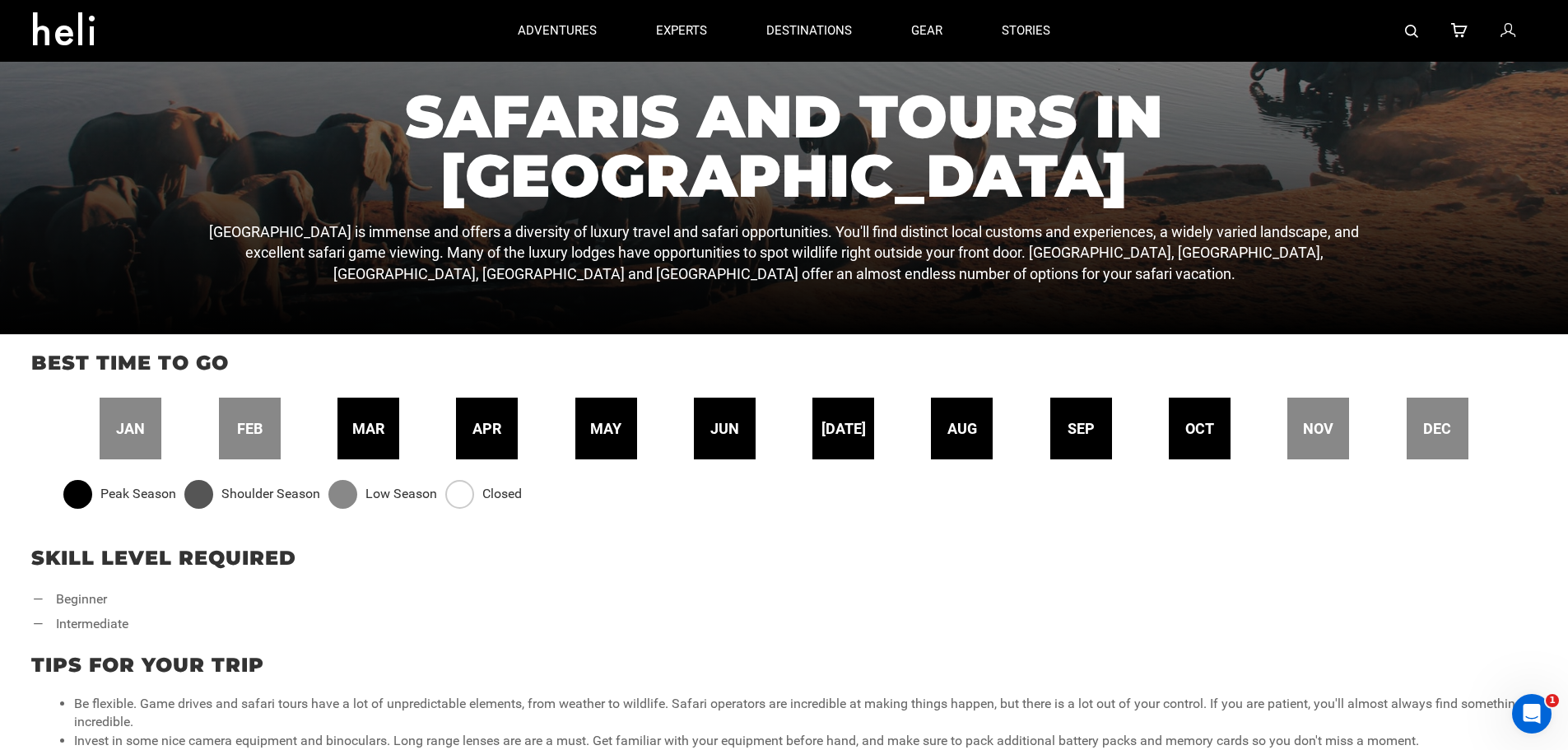
scroll to position [247, 0]
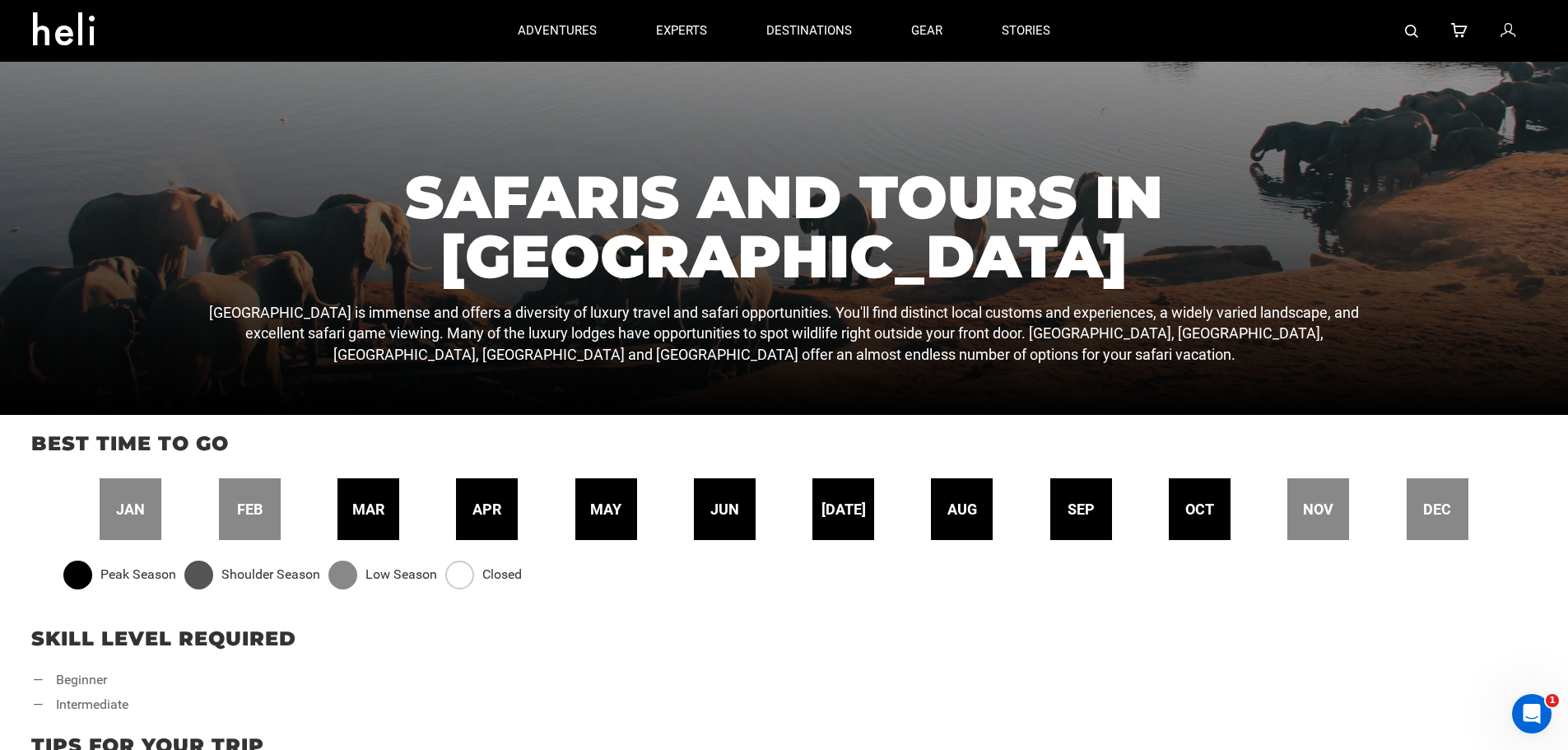
click at [724, 505] on span "jun" at bounding box center [724, 509] width 29 height 22
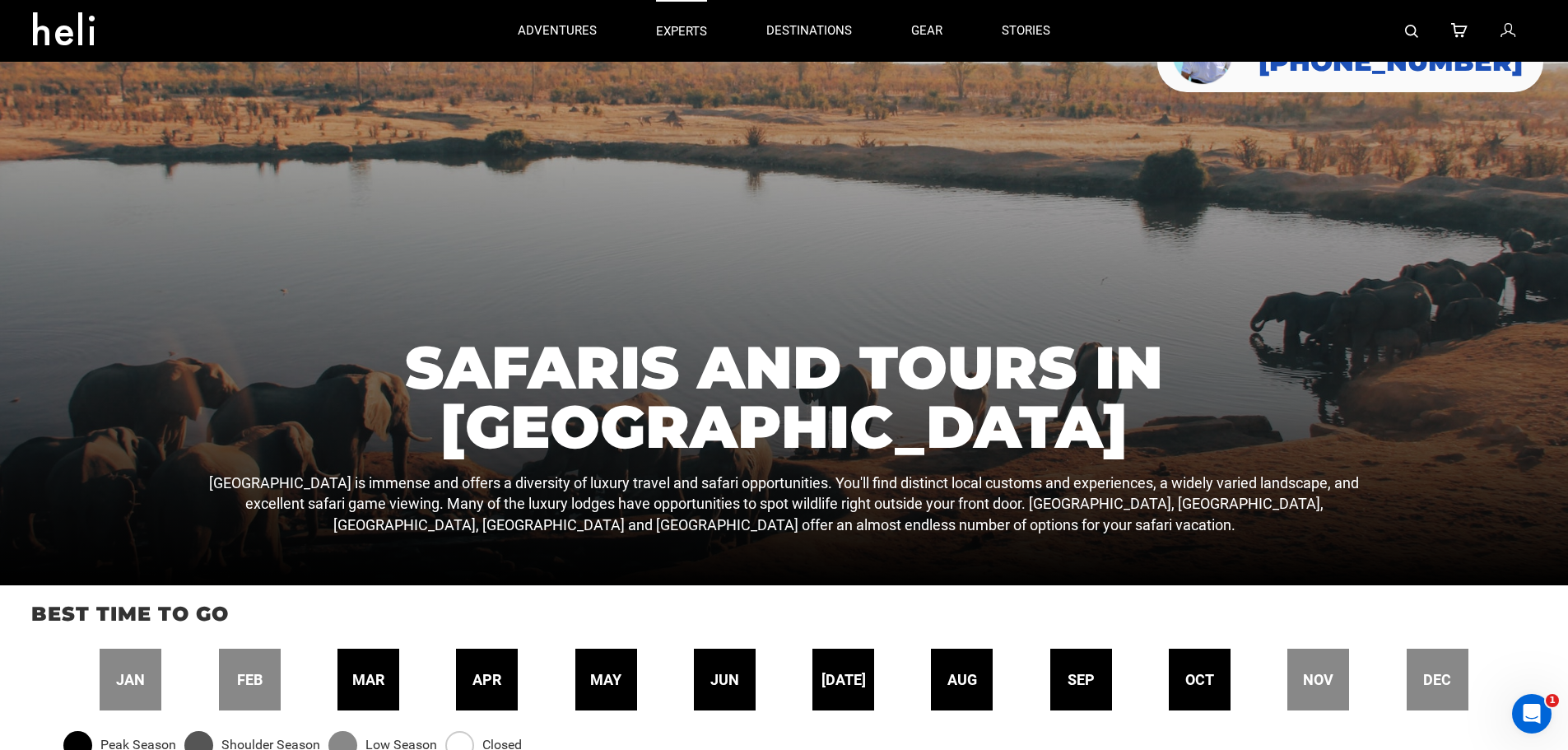
scroll to position [0, 0]
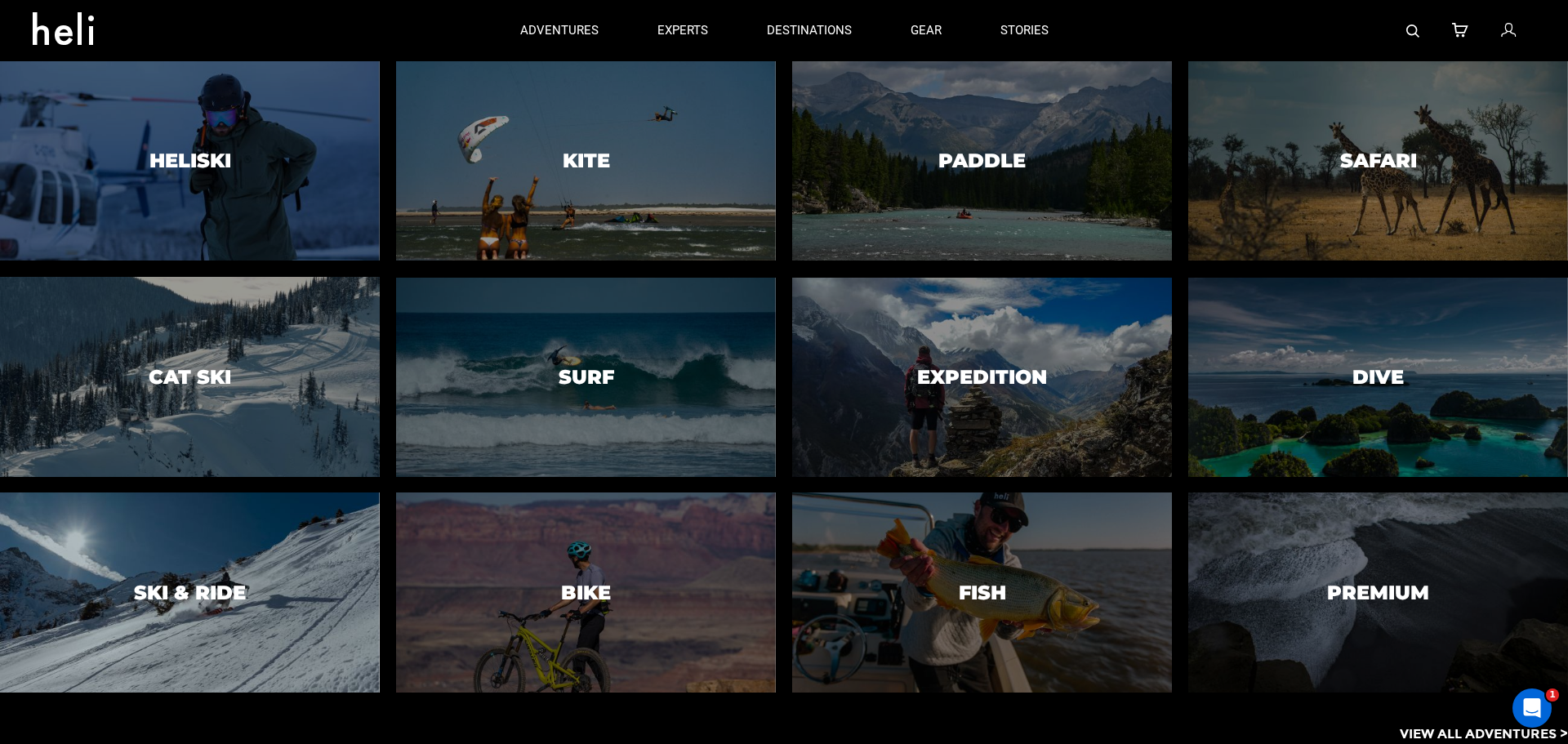
click at [178, 551] on div at bounding box center [189, 592] width 387 height 204
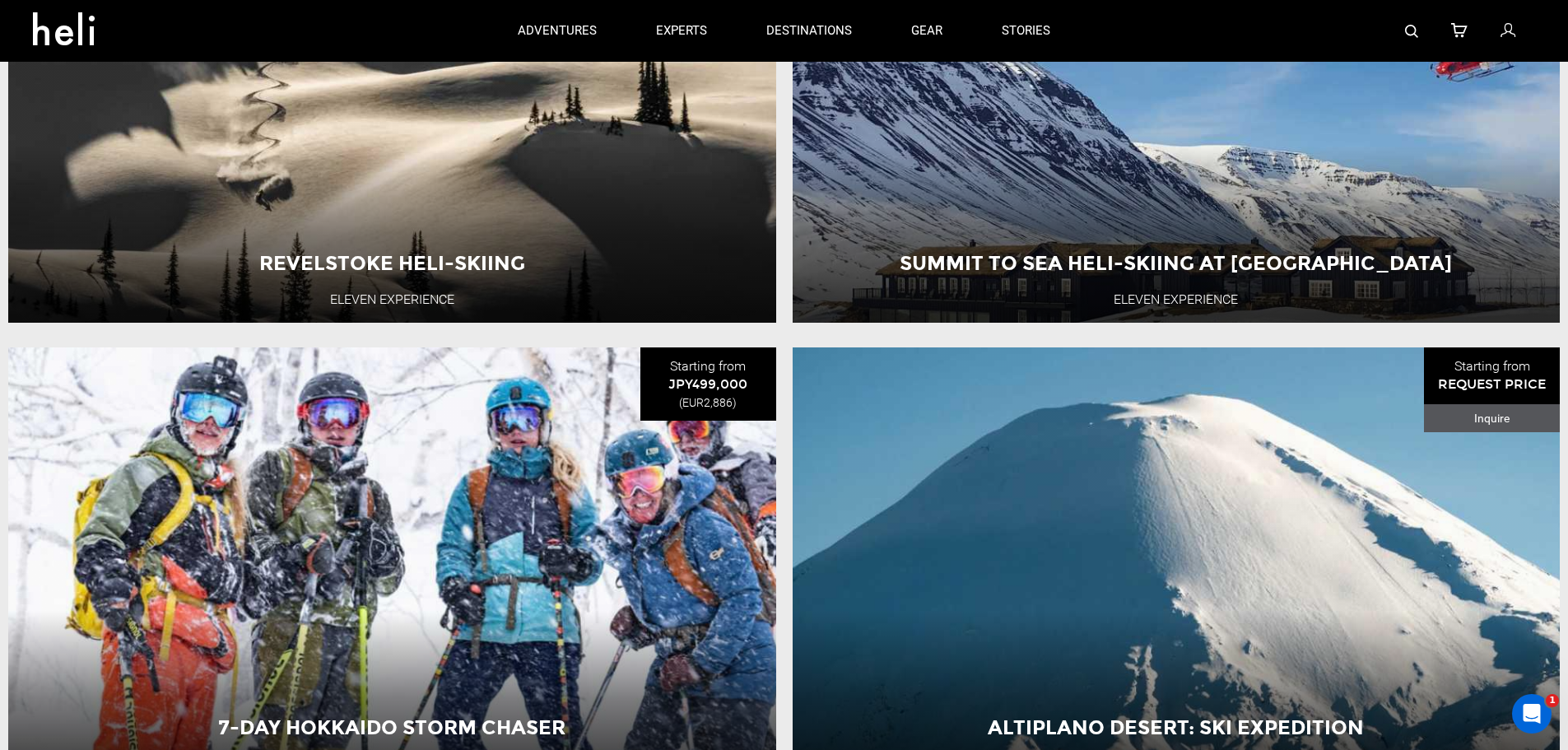
scroll to position [1714, 0]
